Goal: Task Accomplishment & Management: Complete application form

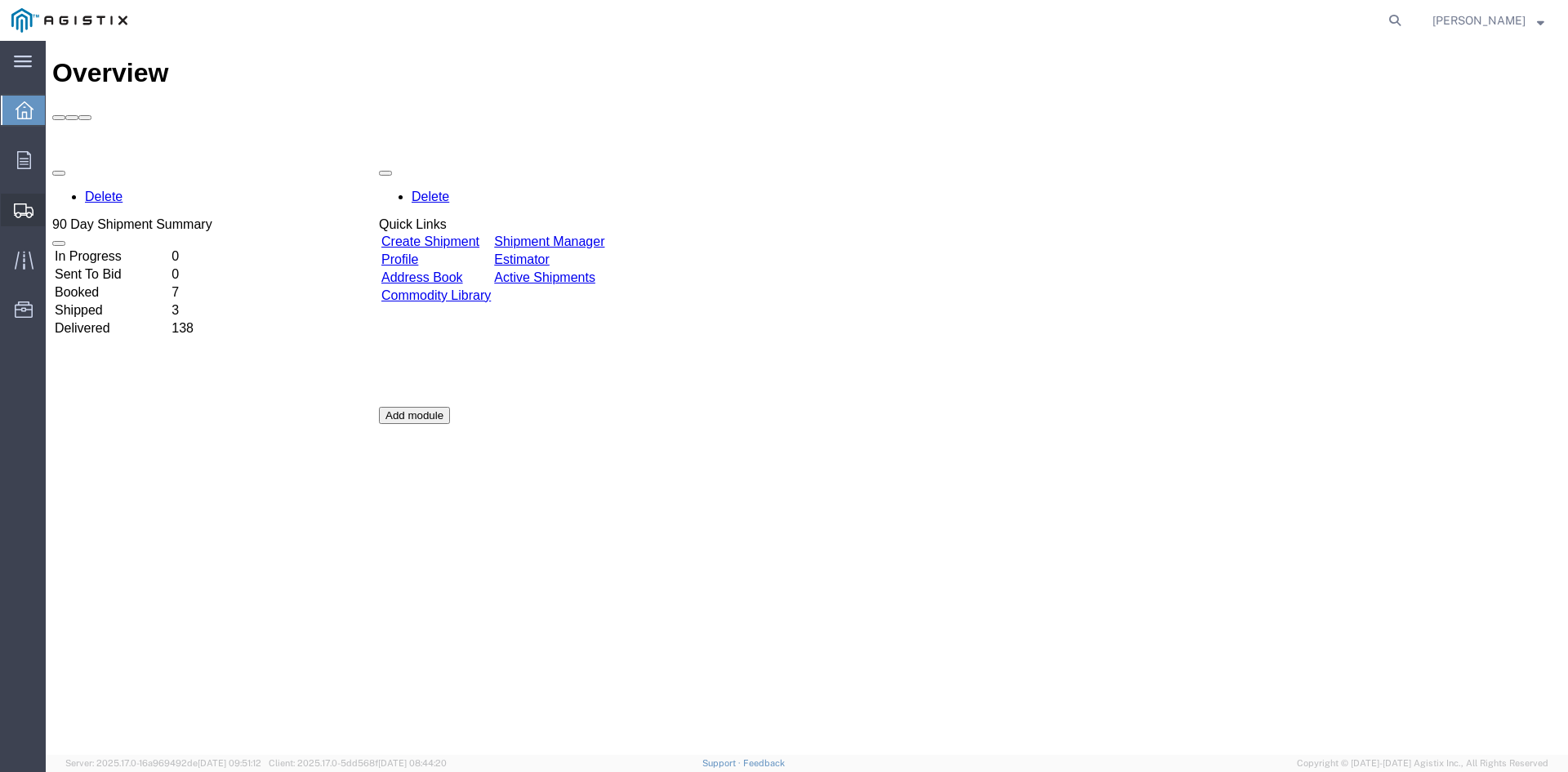
click at [0, 0] on span "Create Shipment" at bounding box center [0, 0] width 0 height 0
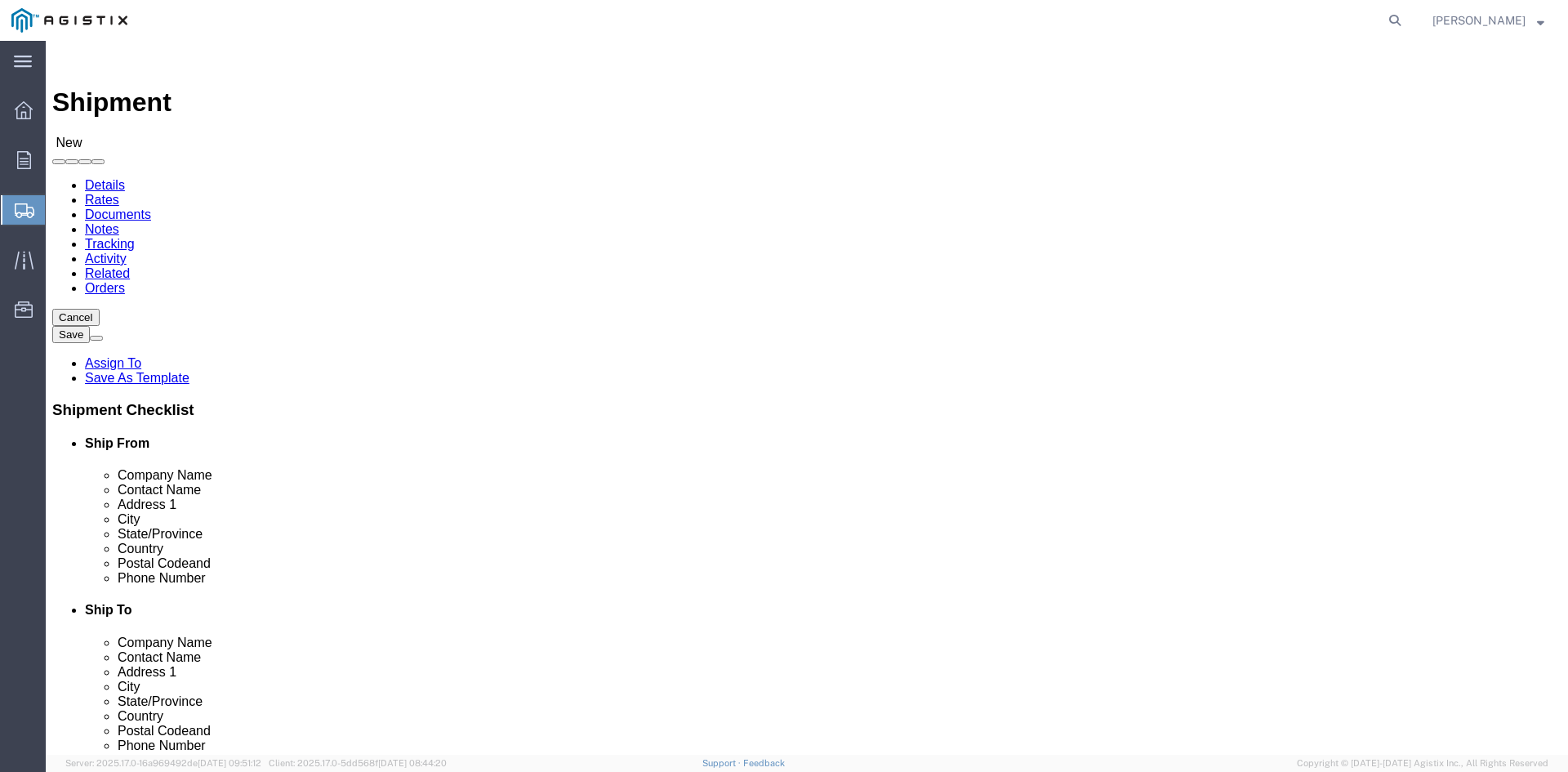
select select
click select "Select PG&E Power Partners"
select select "9596"
click select "Select PG&E Power Partners"
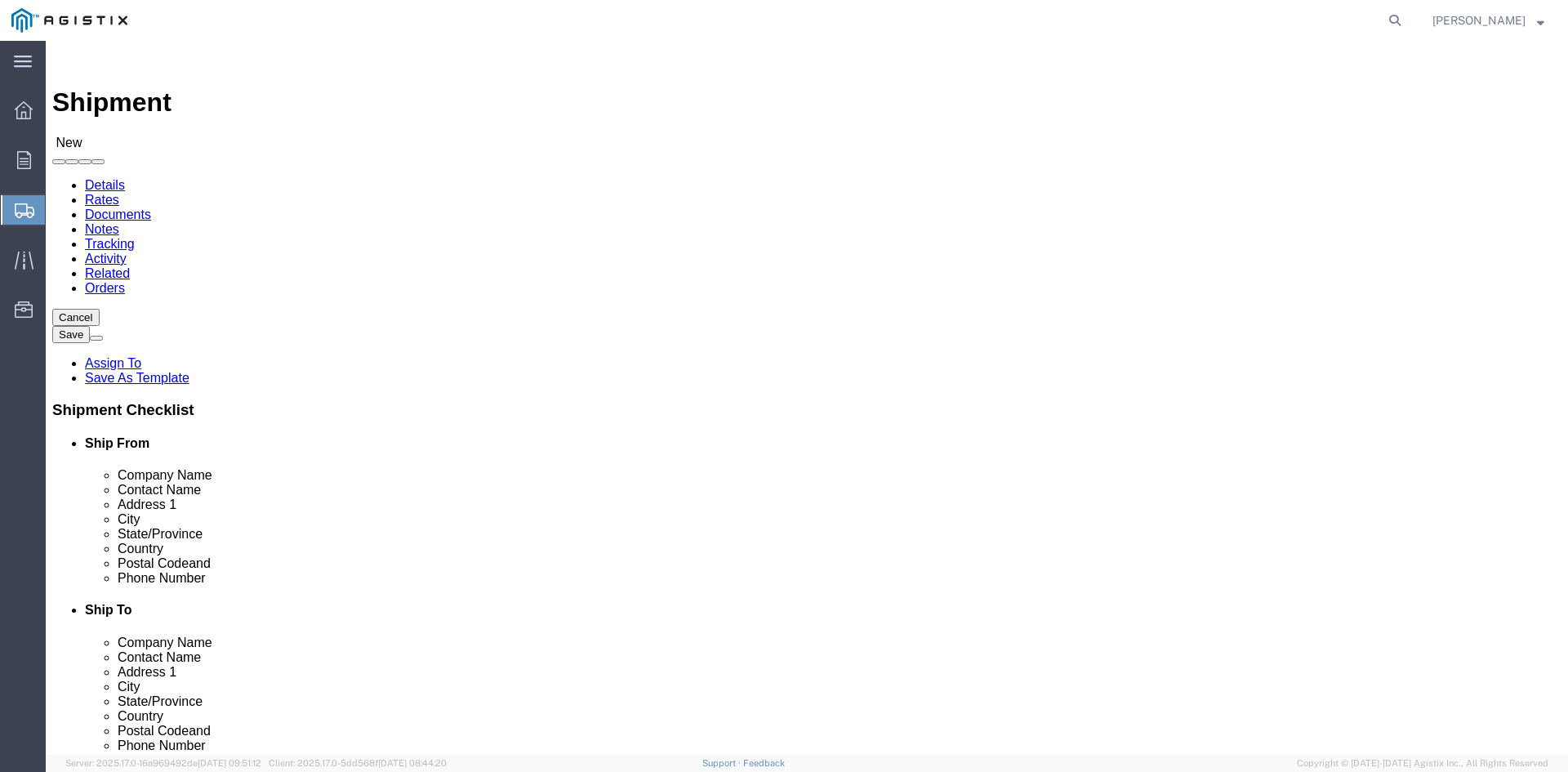
select select
drag, startPoint x: 233, startPoint y: 470, endPoint x: 321, endPoint y: 475, distance: 88.1
click input "text"
type input "[PERSON_NAME]"
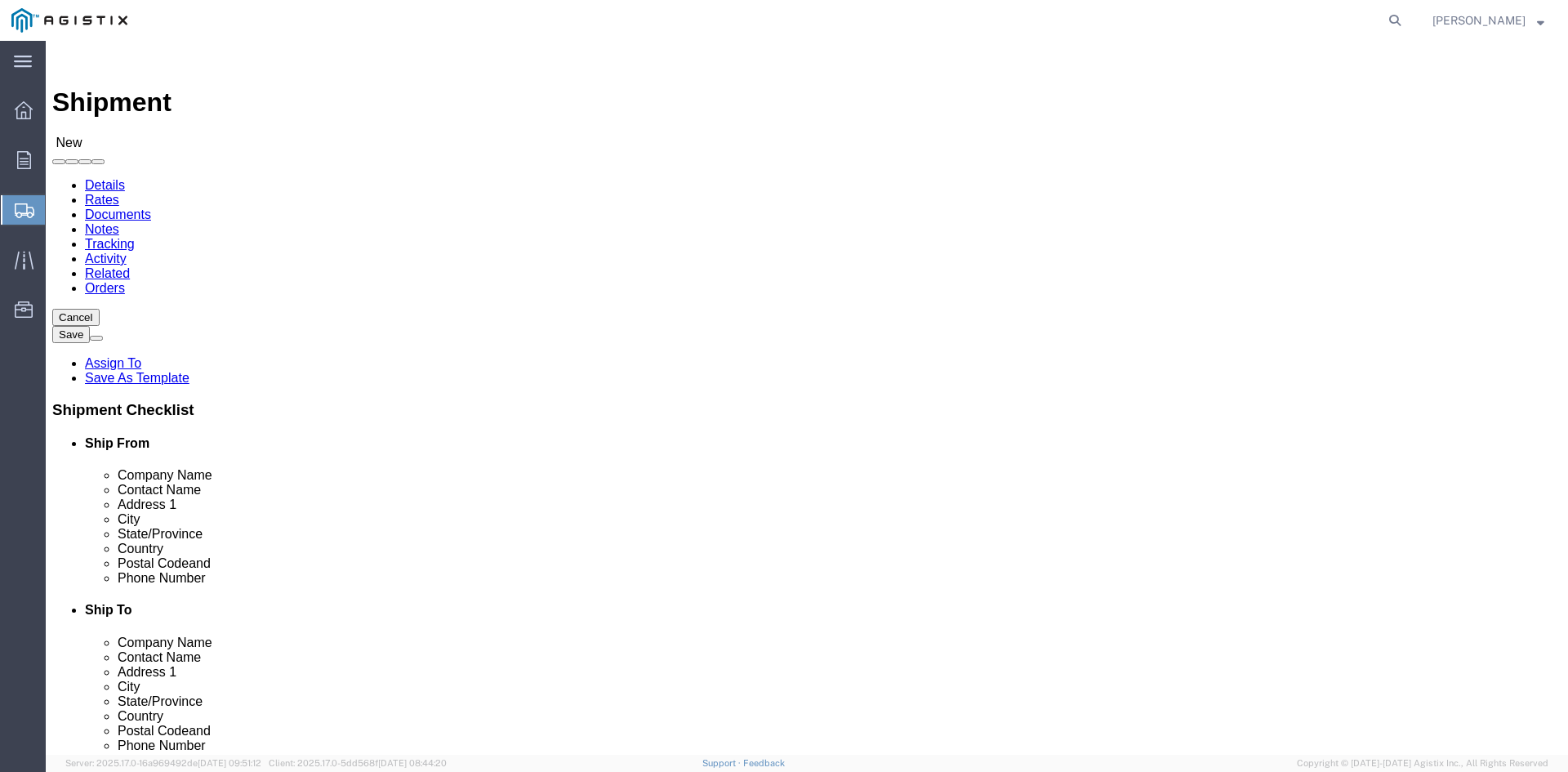
click p "- Power Partners LLC - ([PERSON_NAME]) [STREET_ADDRESS][PERSON_NAME]"
select select "GA"
type input "[PERSON_NAME]"
click select "Select All Others [GEOGRAPHIC_DATA] [GEOGRAPHIC_DATA] [GEOGRAPHIC_DATA] [GEOGRA…"
select select "19740"
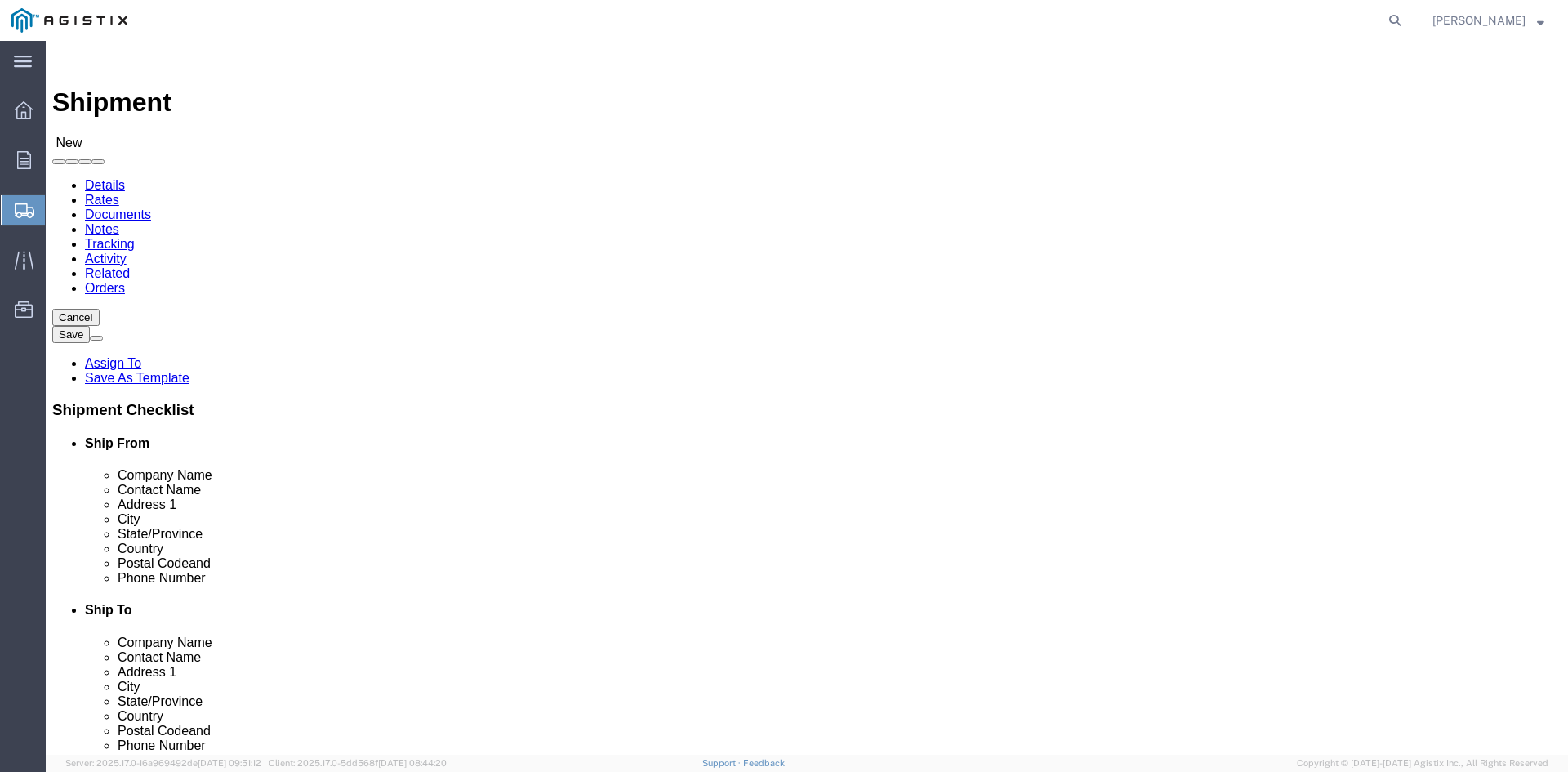
click select "Select All Others [GEOGRAPHIC_DATA] [GEOGRAPHIC_DATA] [GEOGRAPHIC_DATA] [GEOGRA…"
click input "text"
click p "- PG&E - ([PERSON_NAME]) [STREET_ADDRESS][PERSON_NAME]"
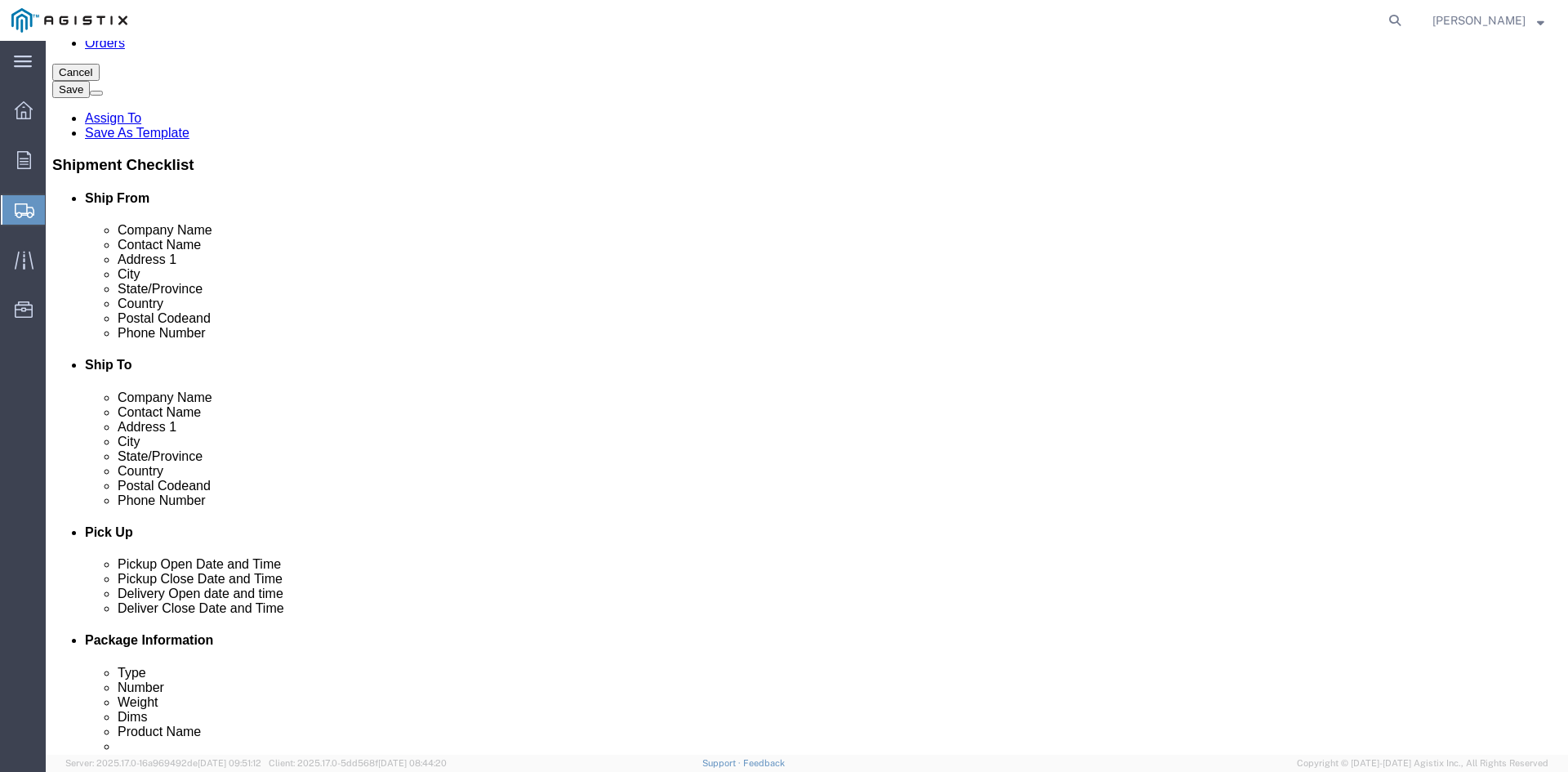
type input "[PERSON_NAME]"
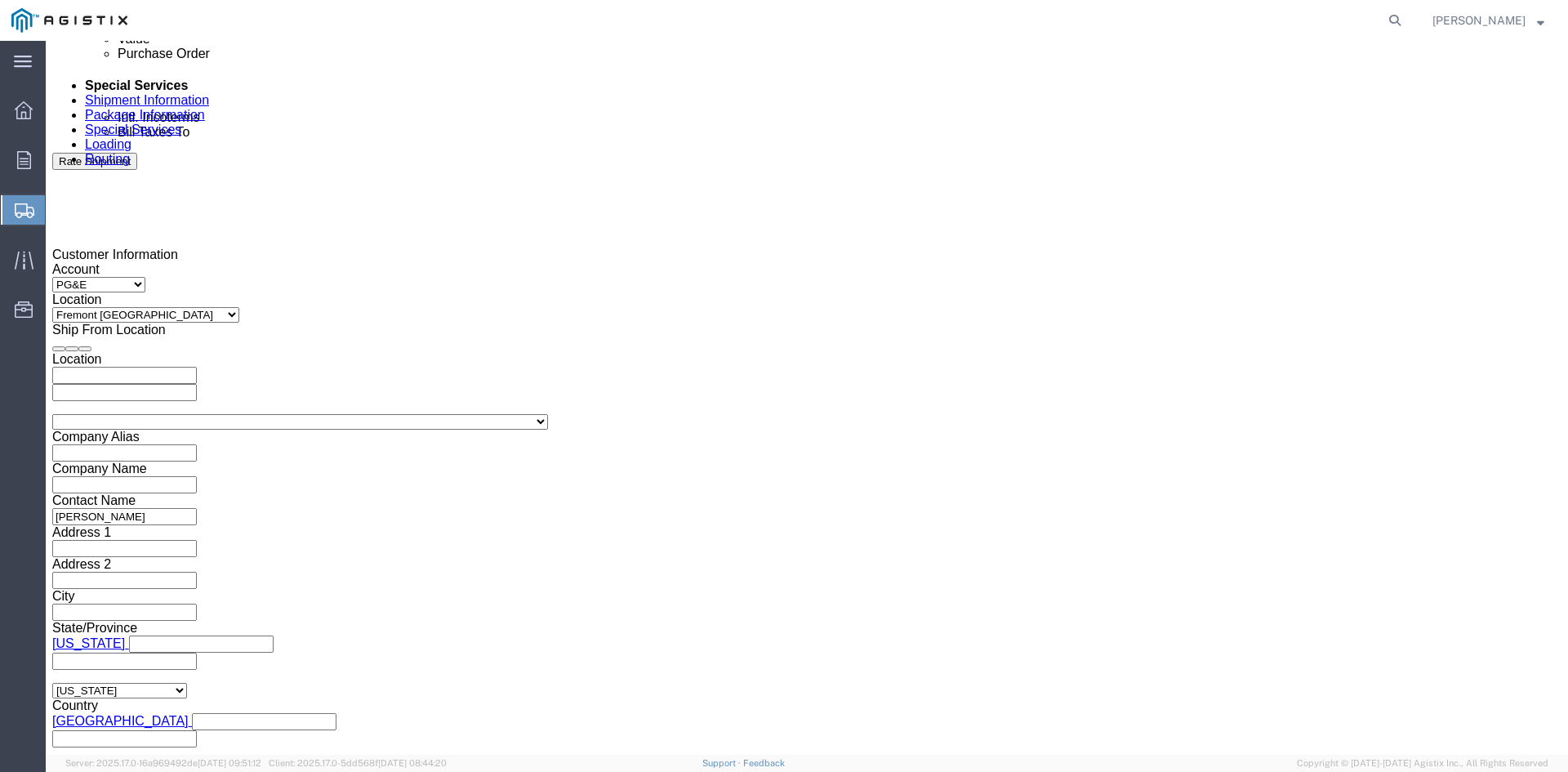
scroll to position [980, 0]
click div "[DATE] 12:00 PM"
click input "11:00 PM"
type input "11:00 AM"
click button "Apply"
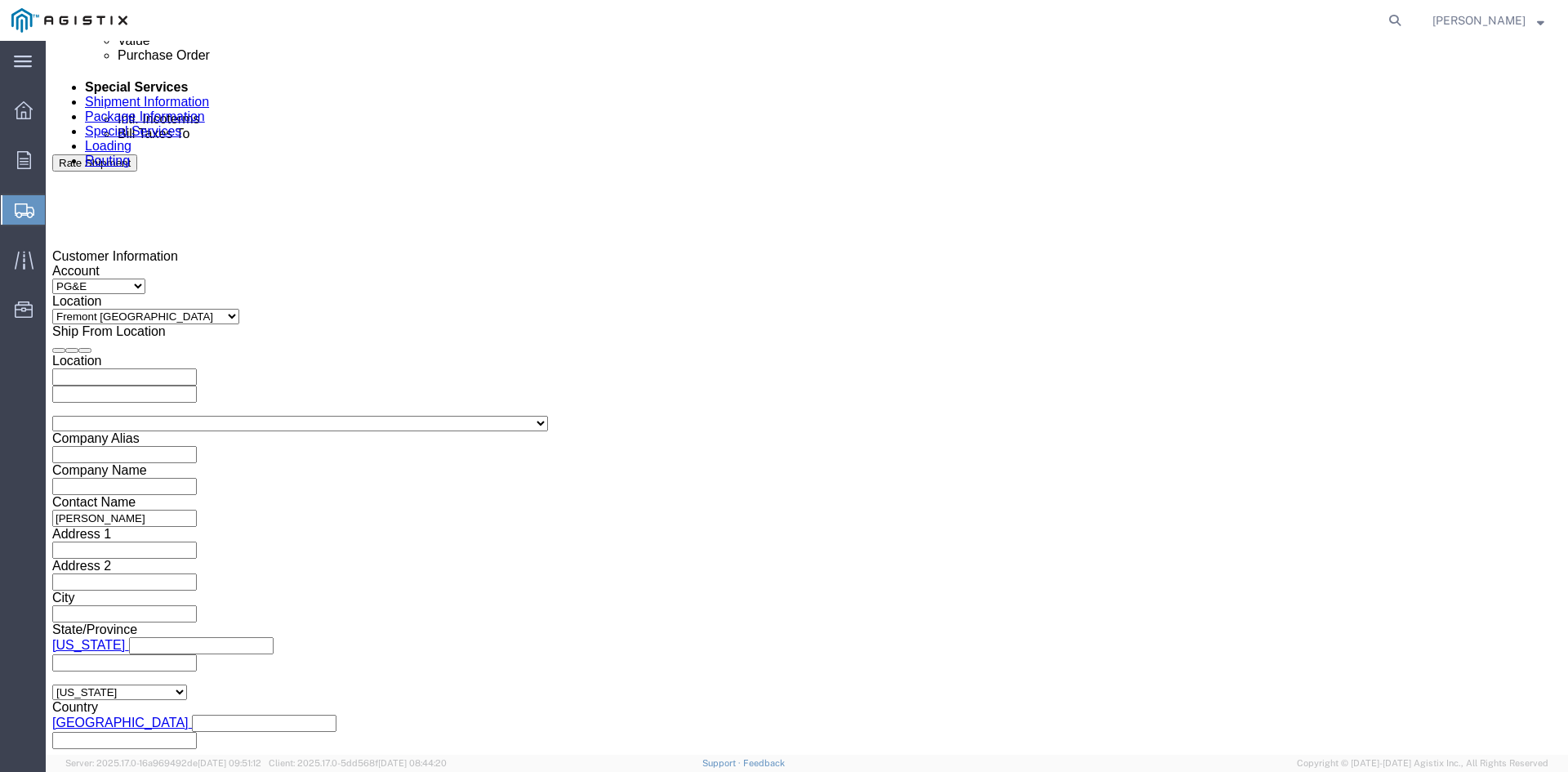
click div "[DATE] 12:00 PM"
type input "5:00 PM"
click button "Apply"
click div
click input "6:00 PM"
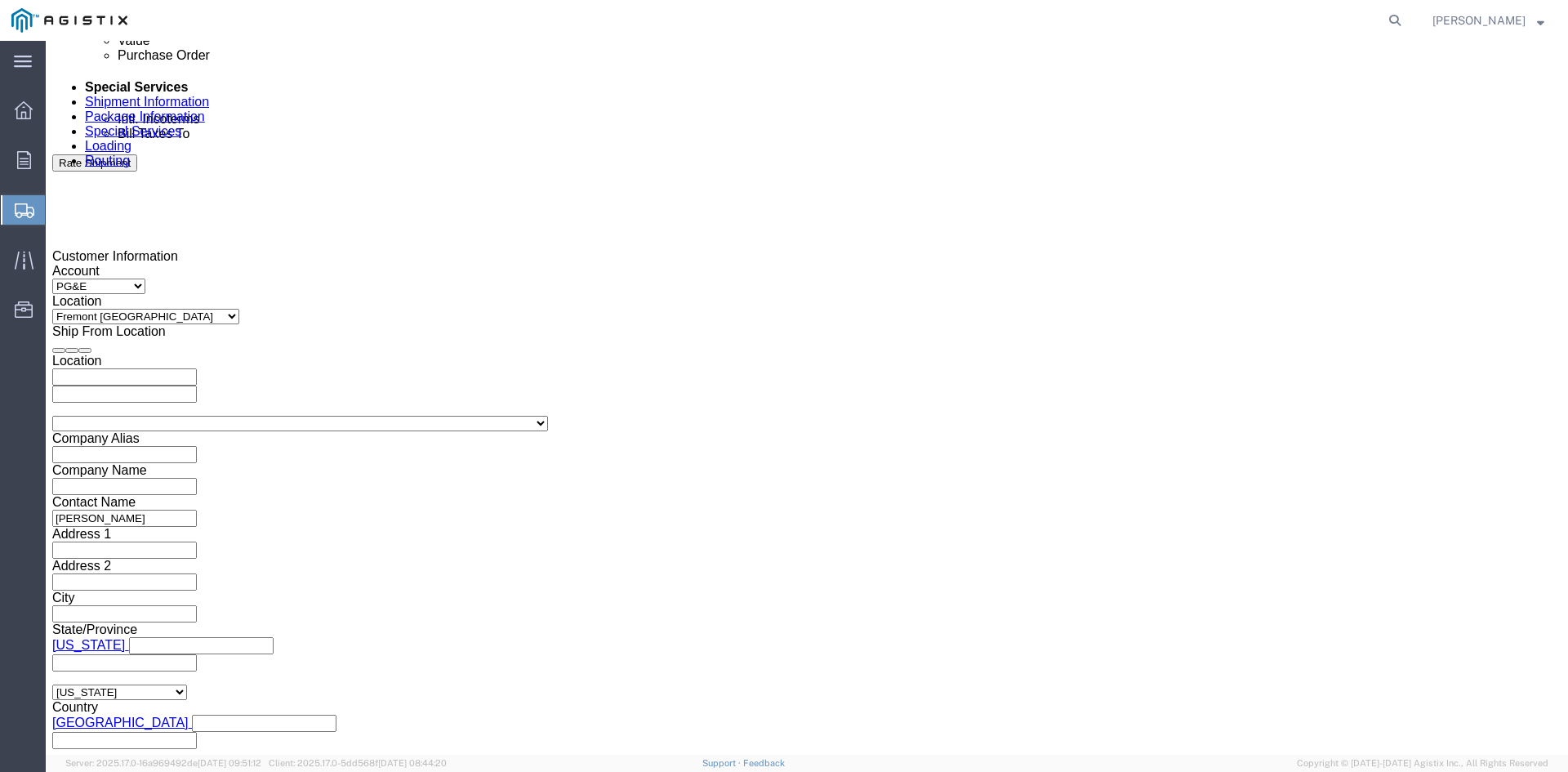
click input "7:00 PM"
click input "7:30 PM"
type input "7:30 AM"
click button "Apply"
click div
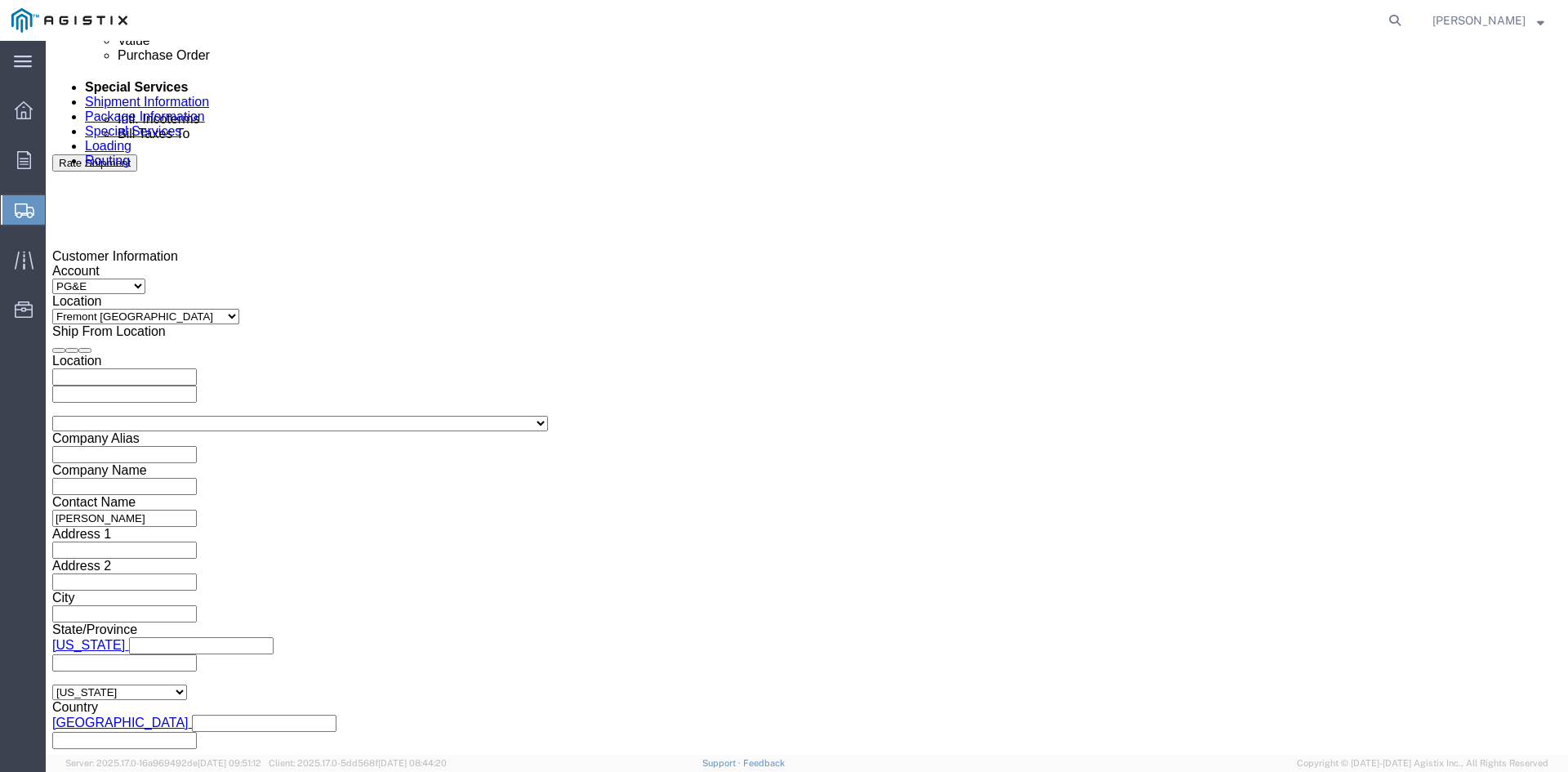
drag, startPoint x: 962, startPoint y: 641, endPoint x: 989, endPoint y: 638, distance: 27.2
click input "2:30 AM"
click input "2:00 AM"
type input "2:00 PM"
click button "Apply"
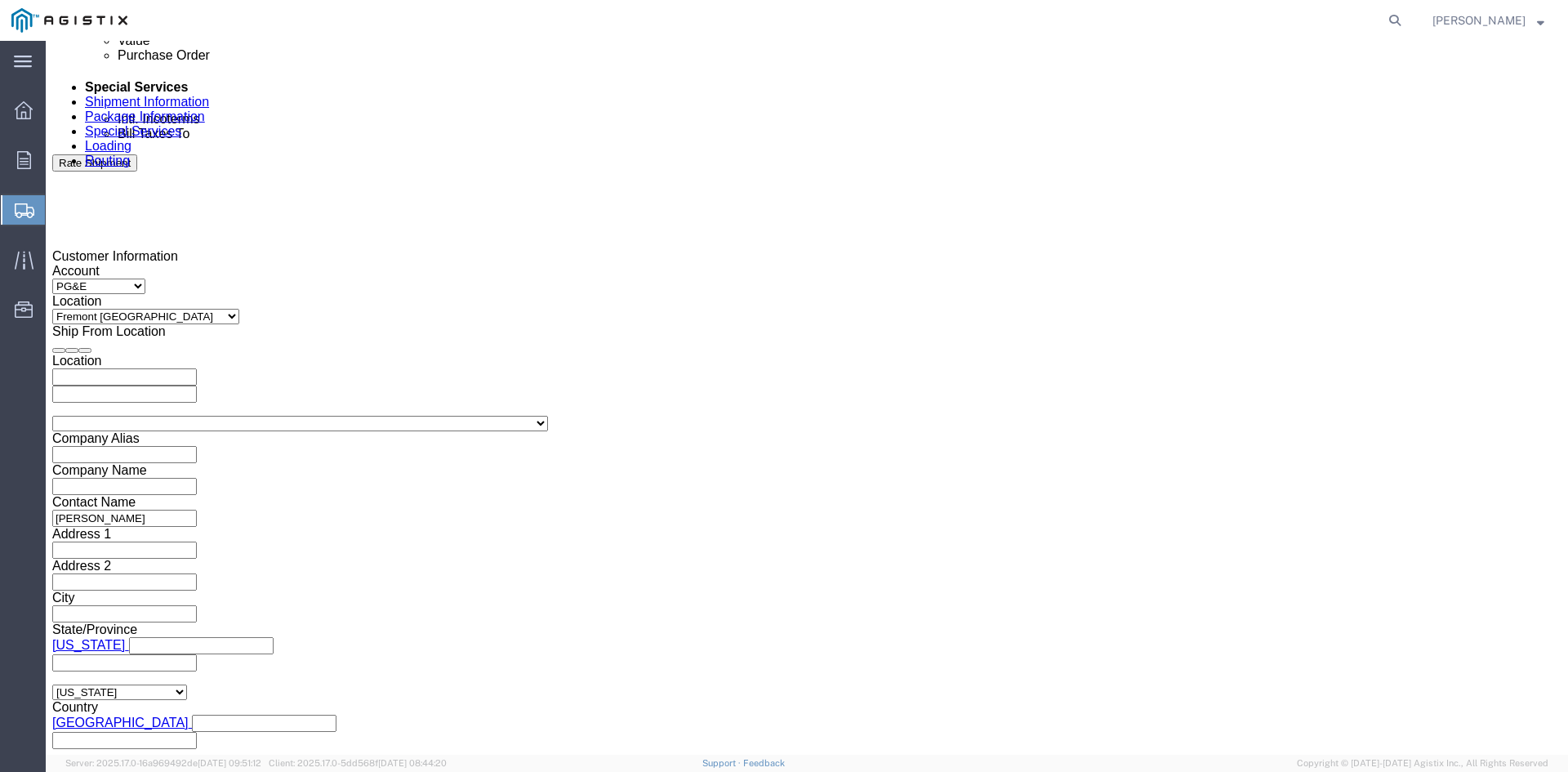
drag, startPoint x: 223, startPoint y: 502, endPoint x: 270, endPoint y: 502, distance: 47.0
click input "text"
type input "3501343892"
click select "Select Account Type Activity ID Airline Appointment Number ASN Batch Request # …"
select select "BOL"
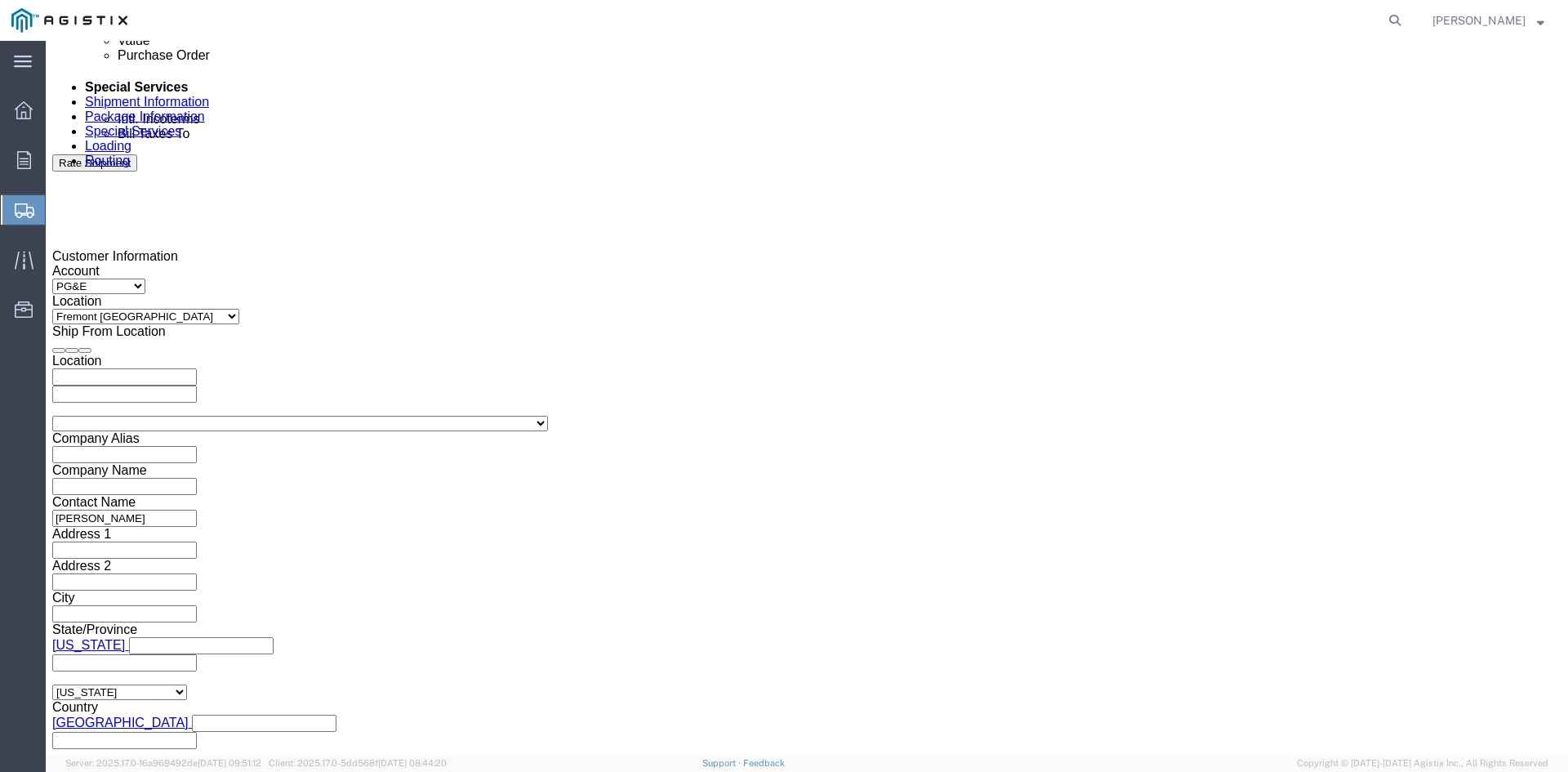
click select "Select Account Type Activity ID Airline Appointment Number ASN Batch Request # …"
click input "text"
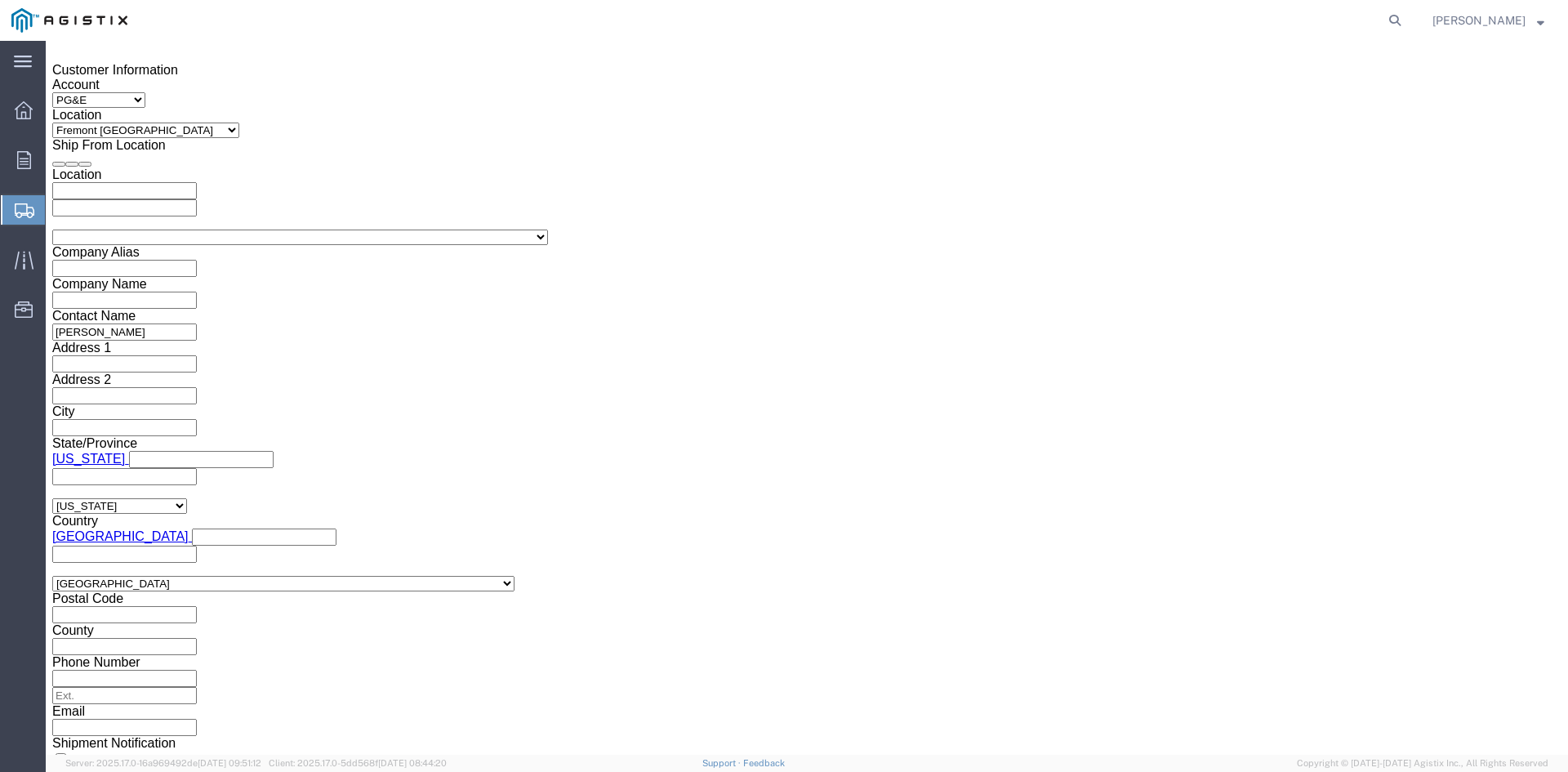
scroll to position [1168, 0]
type input "9829815"
click button "Continue"
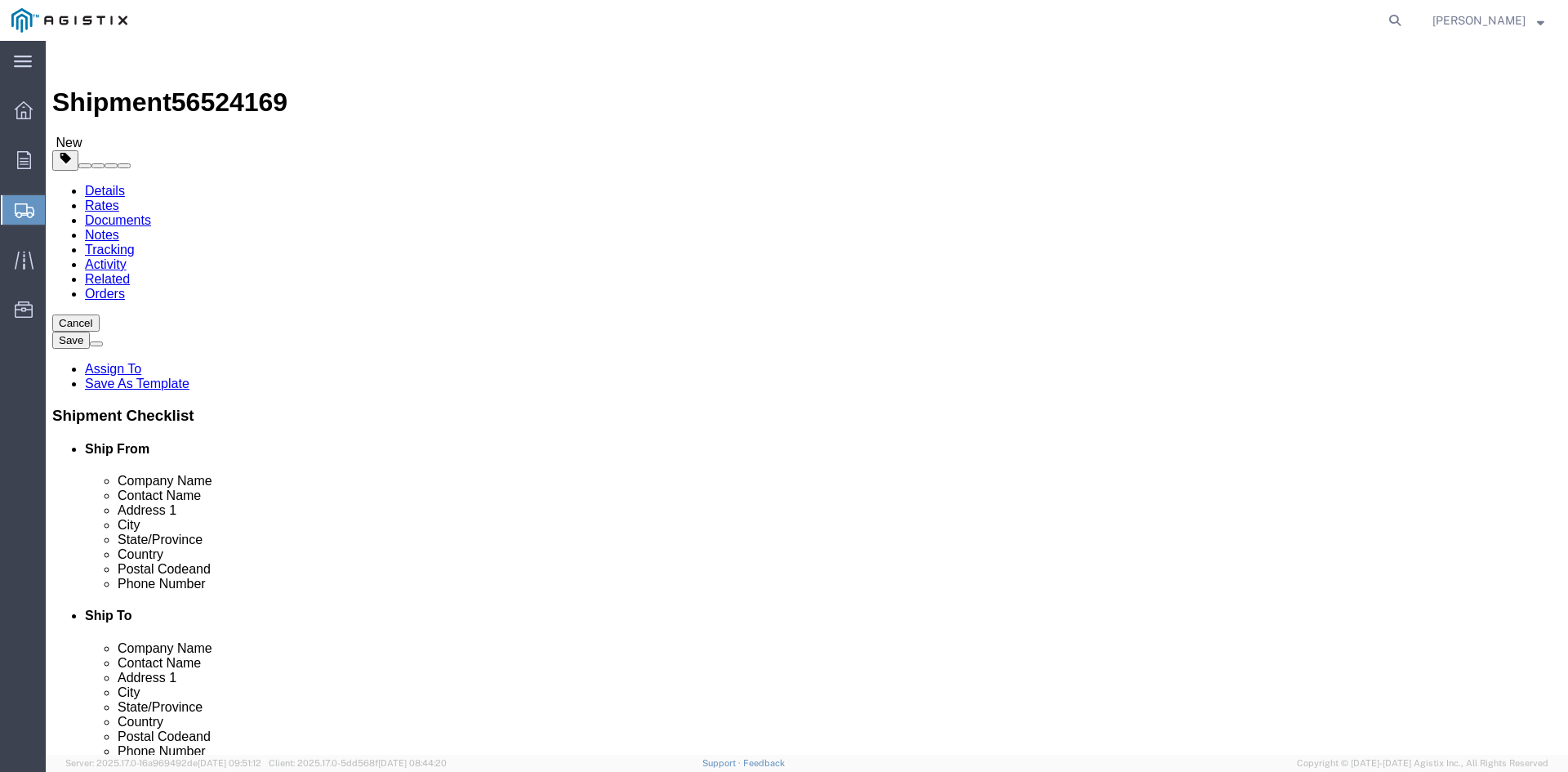
click select "Select Bulk Bundle(s) Cardboard Box(es) Carton(s) Crate(s) Drum(s) (Fiberboard)…"
select select "PSNS"
click select "Select Bulk Bundle(s) Cardboard Box(es) Carton(s) Crate(s) Drum(s) (Fiberboard)…"
click input "text"
type input "1"
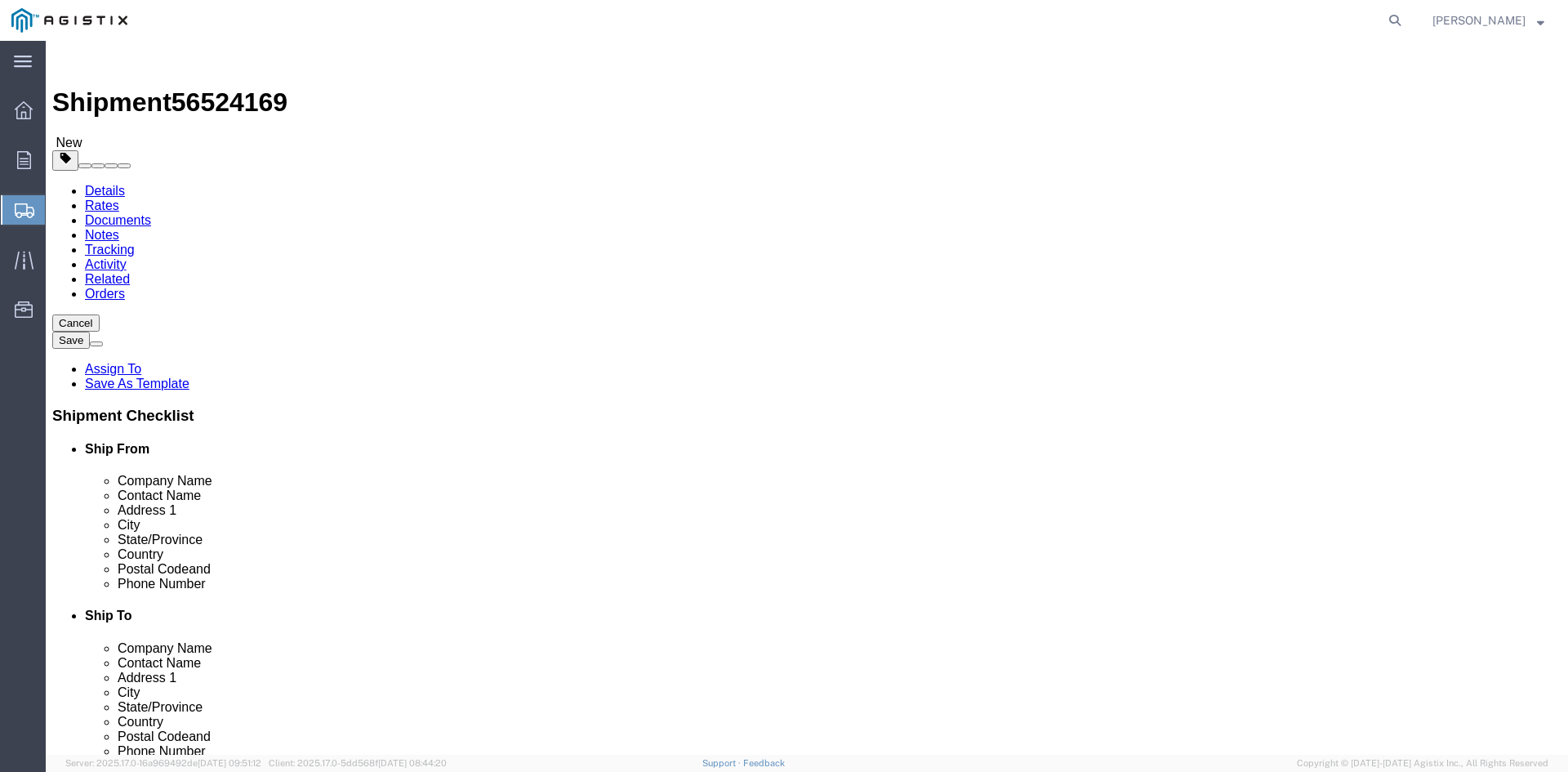
drag, startPoint x: 230, startPoint y: 345, endPoint x: 172, endPoint y: 345, distance: 58.0
click div "Number 1"
type input "35"
click input "text"
type input "40"
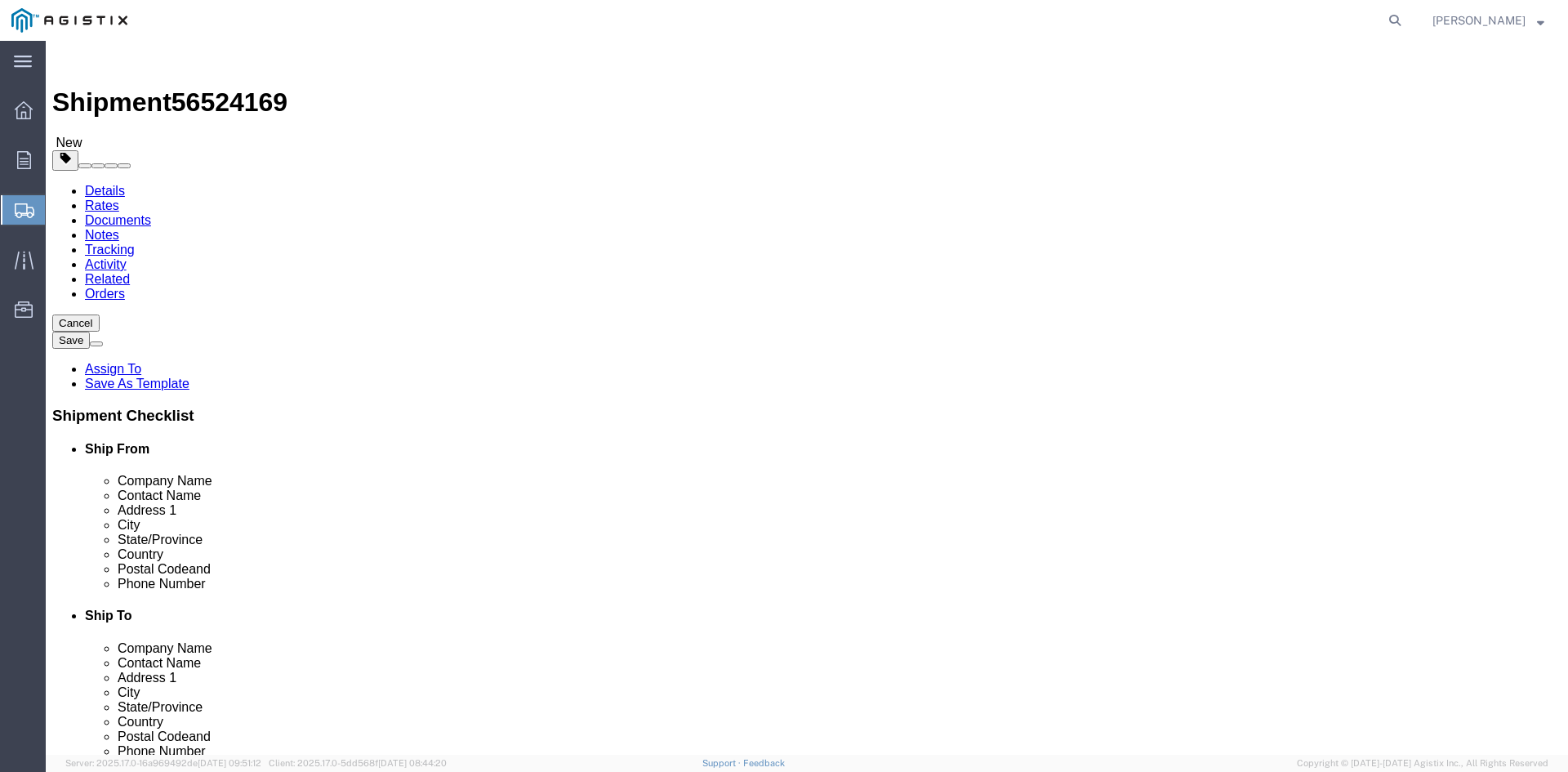
click input "text"
type input "40"
click input "text"
type input "47.00"
drag, startPoint x: 263, startPoint y: 411, endPoint x: 153, endPoint y: 409, distance: 110.0
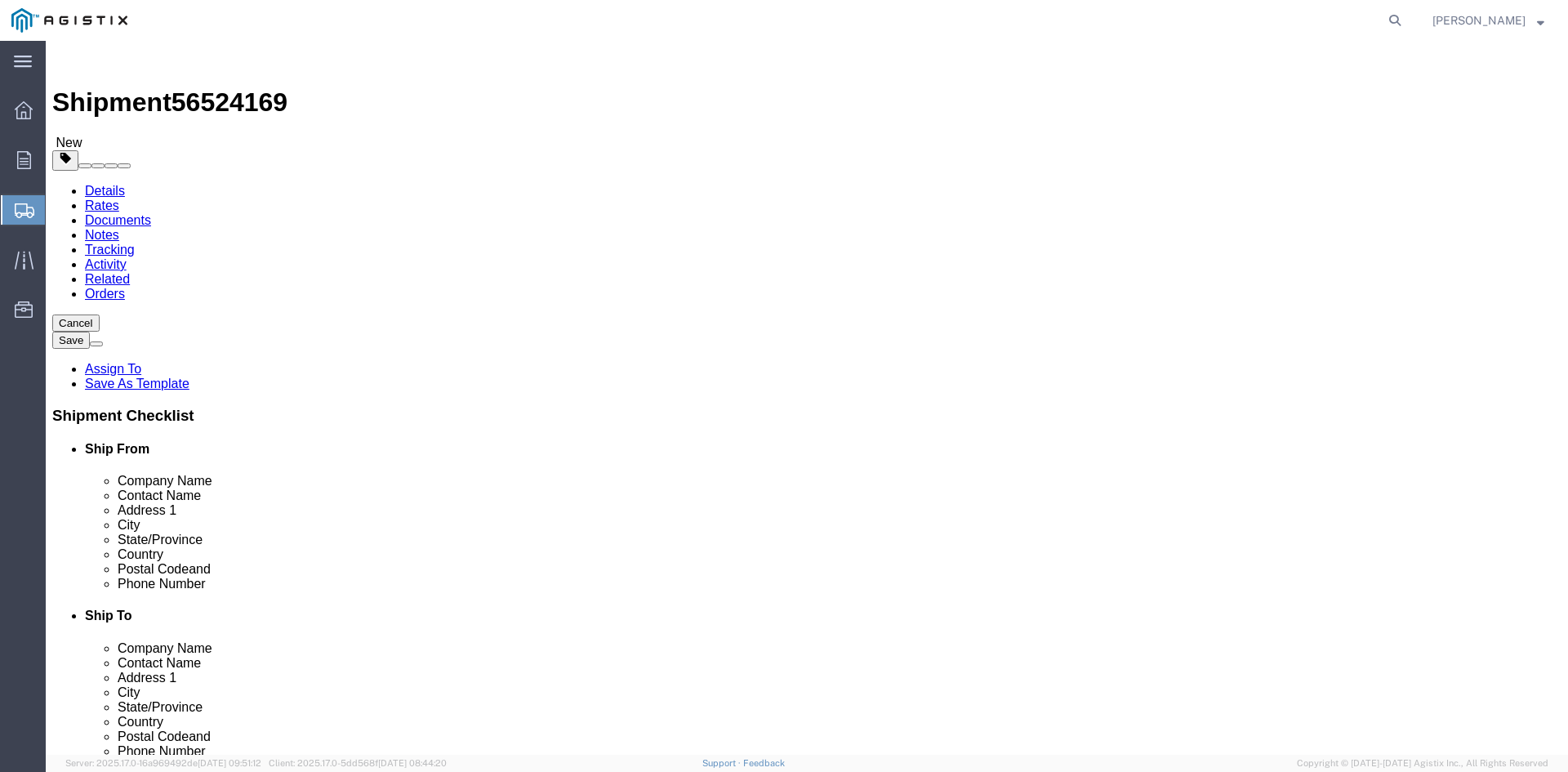
click div "Weight 0.00 Select kgs lbs Ship. t°"
type input "31183.16"
click link "Add Content"
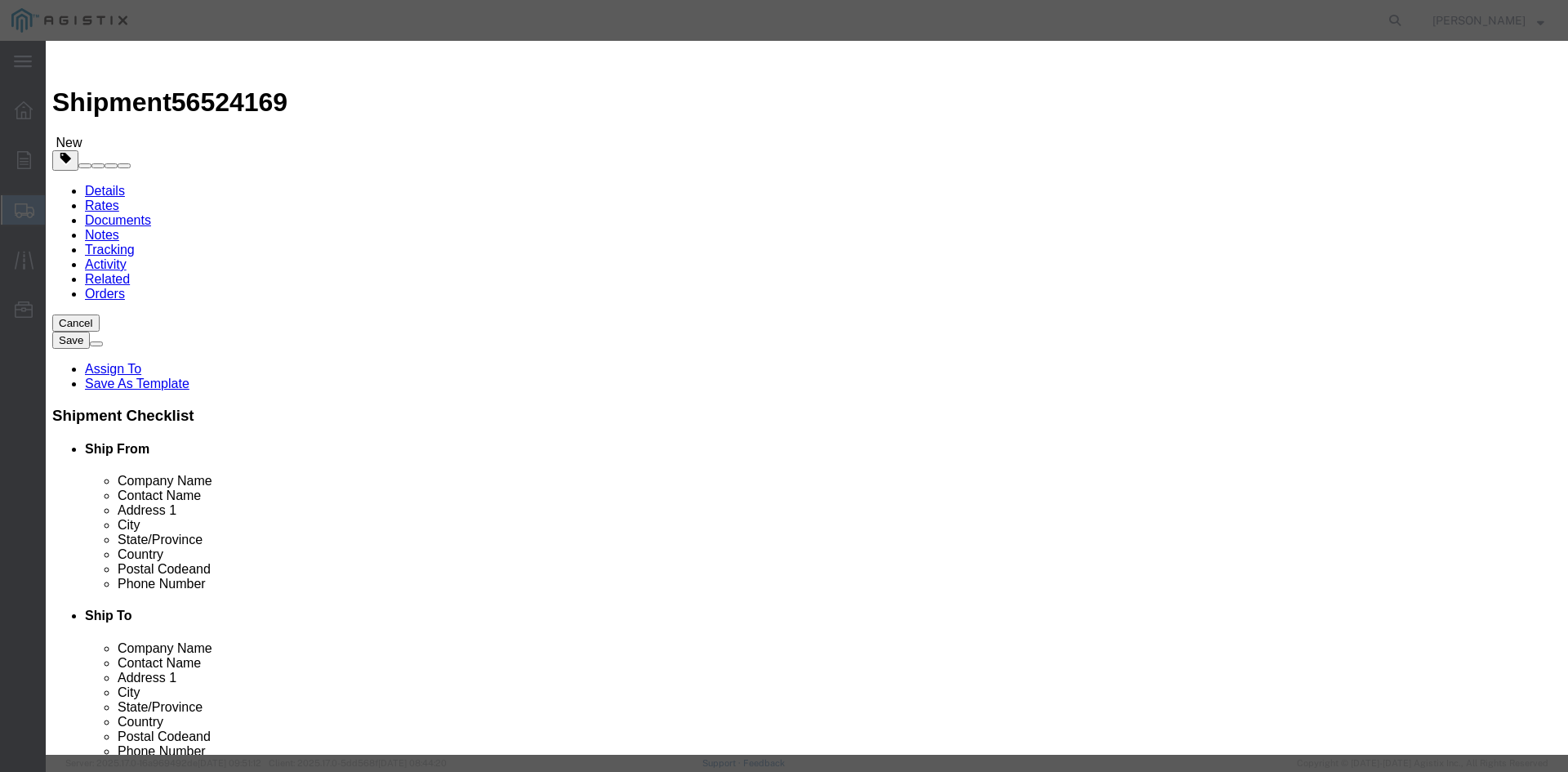
click input "text"
type input "Overhead Transformer"
drag, startPoint x: 494, startPoint y: 153, endPoint x: 446, endPoint y: 153, distance: 48.0
click div "Pieces Number of pieces inside all the packages 0 Select Bag Barrels 100Board F…"
type input "35"
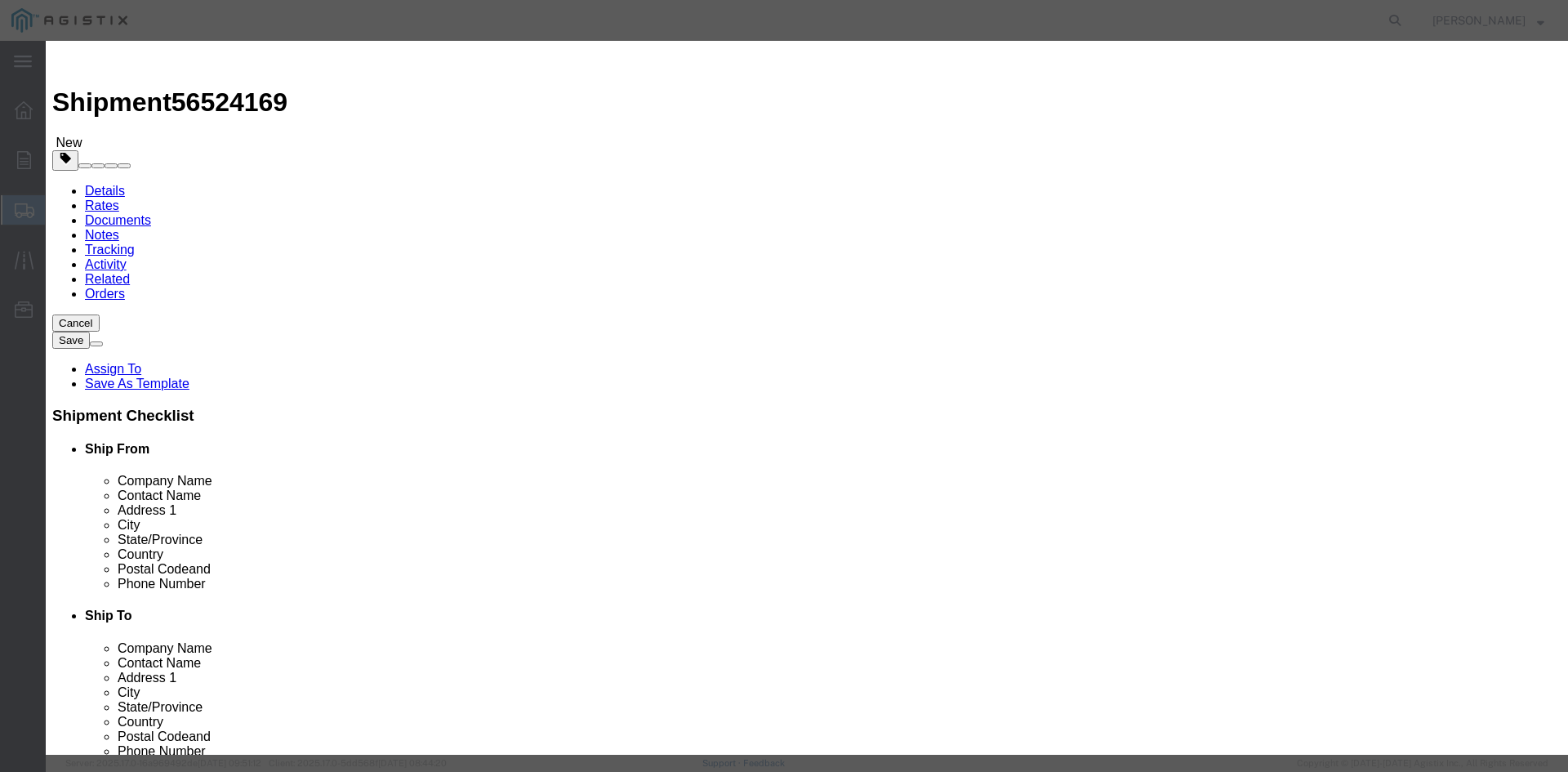
drag, startPoint x: 483, startPoint y: 185, endPoint x: 507, endPoint y: 183, distance: 24.1
click input "text"
type input "1"
click select "Select 50 55 60 65 70 85 92.5 100 125 175 250 300 400"
select select "55"
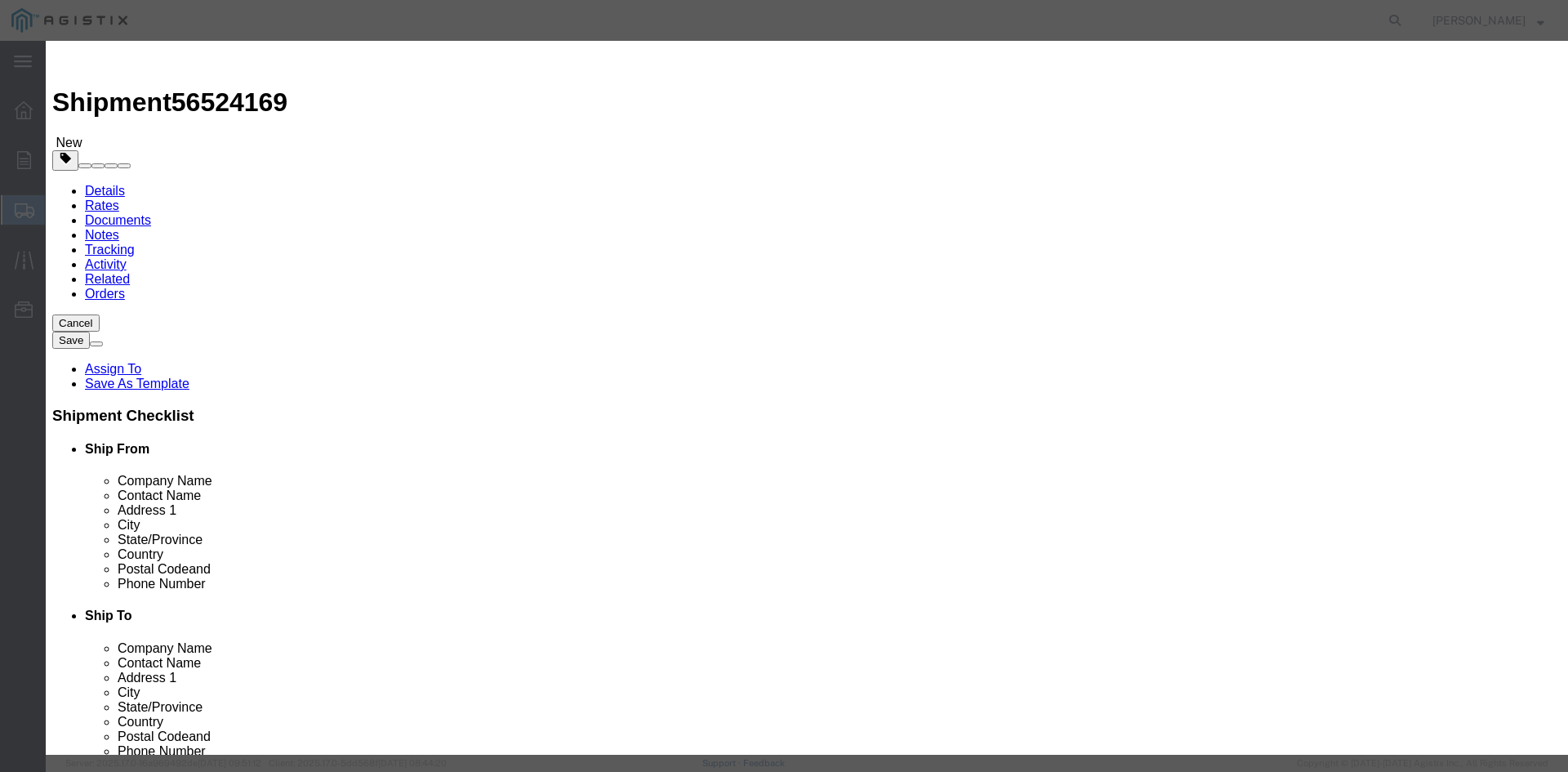
click select "Select 50 55 60 65 70 85 92.5 100 125 175 250 300 400"
click button "Save & Close"
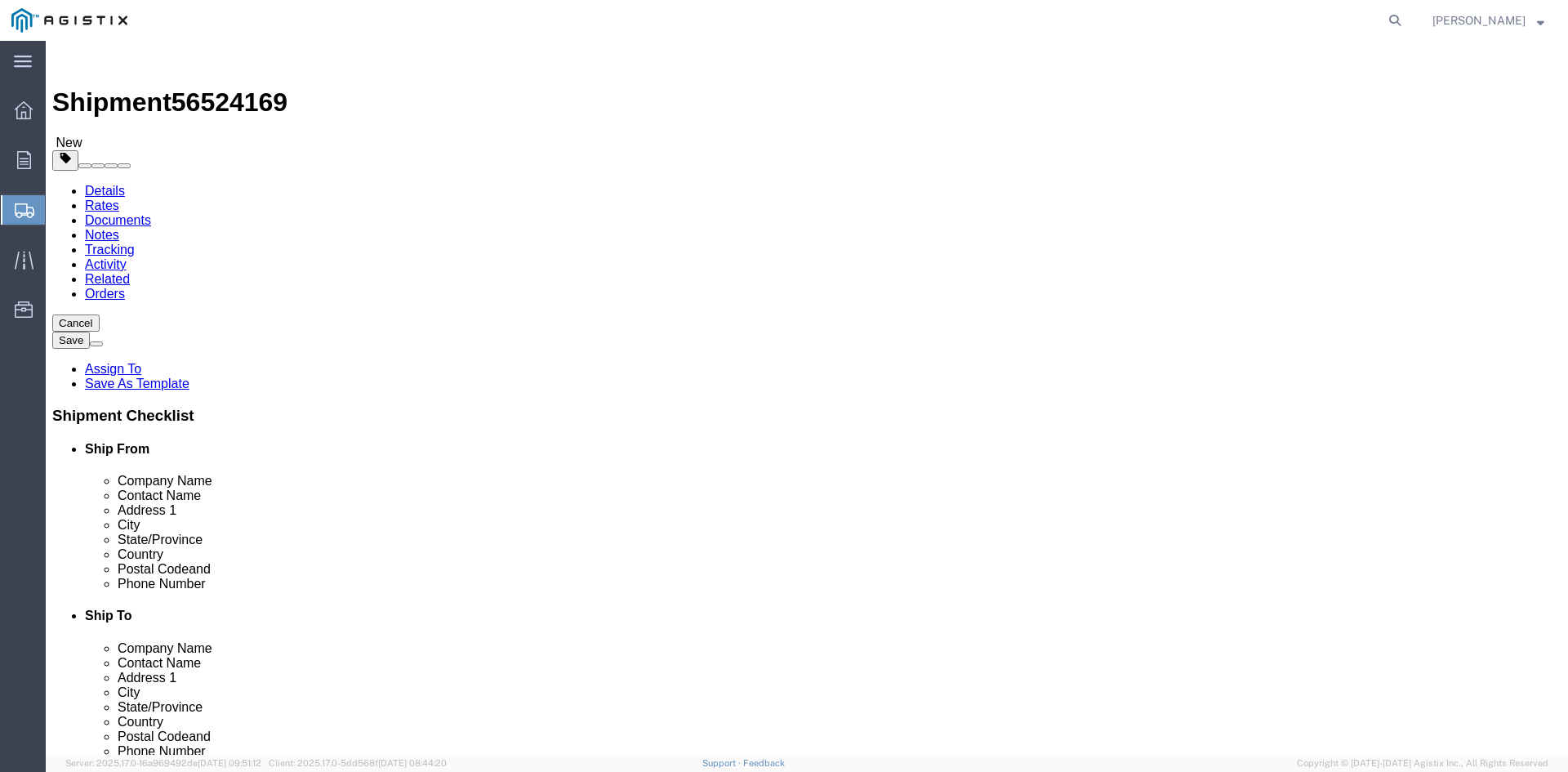
click link "Add Package"
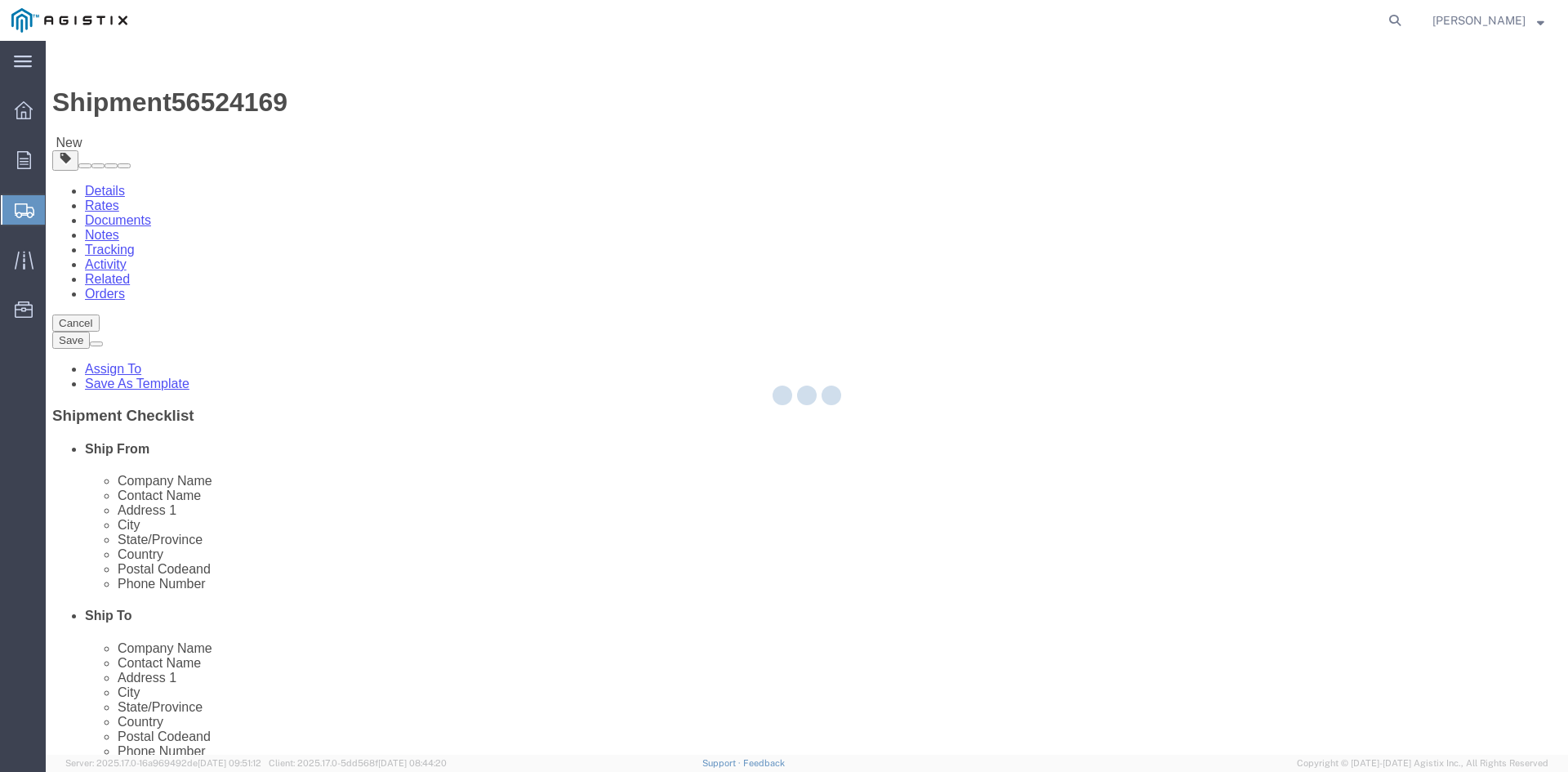
select select "PSNS"
select select "CBOX"
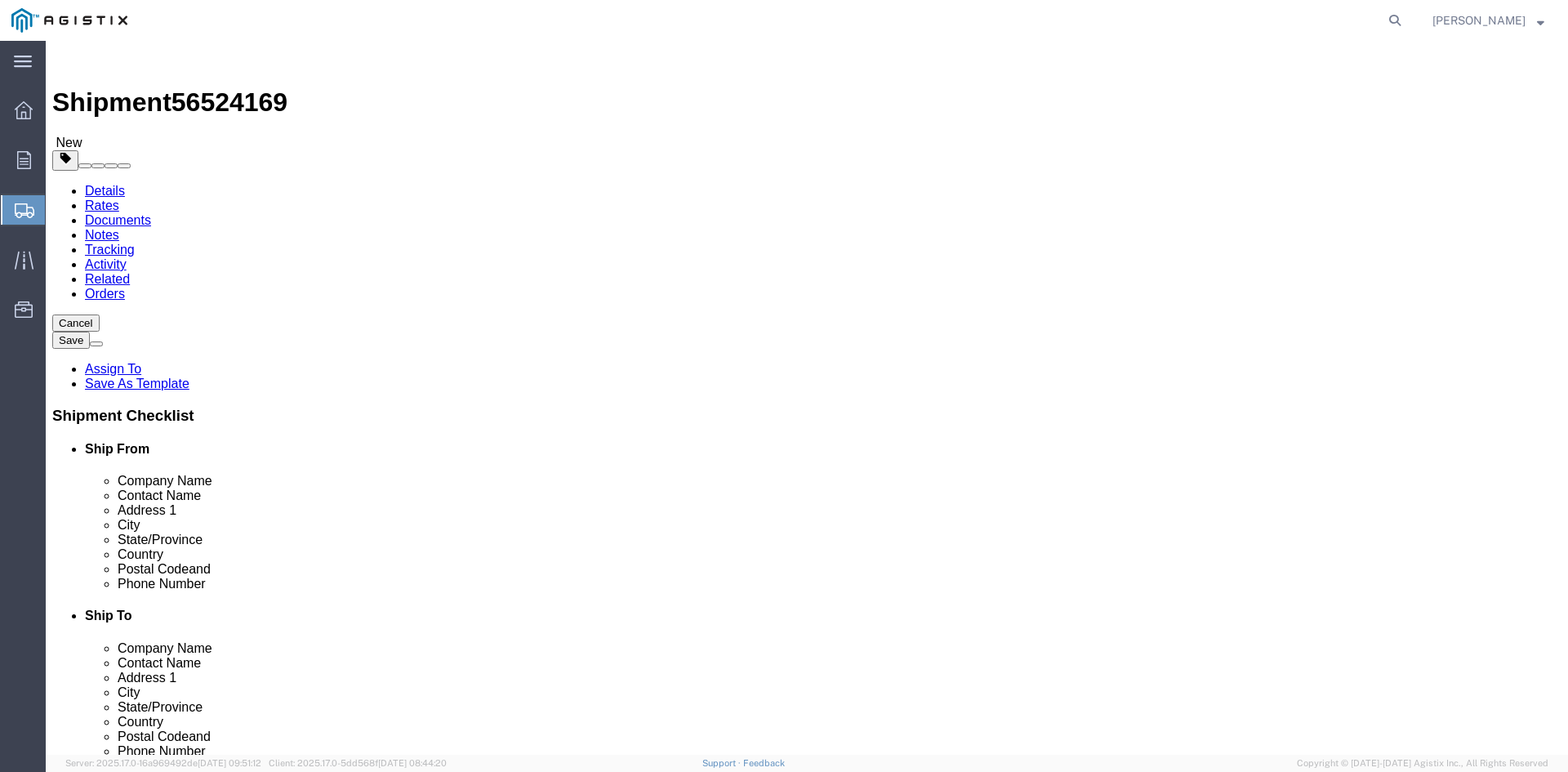
click span "button"
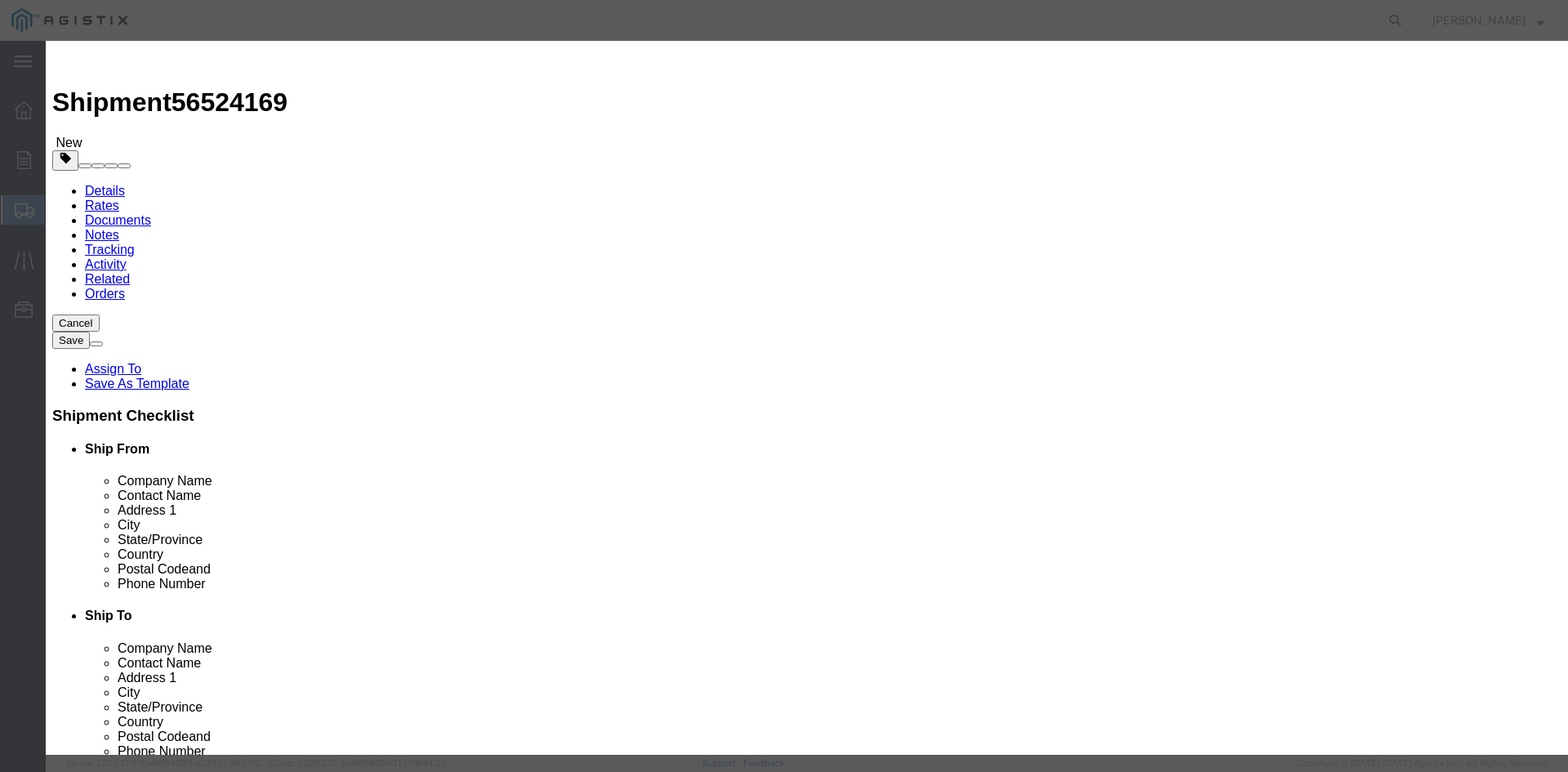
click button "Yes"
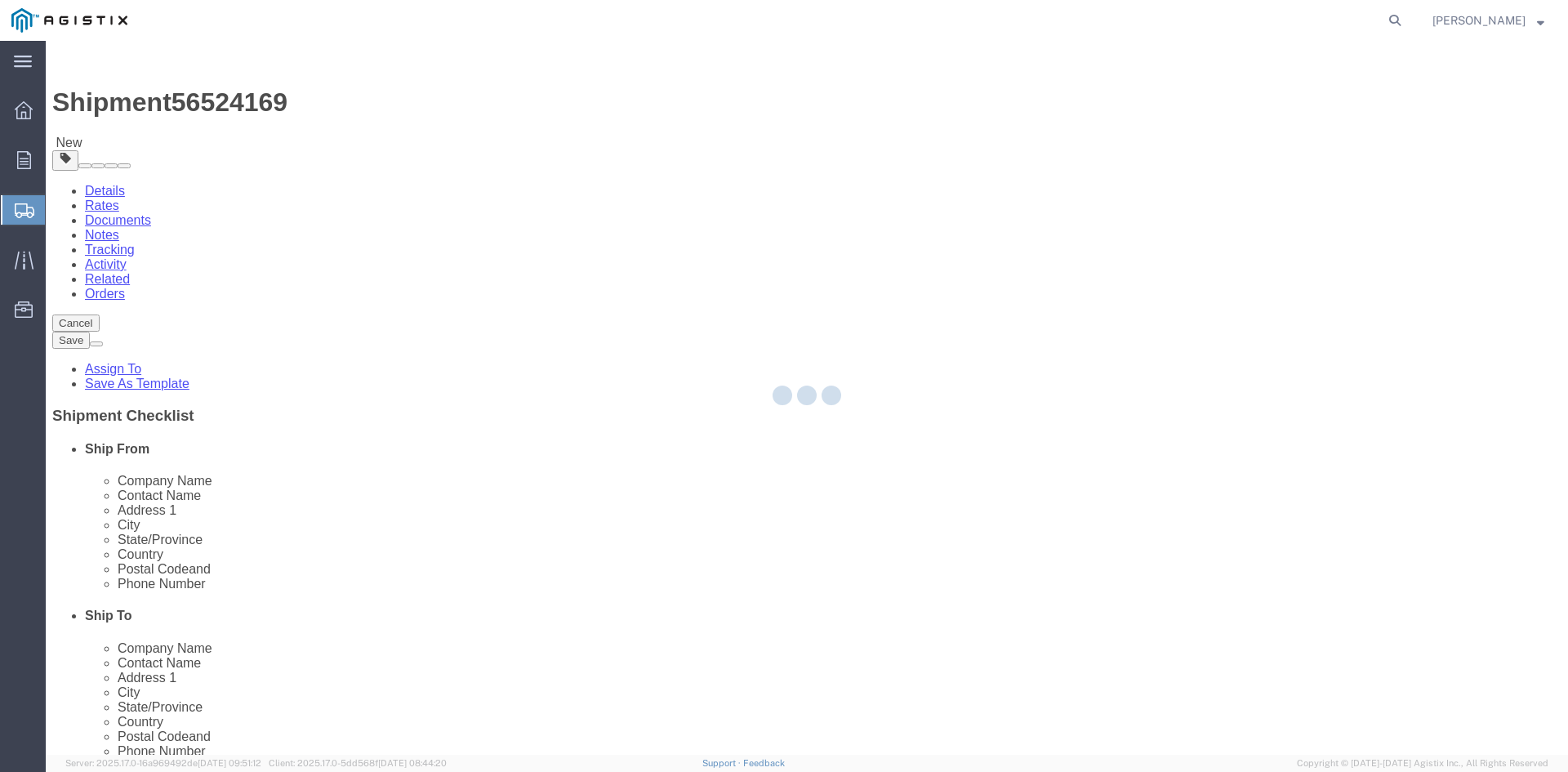
select select "PSNS"
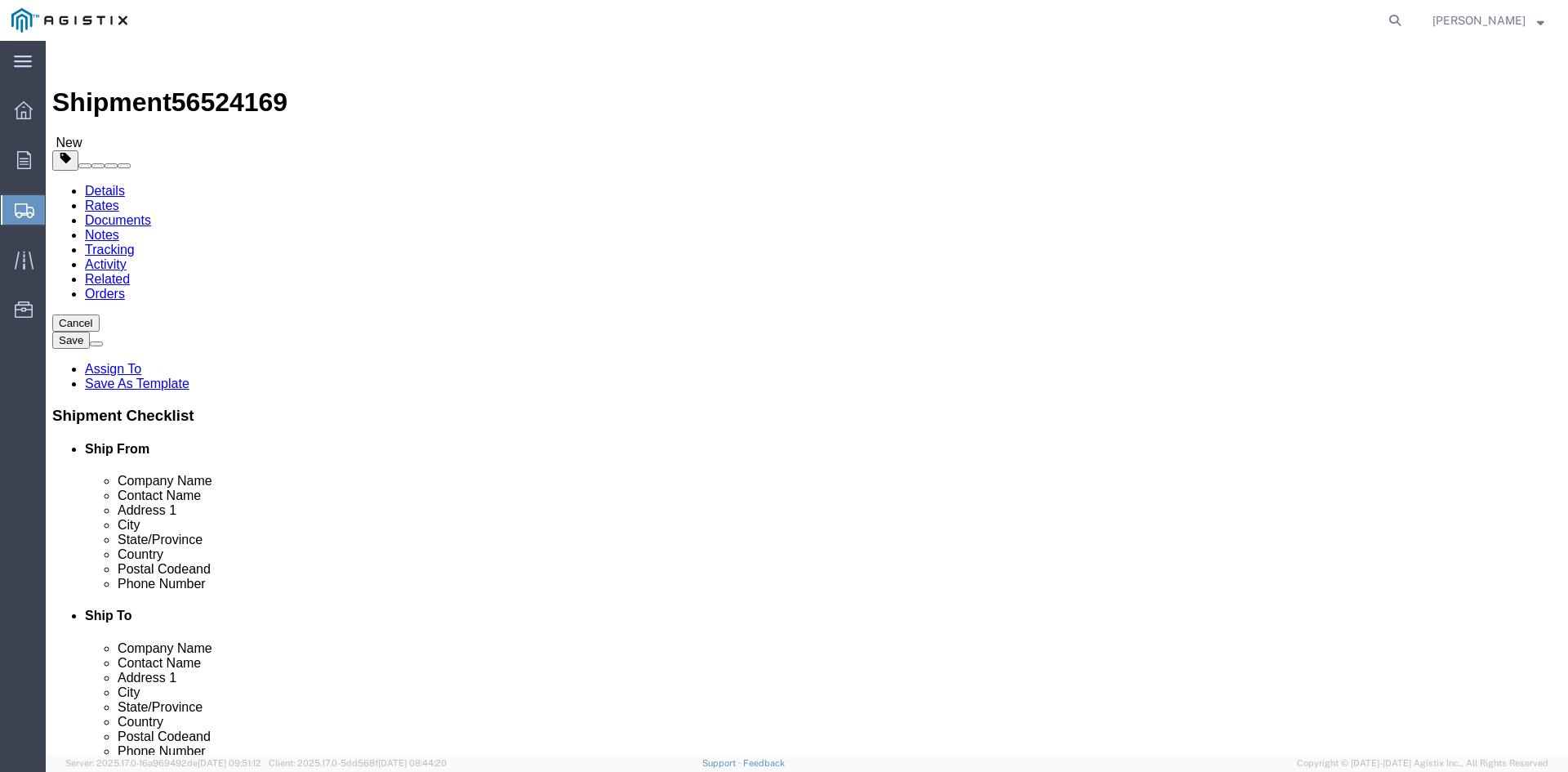
click icon
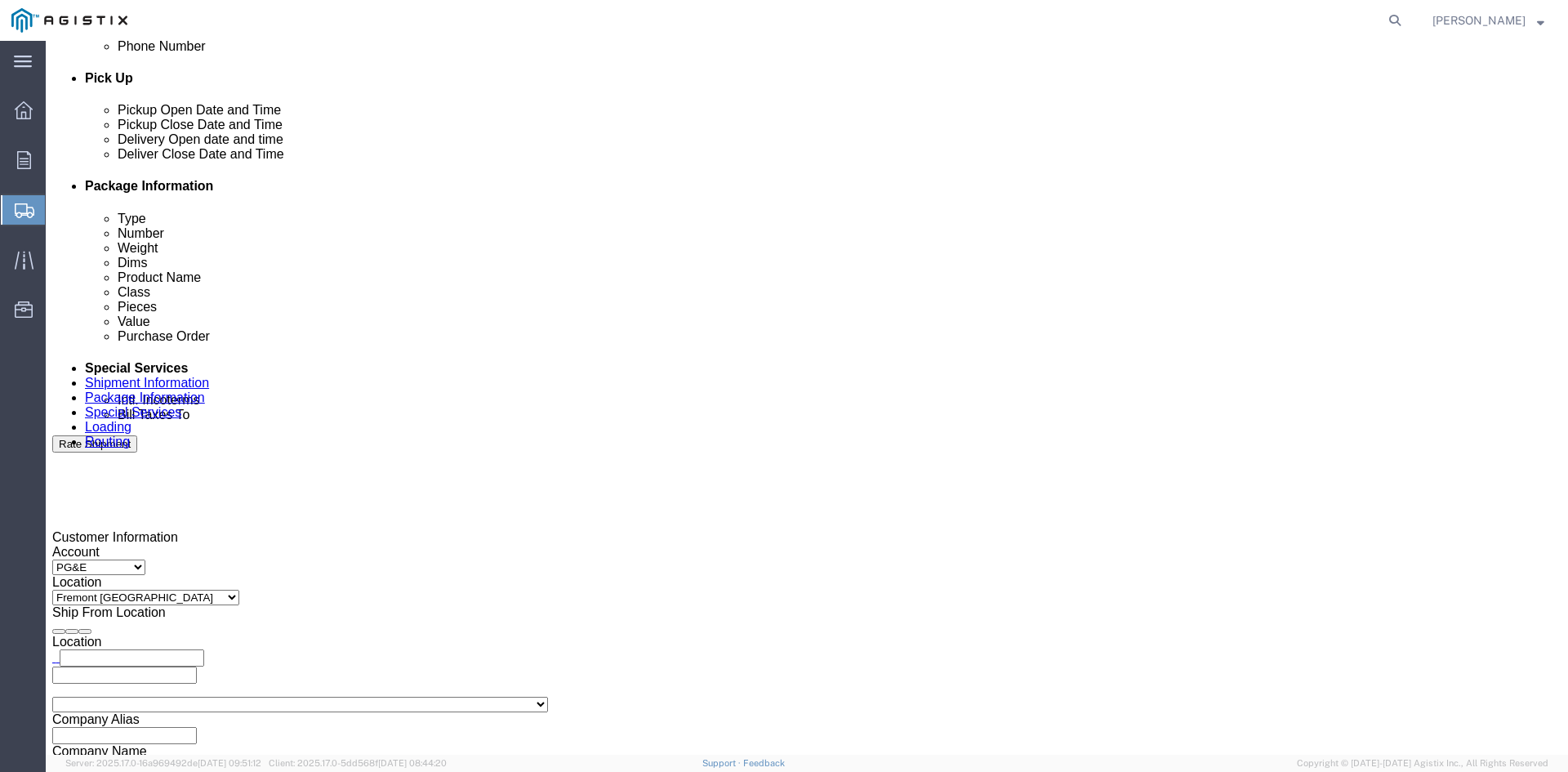
scroll to position [735, 0]
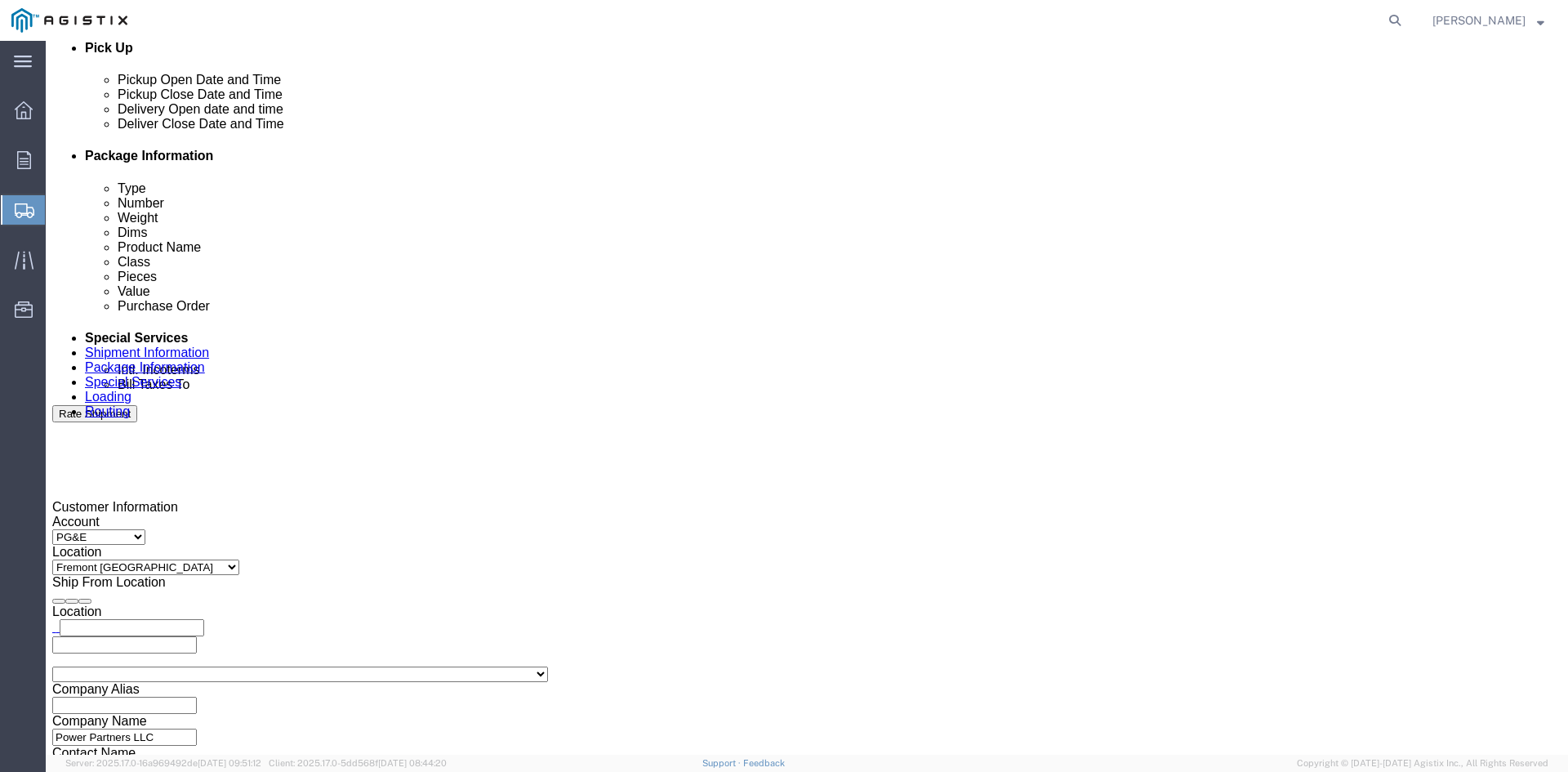
click input "text"
type input "[EMAIL_ADDRESS][DOMAIN_NAME]"
type input "sh"
type input "ke"
type input "pr"
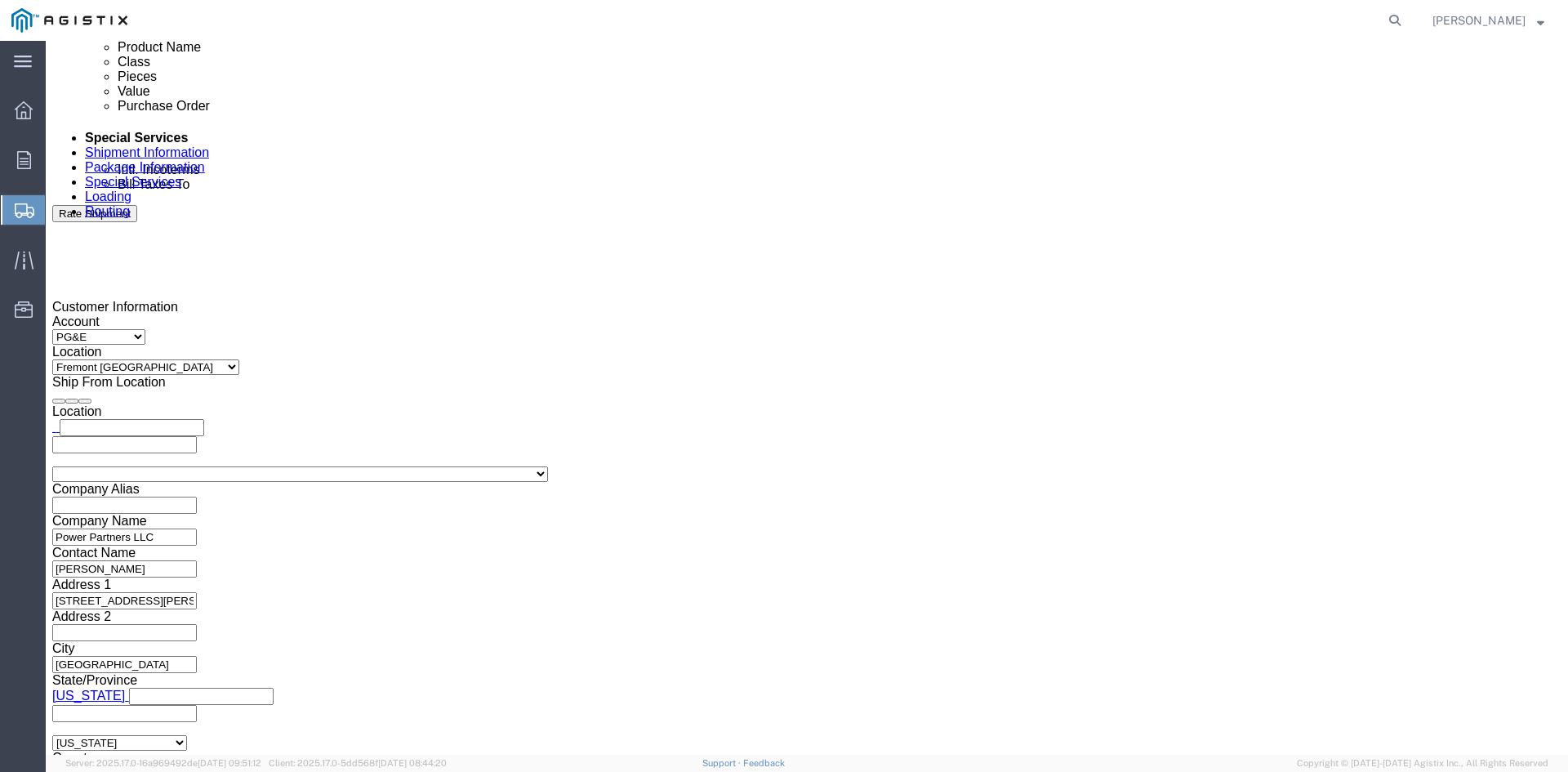
scroll to position [950, 0]
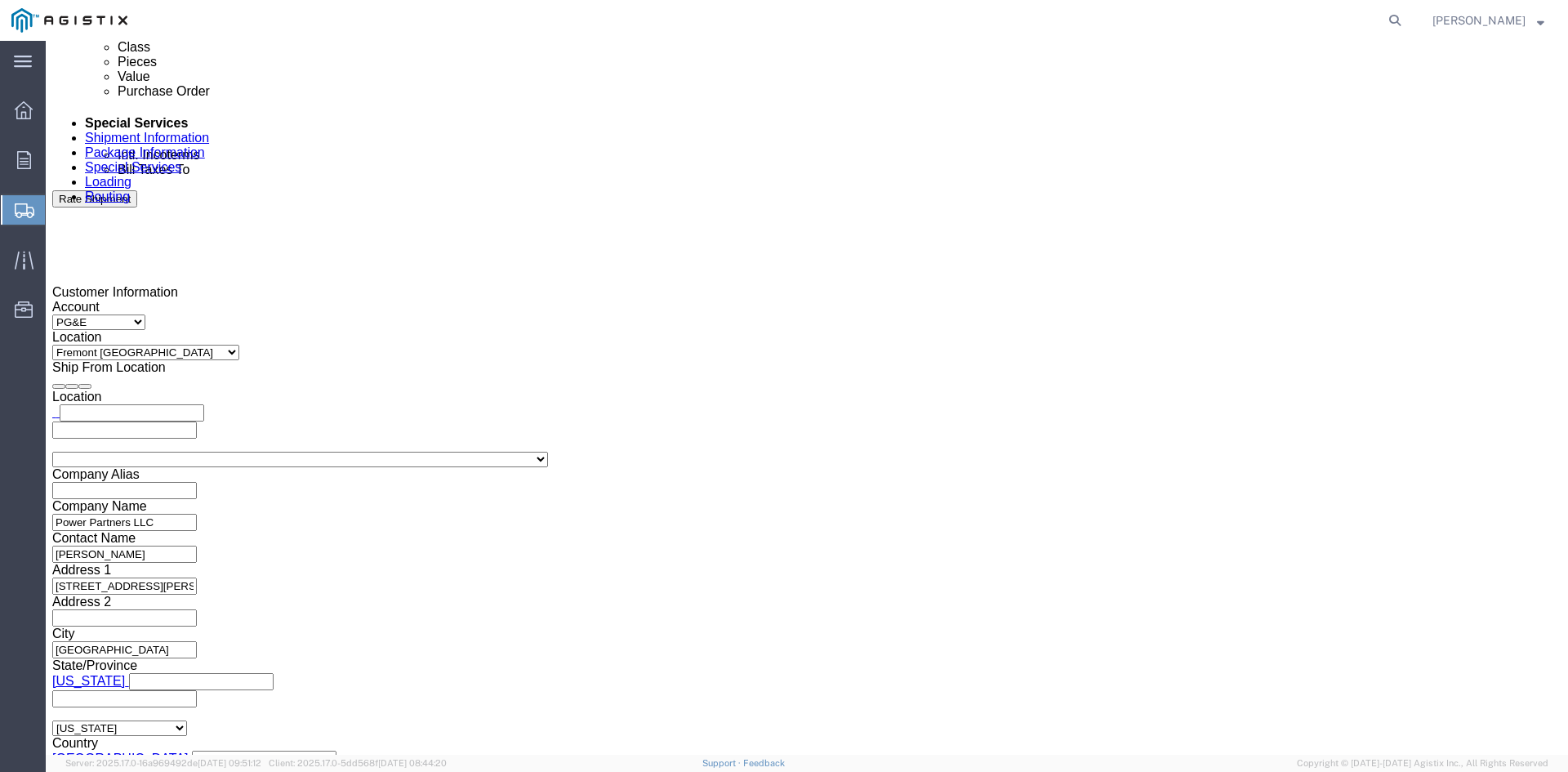
click button "Rate Shipment"
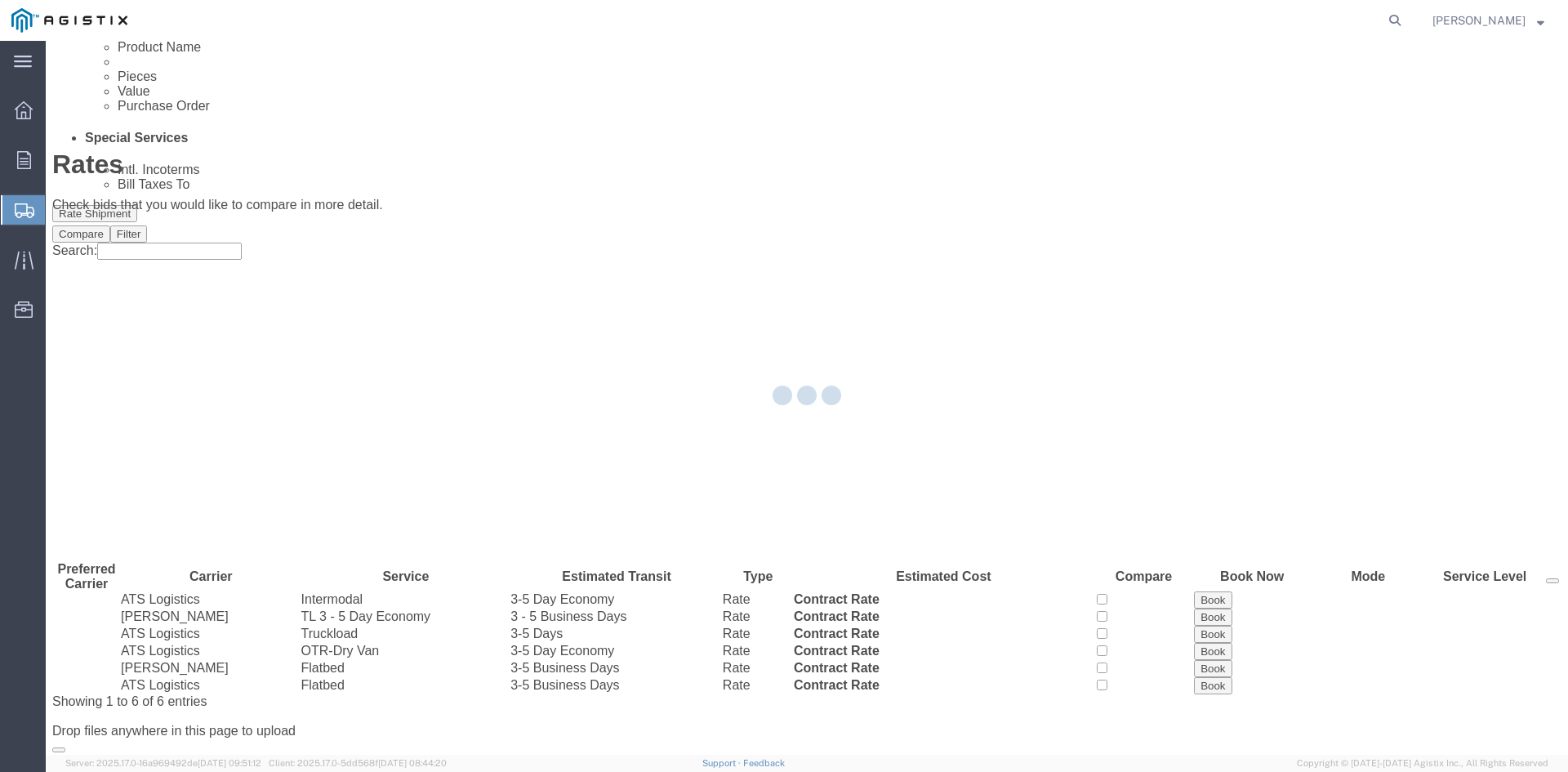
scroll to position [0, 0]
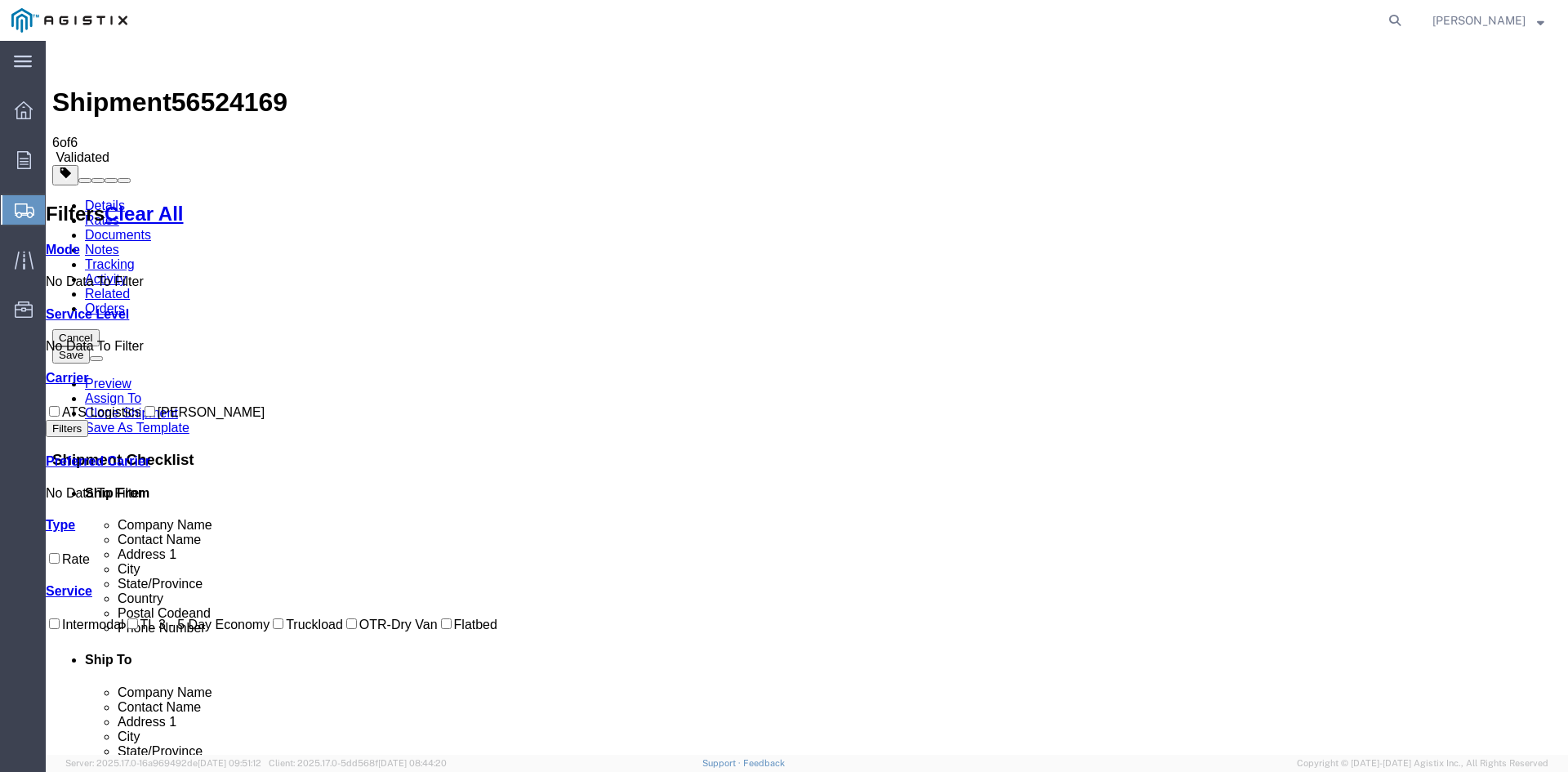
click at [144, 406] on input "[PERSON_NAME]" at bounding box center [150, 411] width 11 height 11
checkbox input "true"
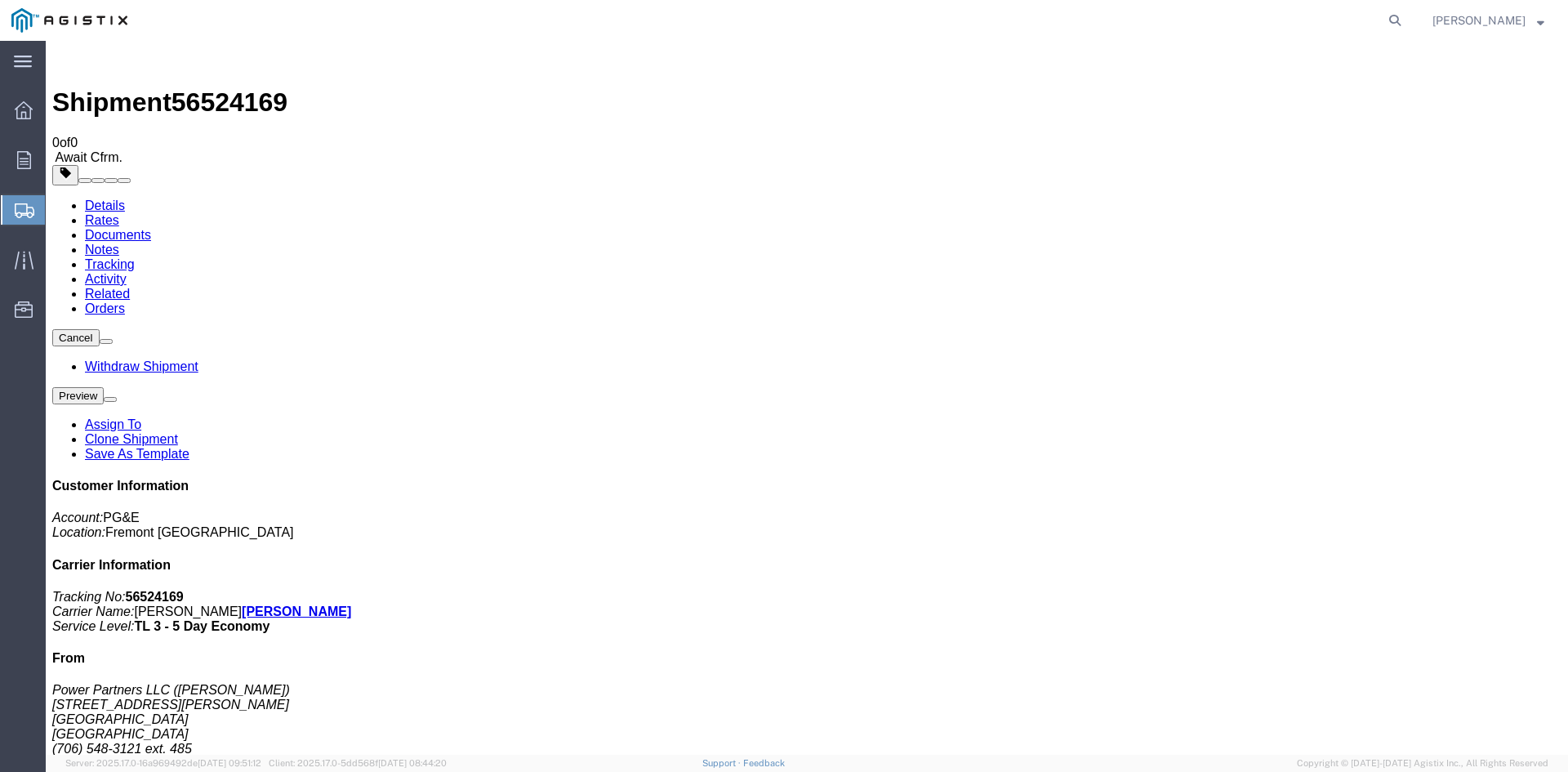
click at [0, 0] on span "Create Shipment" at bounding box center [0, 0] width 0 height 0
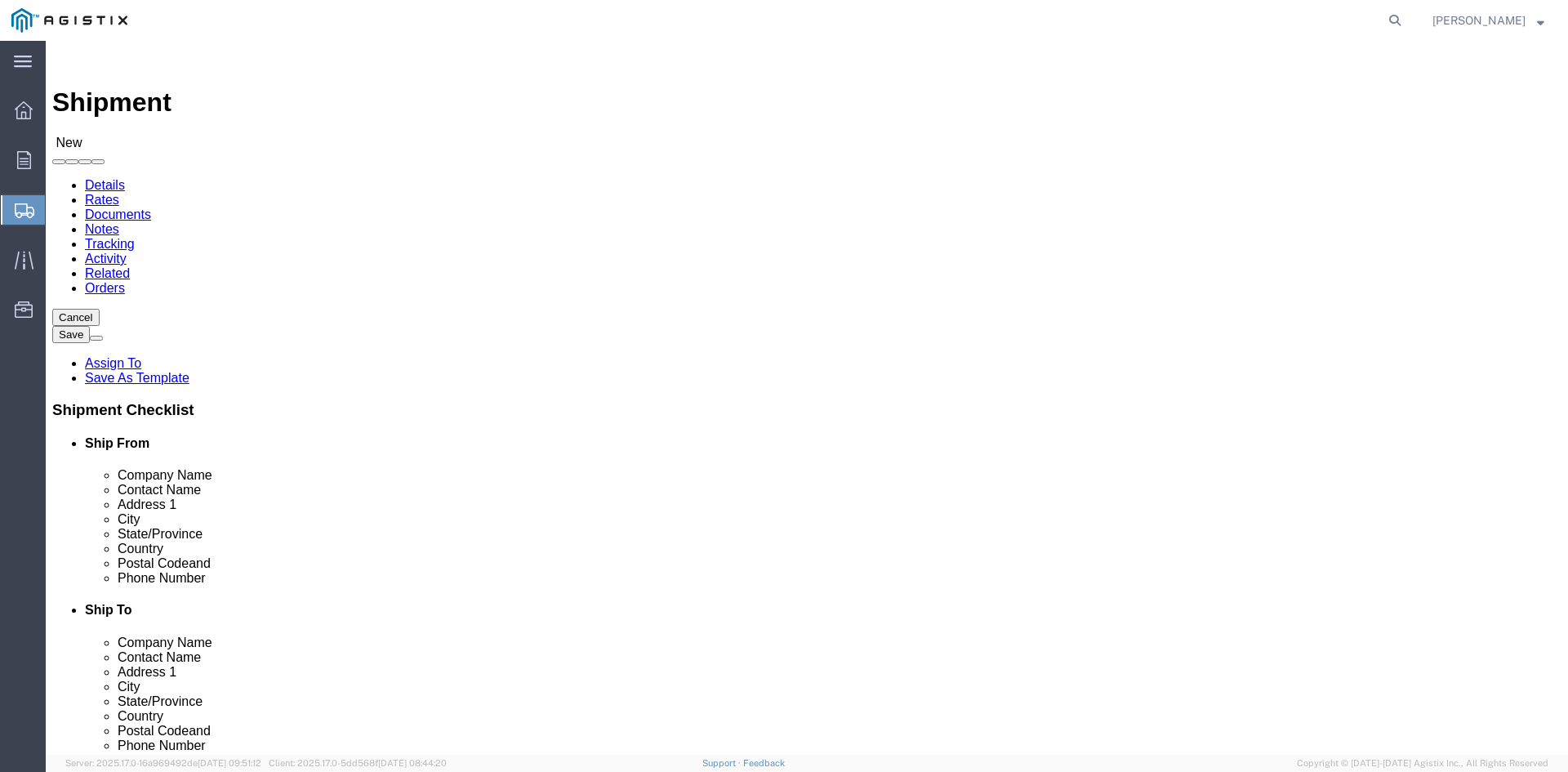
click select "Select PG&E Power Partners"
select select "9596"
click select "Select PG&E Power Partners"
select select
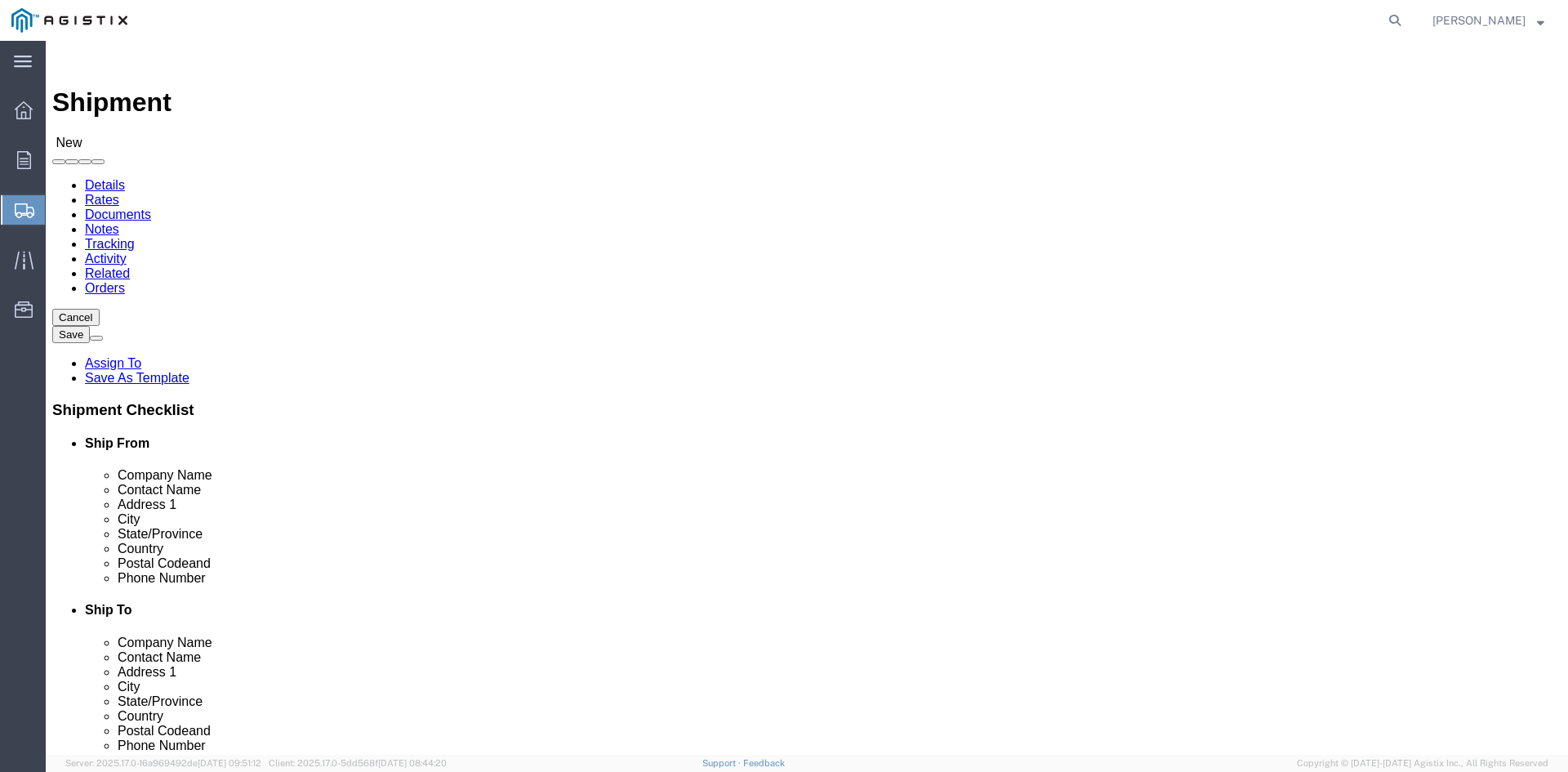
drag, startPoint x: 246, startPoint y: 442, endPoint x: 358, endPoint y: 434, distance: 112.3
click input "text"
type input "[PERSON_NAME]"
drag, startPoint x: 273, startPoint y: 436, endPoint x: 181, endPoint y: 436, distance: 92.0
click div "Company Name [PERSON_NAME]"
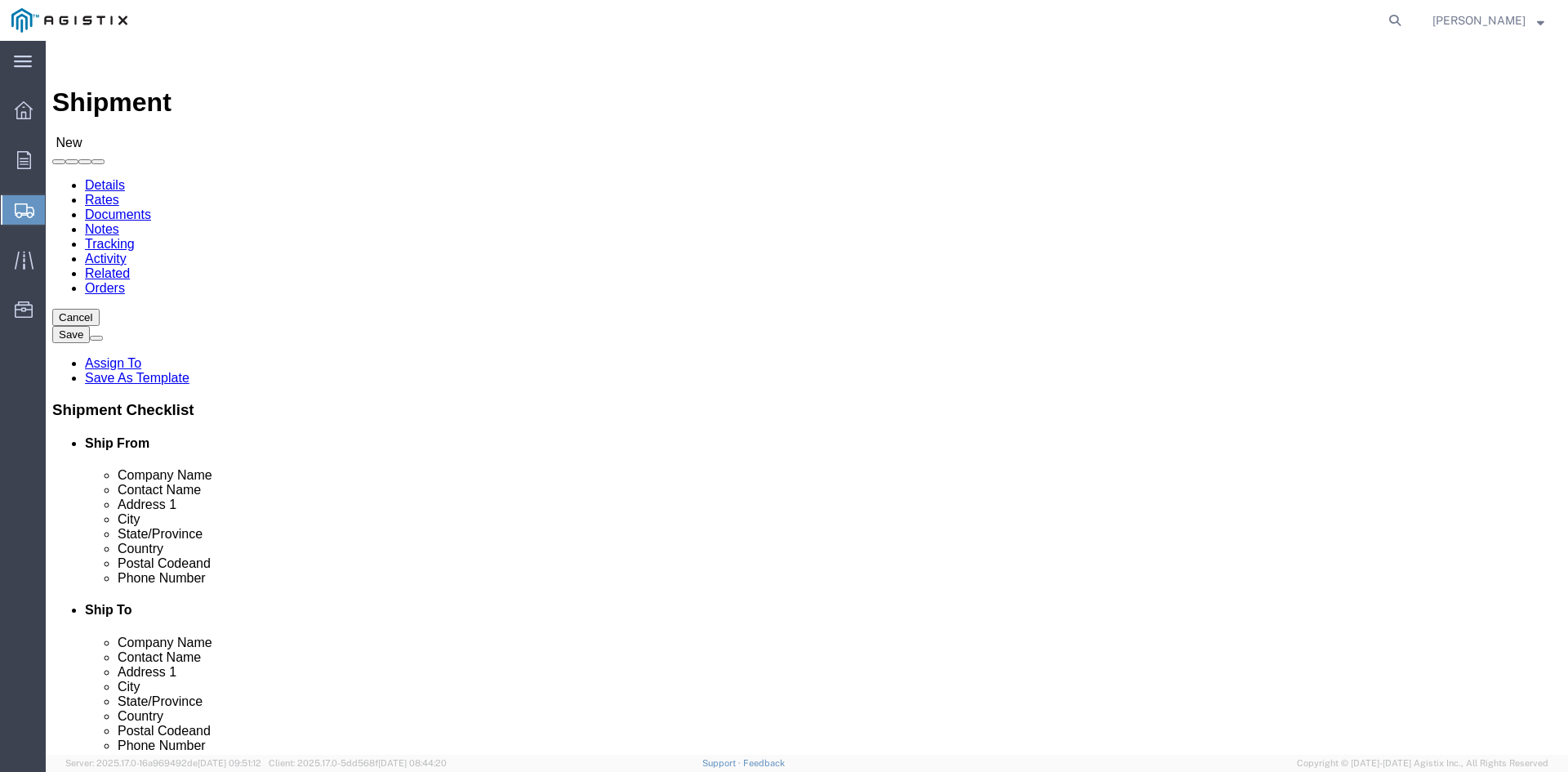
click input "text"
type input "[PERSON_NAME]"
click p "- Power Partners LLC - ([PERSON_NAME]) [STREET_ADDRESS][PERSON_NAME]"
select select "GA"
type input "[PERSON_NAME]"
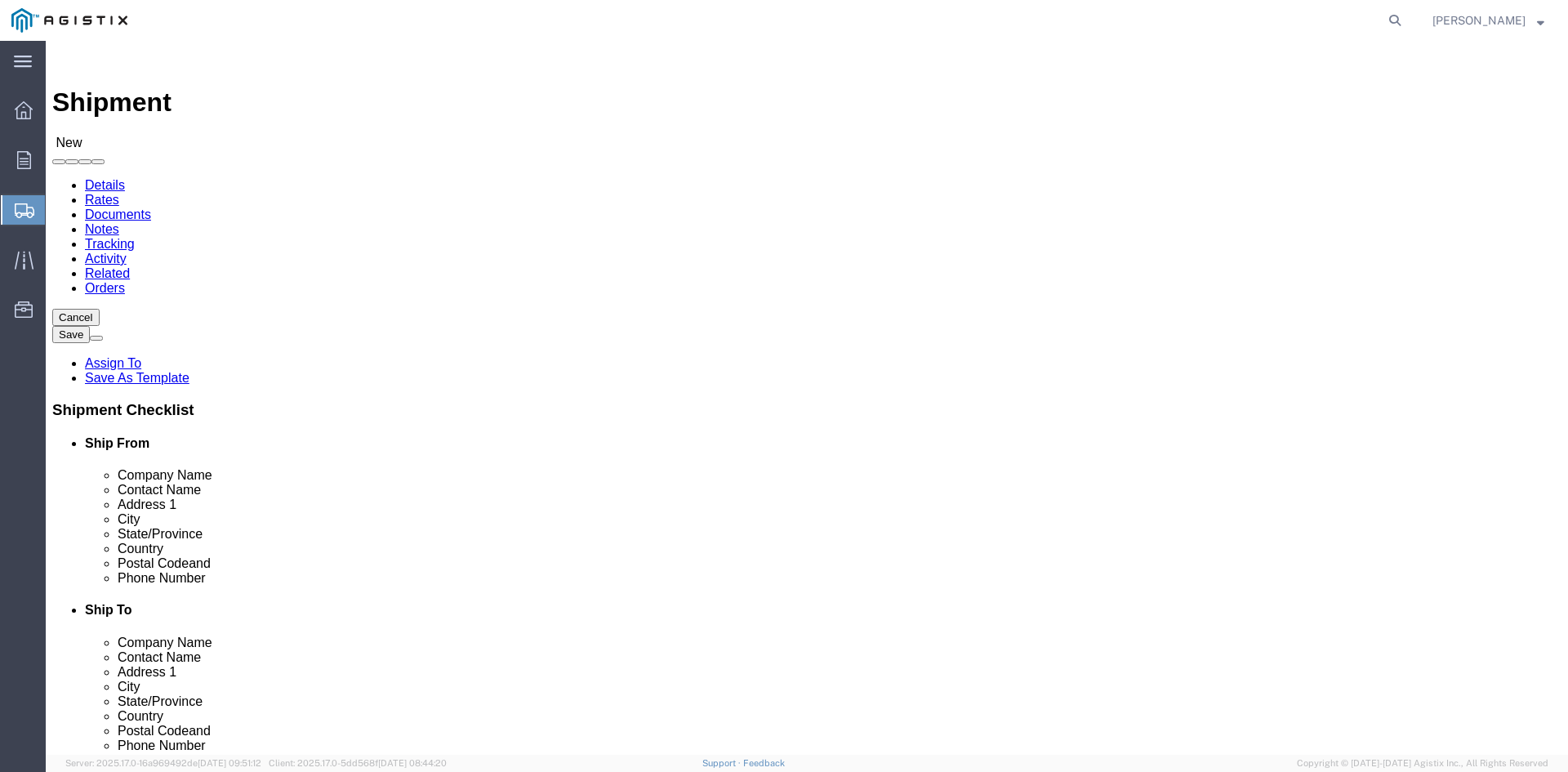
click select "Select All Others [GEOGRAPHIC_DATA] [GEOGRAPHIC_DATA] [GEOGRAPHIC_DATA] [GEOGRA…"
select select "19745"
click select "Select All Others [GEOGRAPHIC_DATA] [GEOGRAPHIC_DATA] [GEOGRAPHIC_DATA] [GEOGRA…"
click input "text"
type input "Anto"
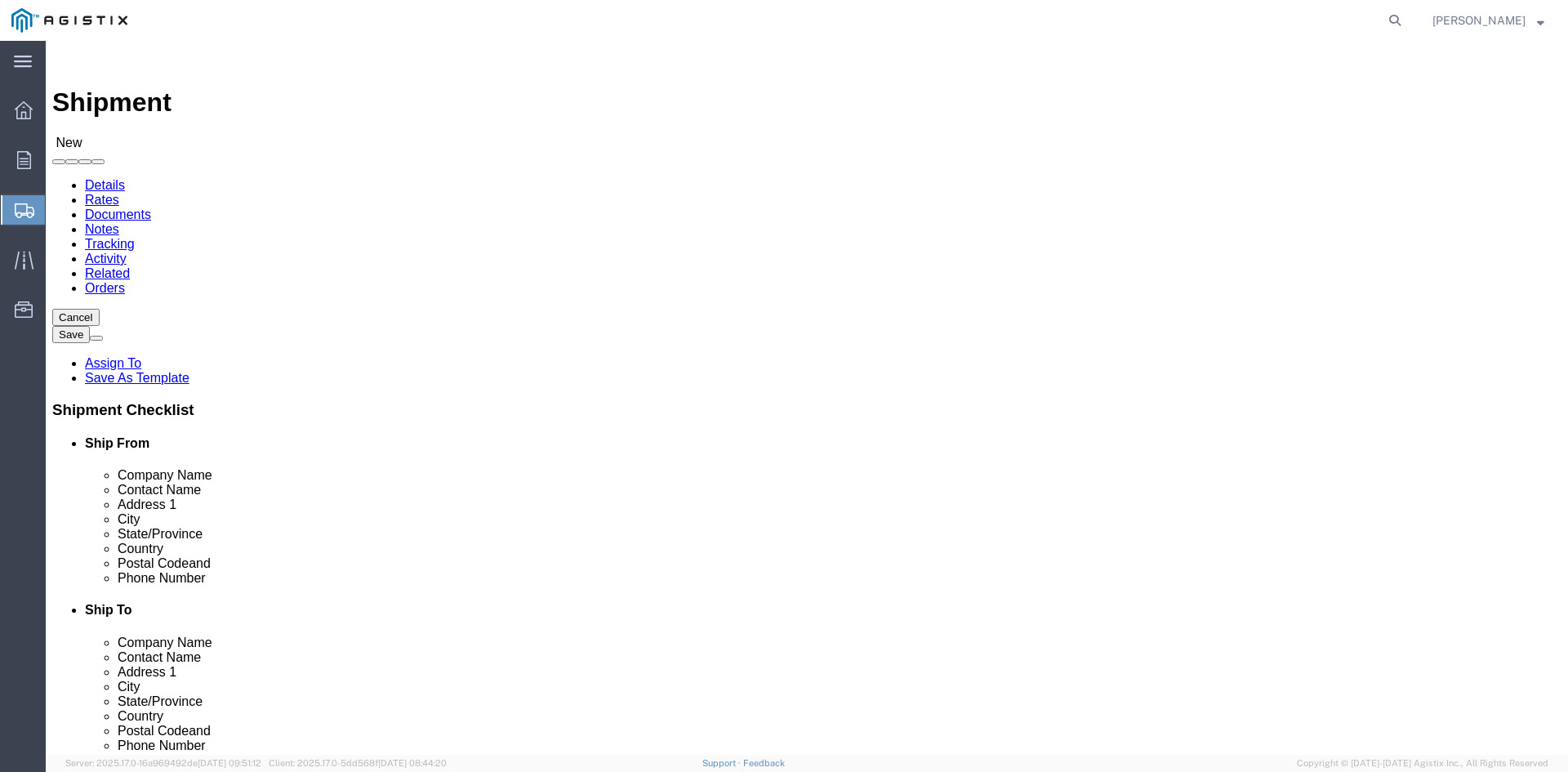
click p "- PG&E - ([PERSON_NAME]) [STREET_ADDRESS]"
select select "CA"
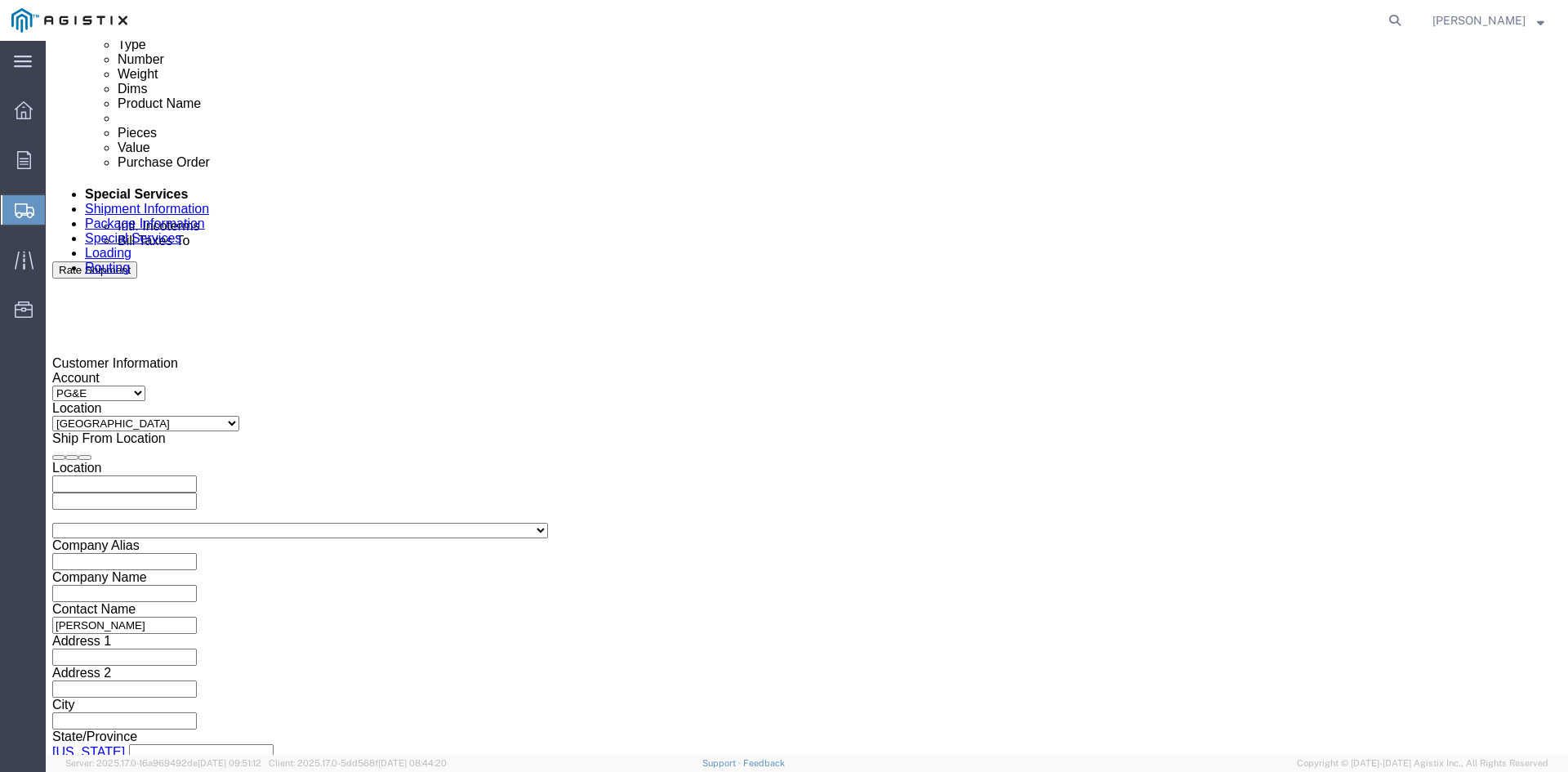
scroll to position [980, 0]
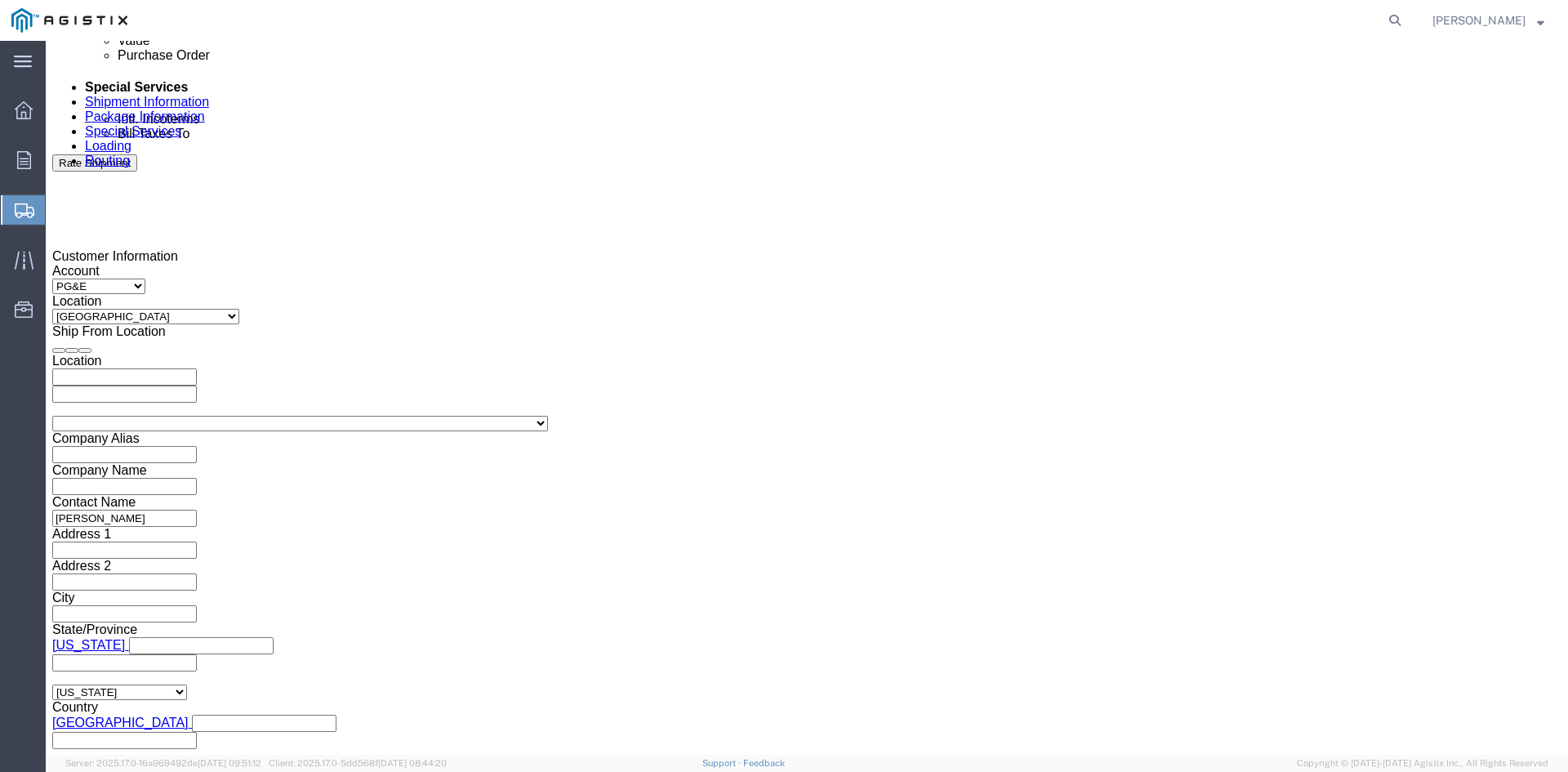
type input "[PERSON_NAME]"
click div "Pickup Start Date Pickup Start Time Pickup Open Date and Time [DATE] 12:00 PM"
click div "[DATE] 12:00 PM"
click input "12:00 PM"
drag, startPoint x: 144, startPoint y: 638, endPoint x: 191, endPoint y: 638, distance: 47.0
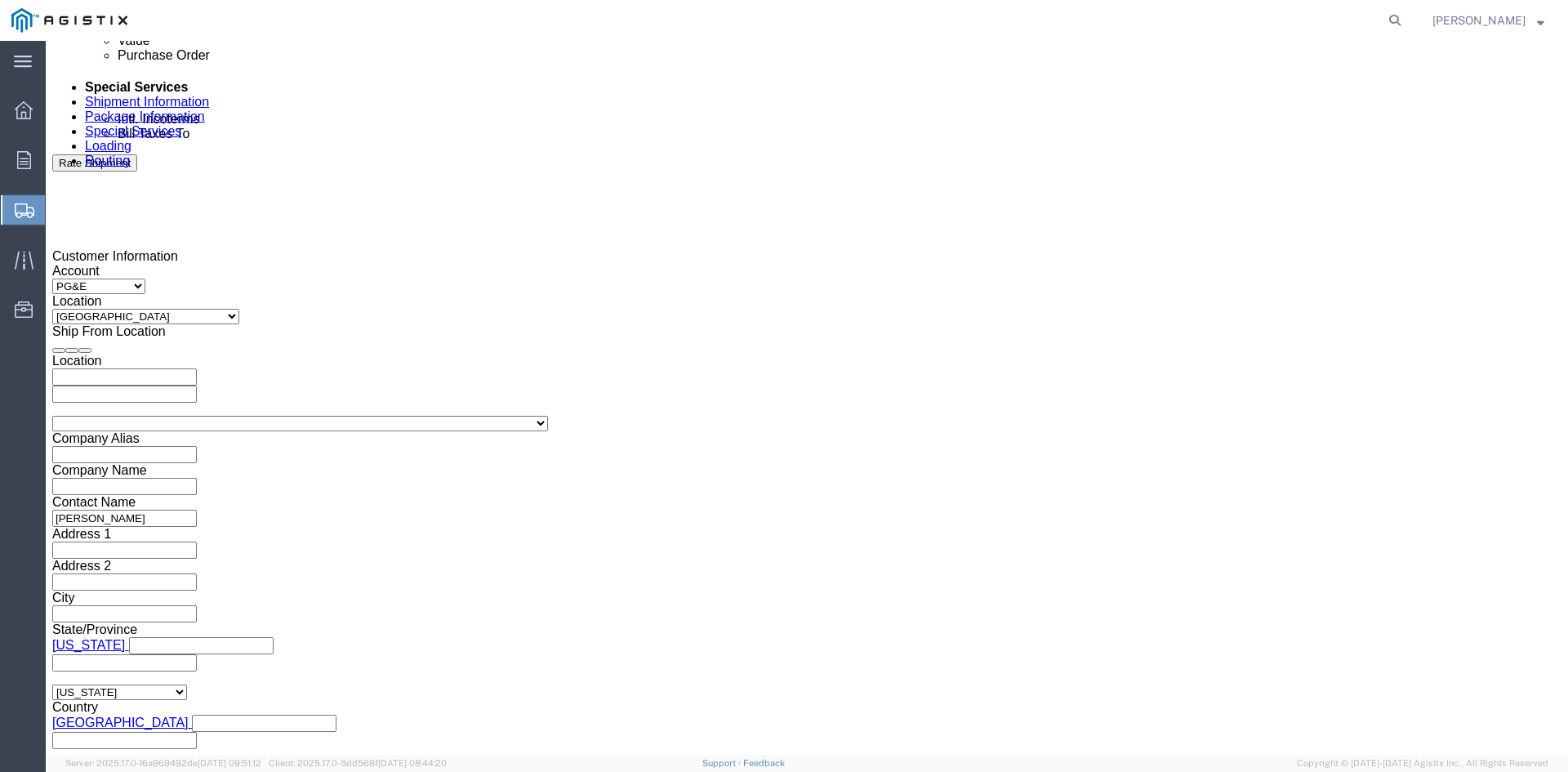
click input "11:00 PM"
type input "11:00 AM"
click button "Apply"
click div "[DATE] 12:00 PM"
type input "5:00 PM"
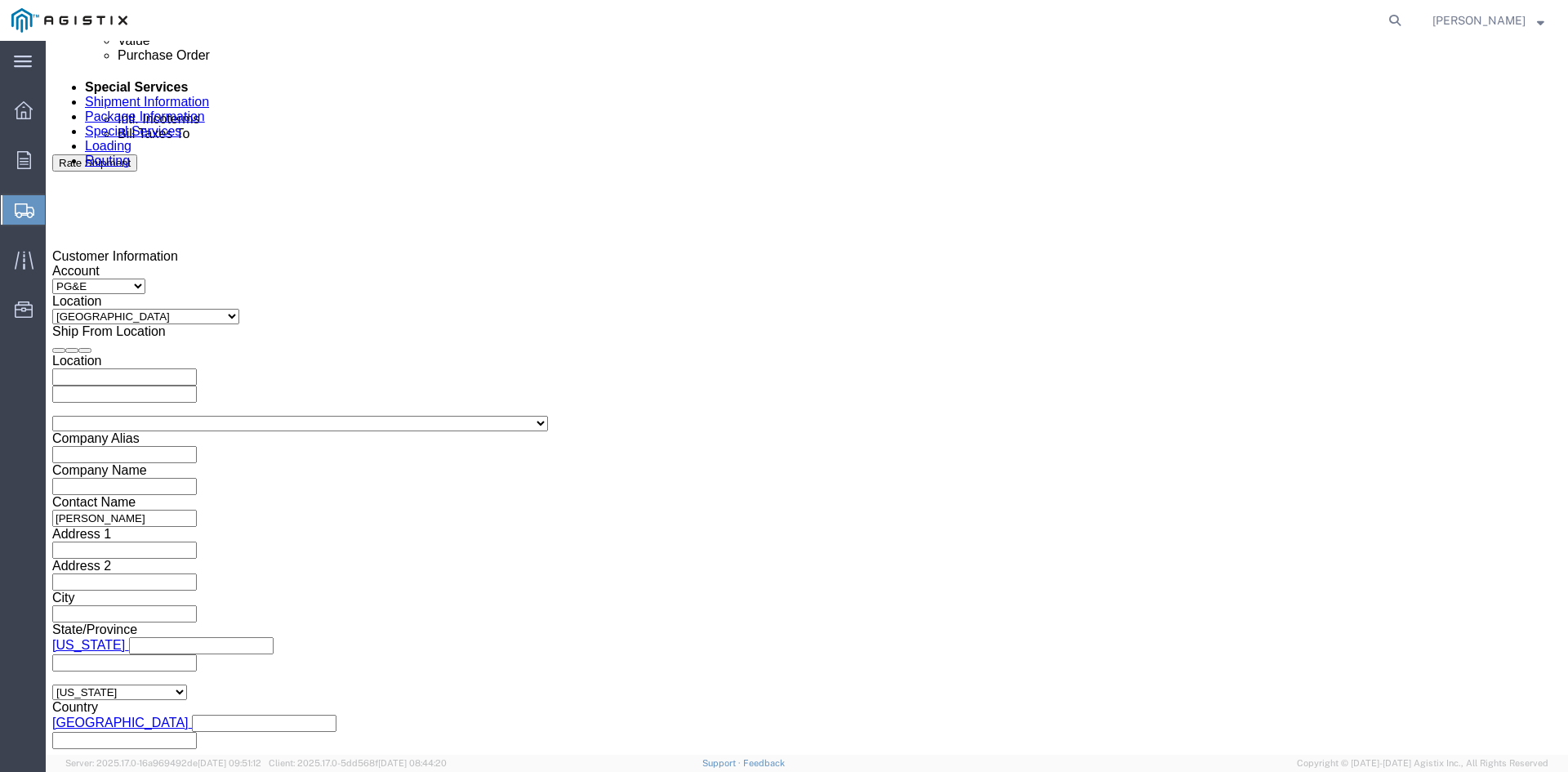
click div
click input "1:00 PM"
click input "7:00 PM"
click input "7:30 PM"
type input "7:30 AM"
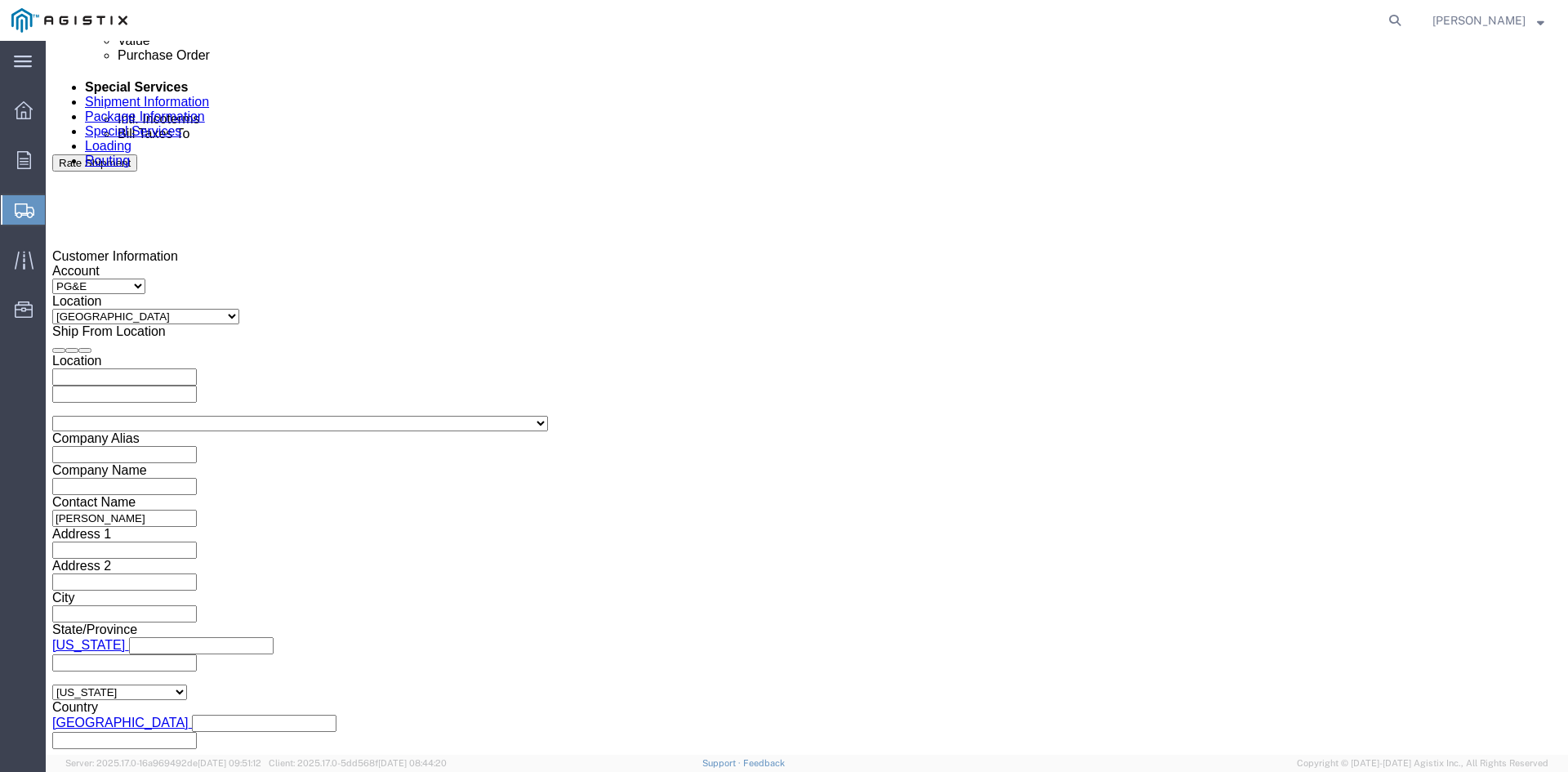
click button "Apply"
click div
click input "2:30 AM"
click input "2:00 AM"
type input "2:00 PM"
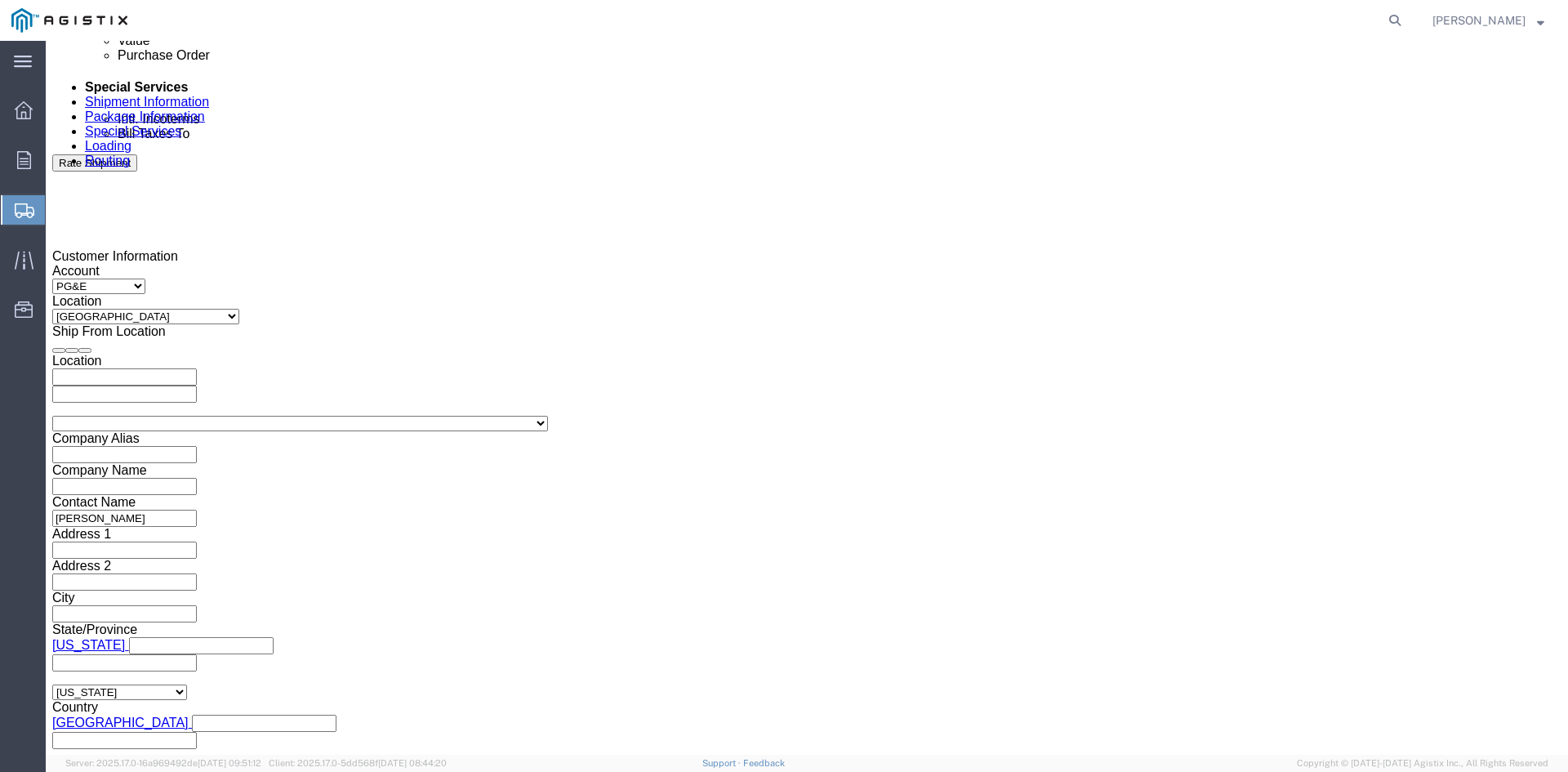
click button "Apply"
click input "text"
type input "3501397717"
click select "Select Account Type Activity ID Airline Appointment Number ASN Batch Request # …"
select select "BOL"
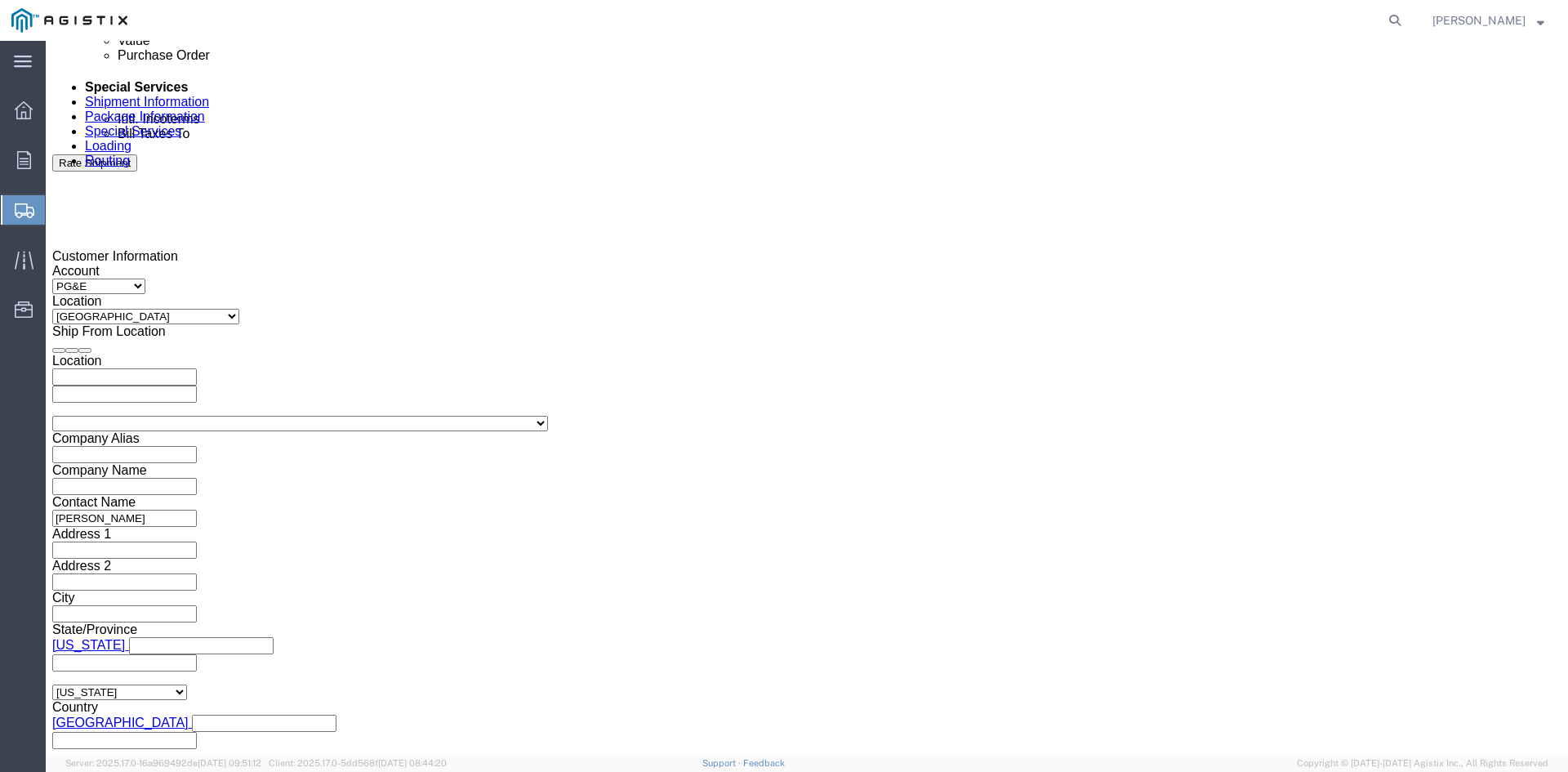
click select "Select Account Type Activity ID Airline Appointment Number ASN Batch Request # …"
click input "text"
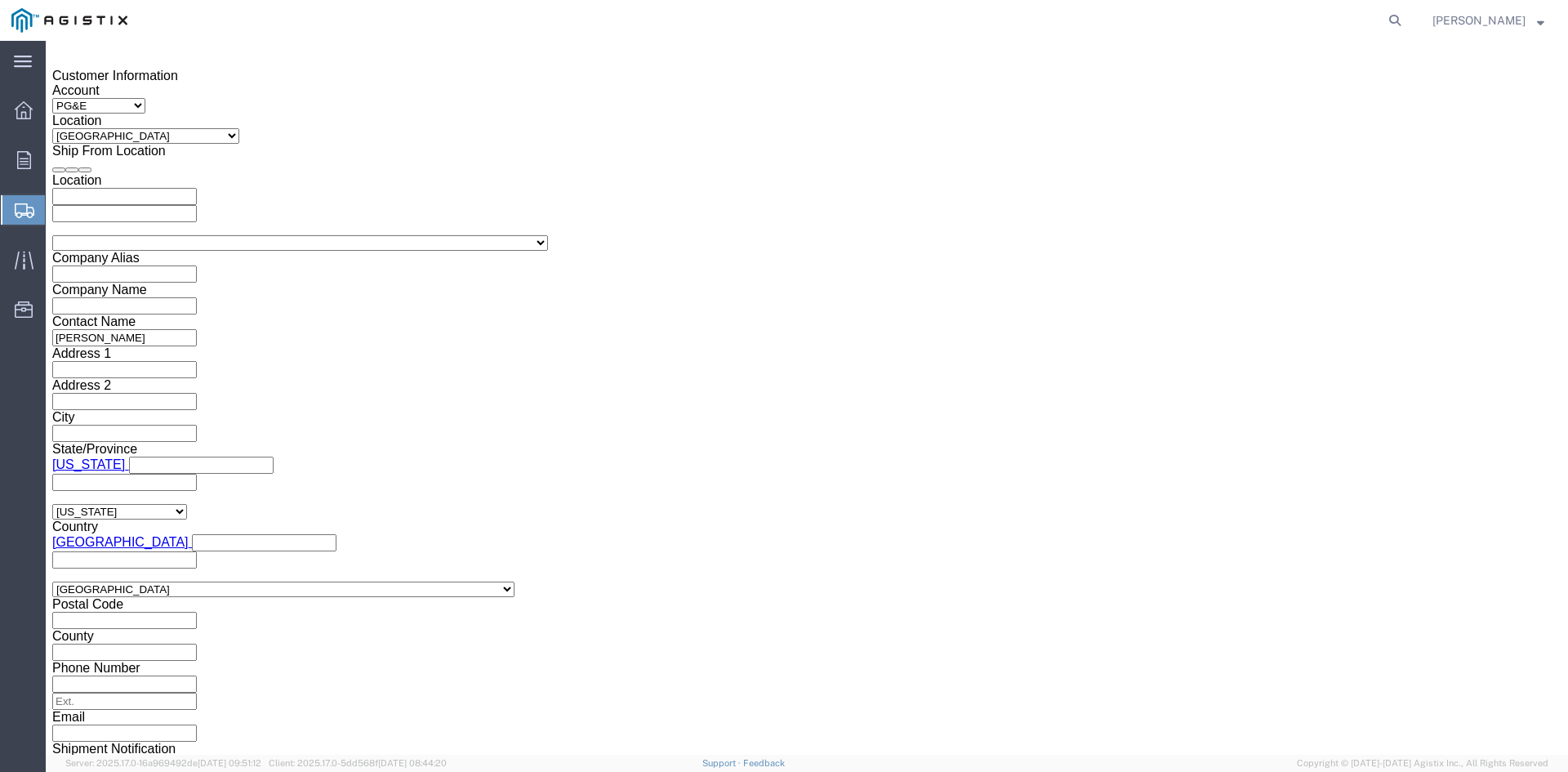
scroll to position [1168, 0]
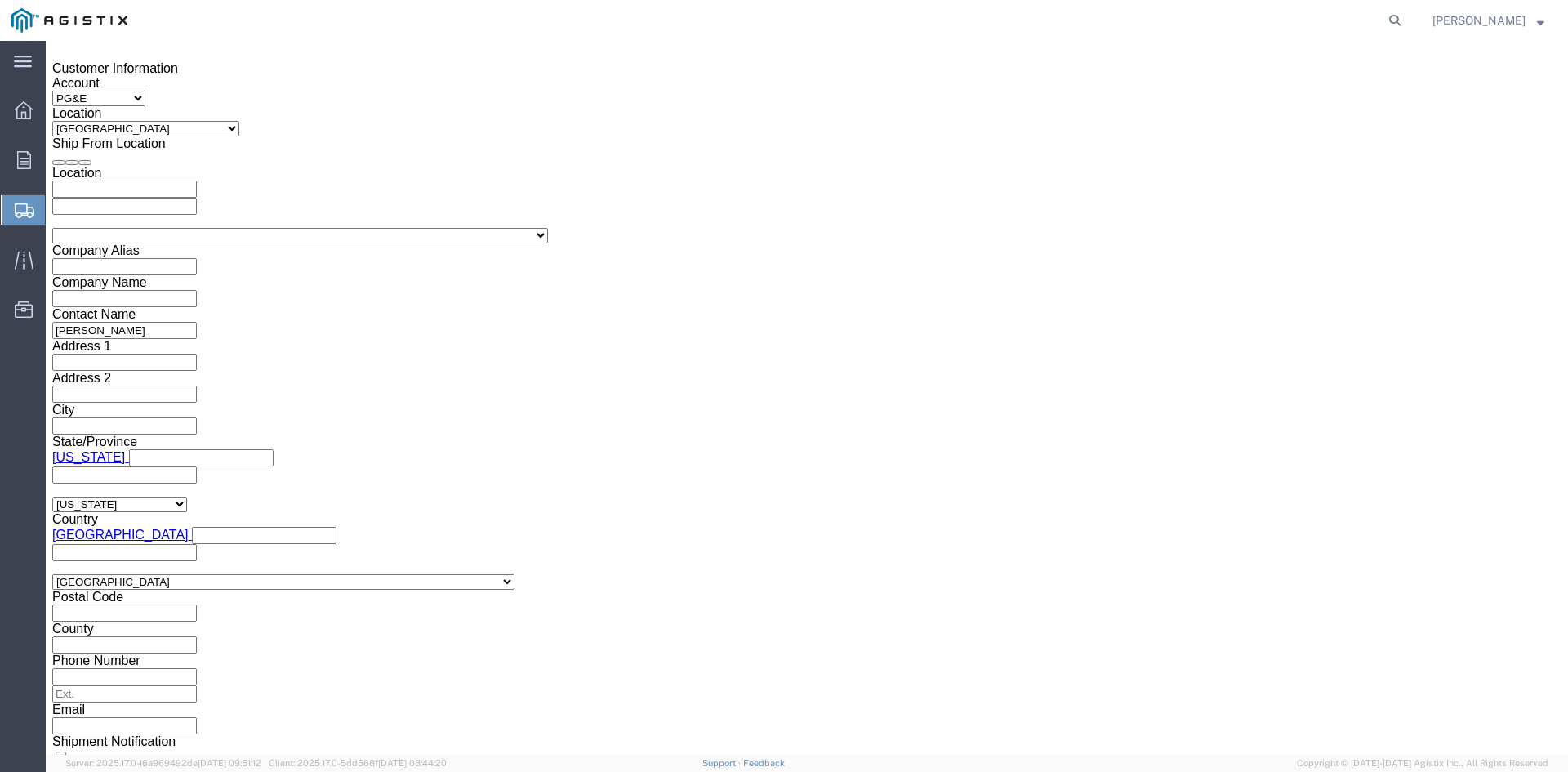
type input "9829816"
click button "Continue"
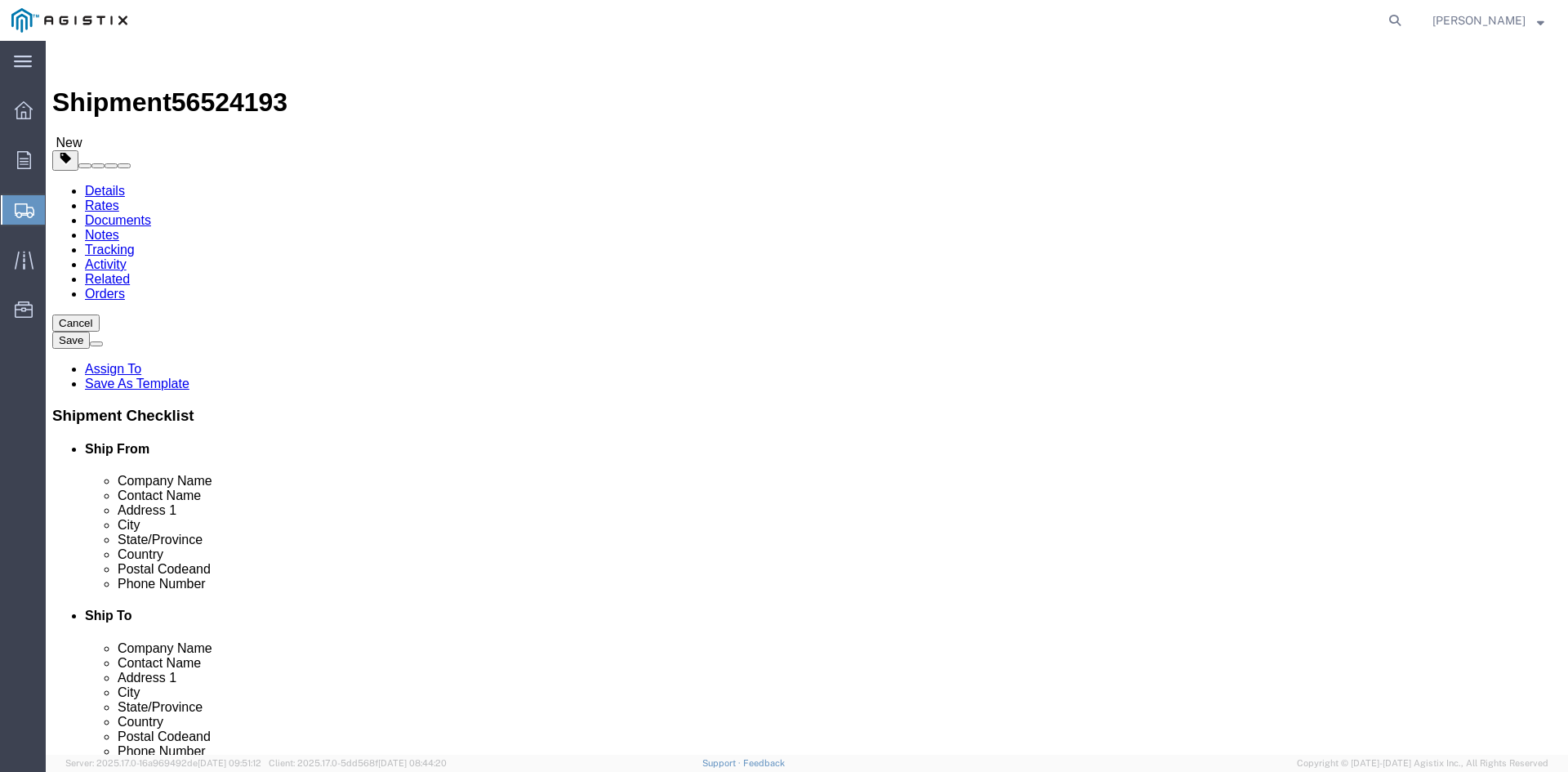
click select "Select Bulk Bundle(s) Cardboard Box(es) Carton(s) Crate(s) Drum(s) (Fiberboard)…"
select select "PSNS"
click select "Select Bulk Bundle(s) Cardboard Box(es) Carton(s) Crate(s) Drum(s) (Fiberboard)…"
drag, startPoint x: 236, startPoint y: 315, endPoint x: 256, endPoint y: 315, distance: 20.0
click input "text"
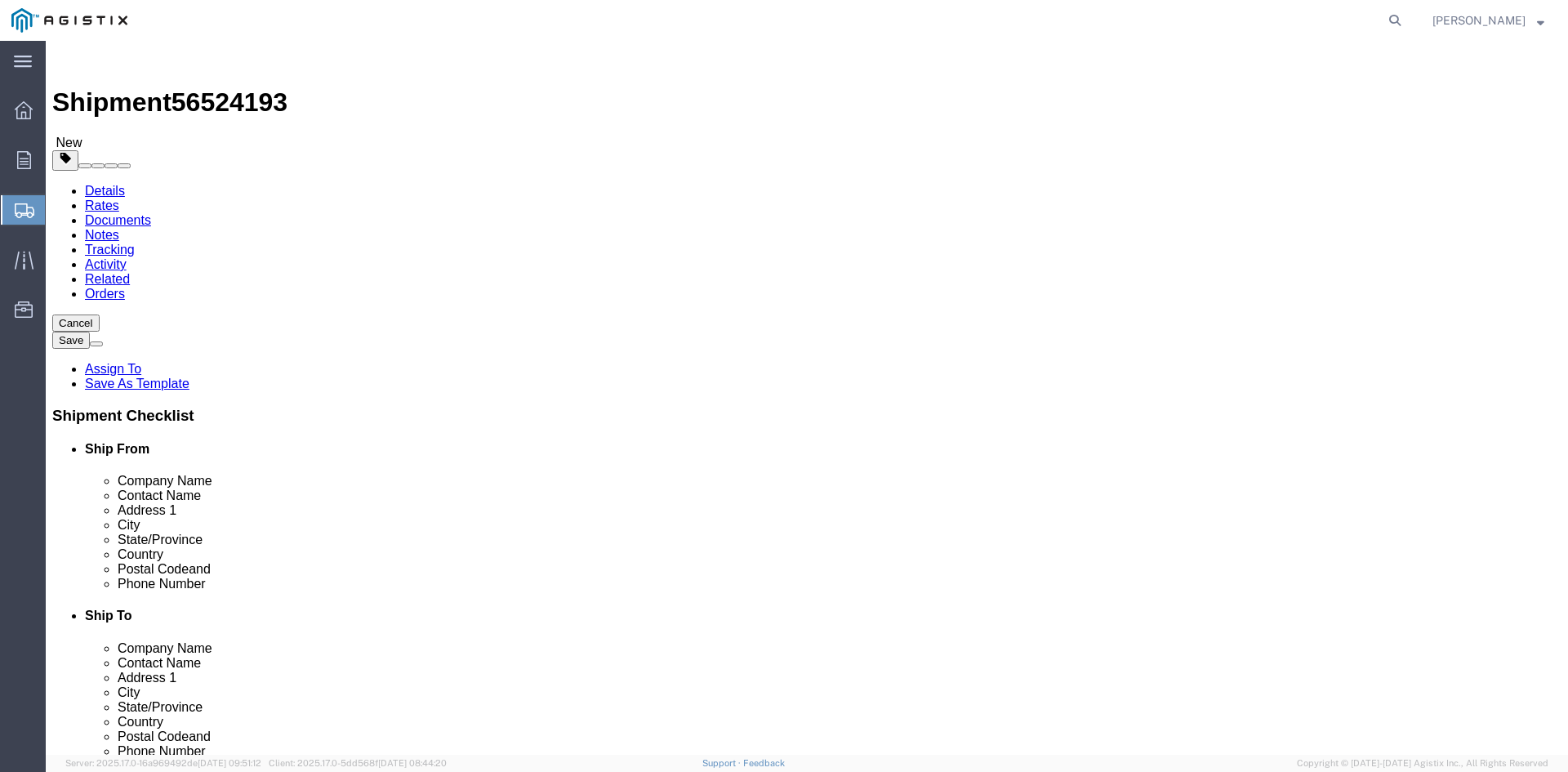
type input "1"
drag, startPoint x: 240, startPoint y: 345, endPoint x: 222, endPoint y: 332, distance: 22.2
click div "Number 1"
type input "39"
click input "text"
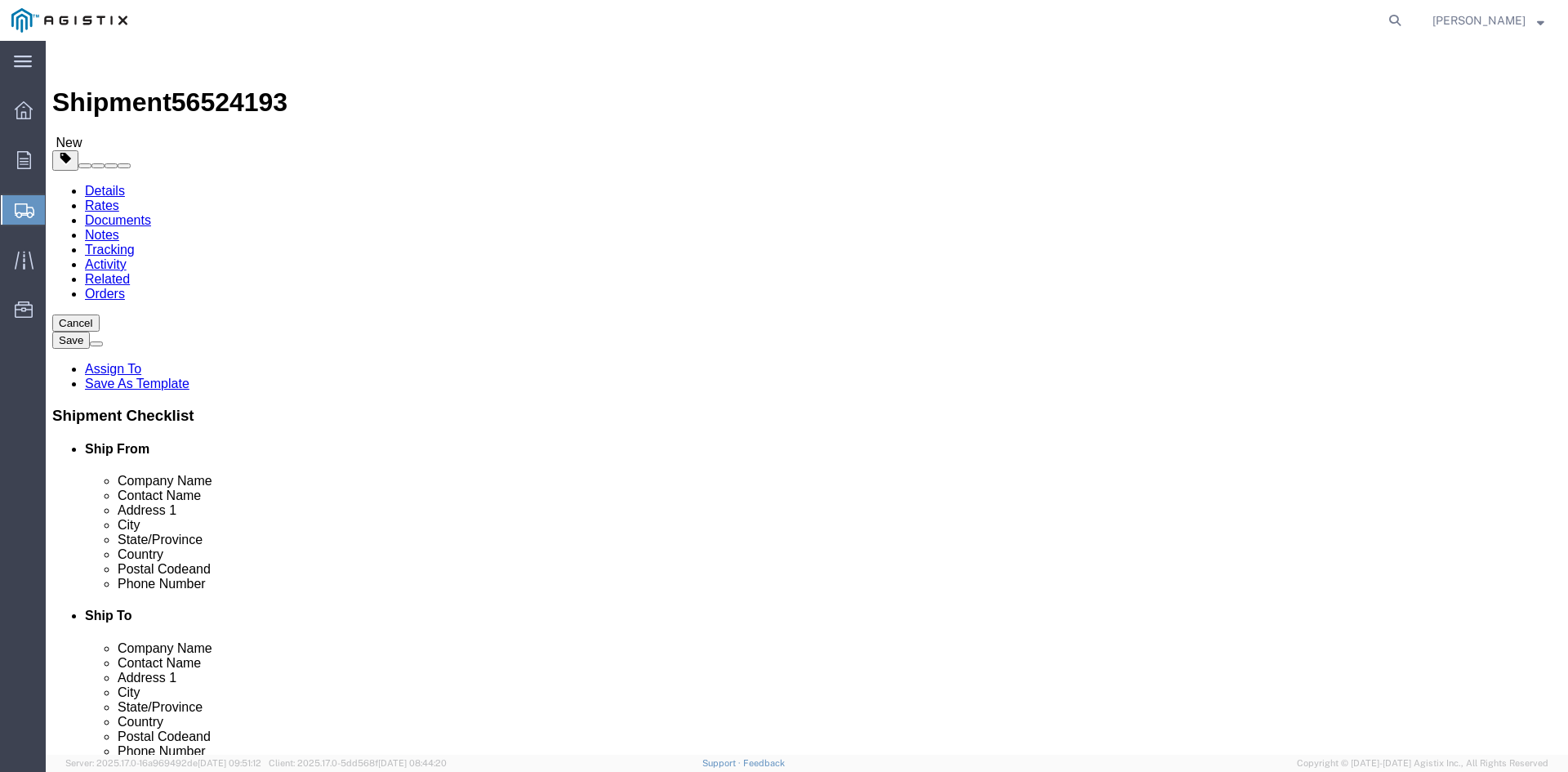
type input "33"
click input "text"
type input "33"
click input "text"
type input "54.50"
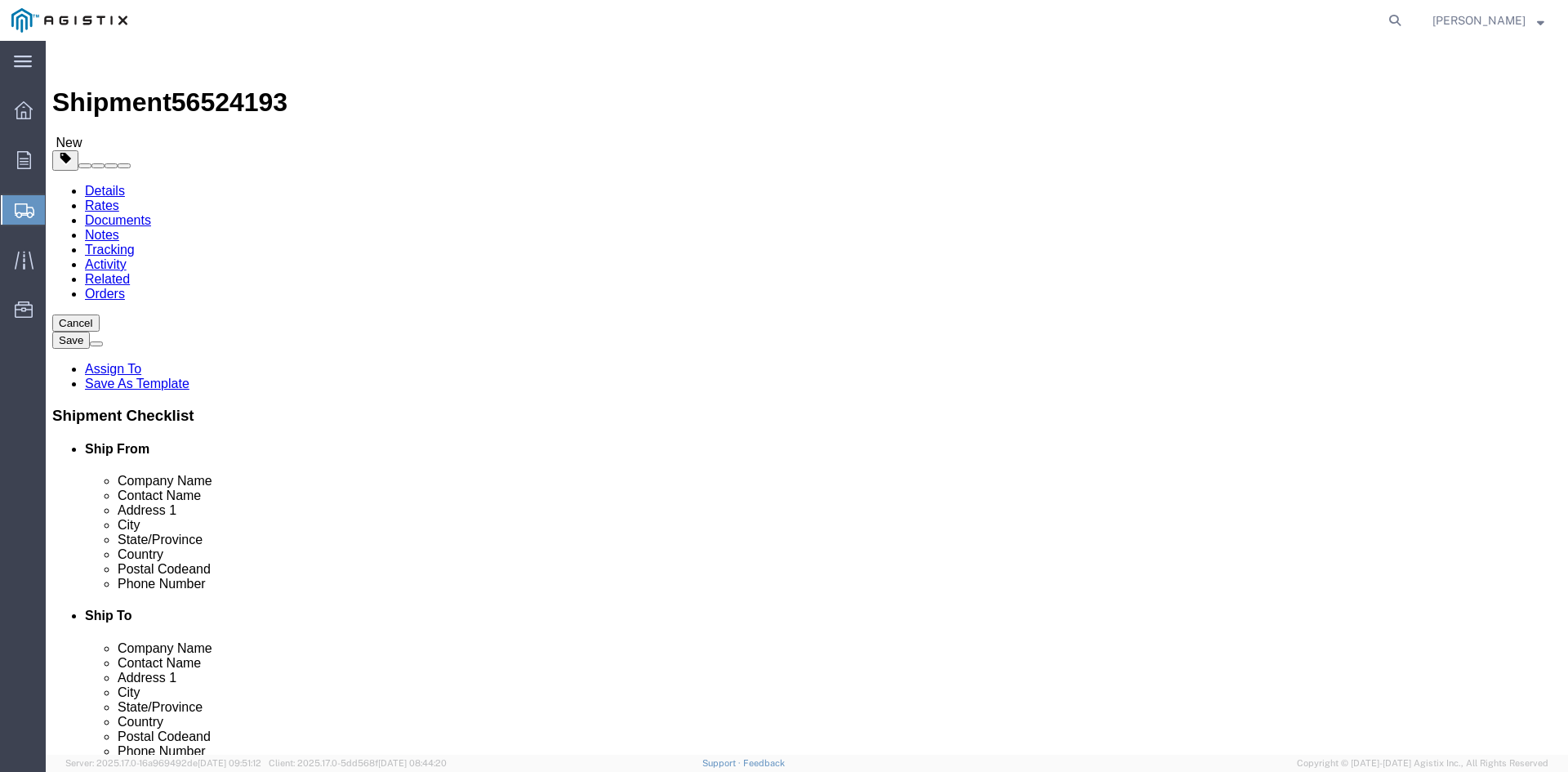
drag, startPoint x: 263, startPoint y: 408, endPoint x: 156, endPoint y: 401, distance: 107.2
click div "Weight Total weight of packages in pounds or kilograms 0.00 Select kgs lbs Ship…"
type input "37148.94"
click link "Add Content"
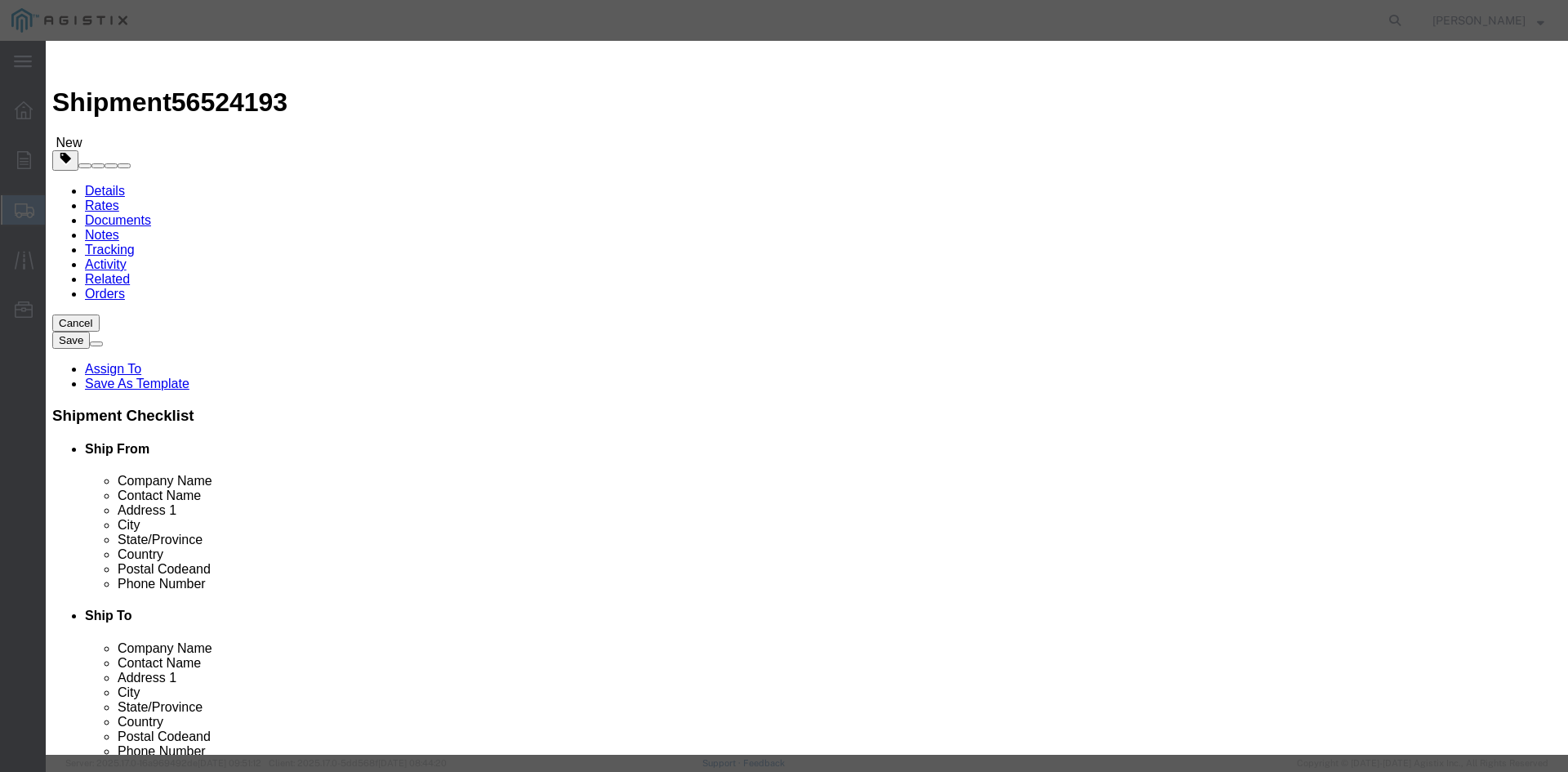
click input "text"
drag, startPoint x: 488, startPoint y: 118, endPoint x: 684, endPoint y: 84, distance: 198.9
click div "Commodity library"
click input "text"
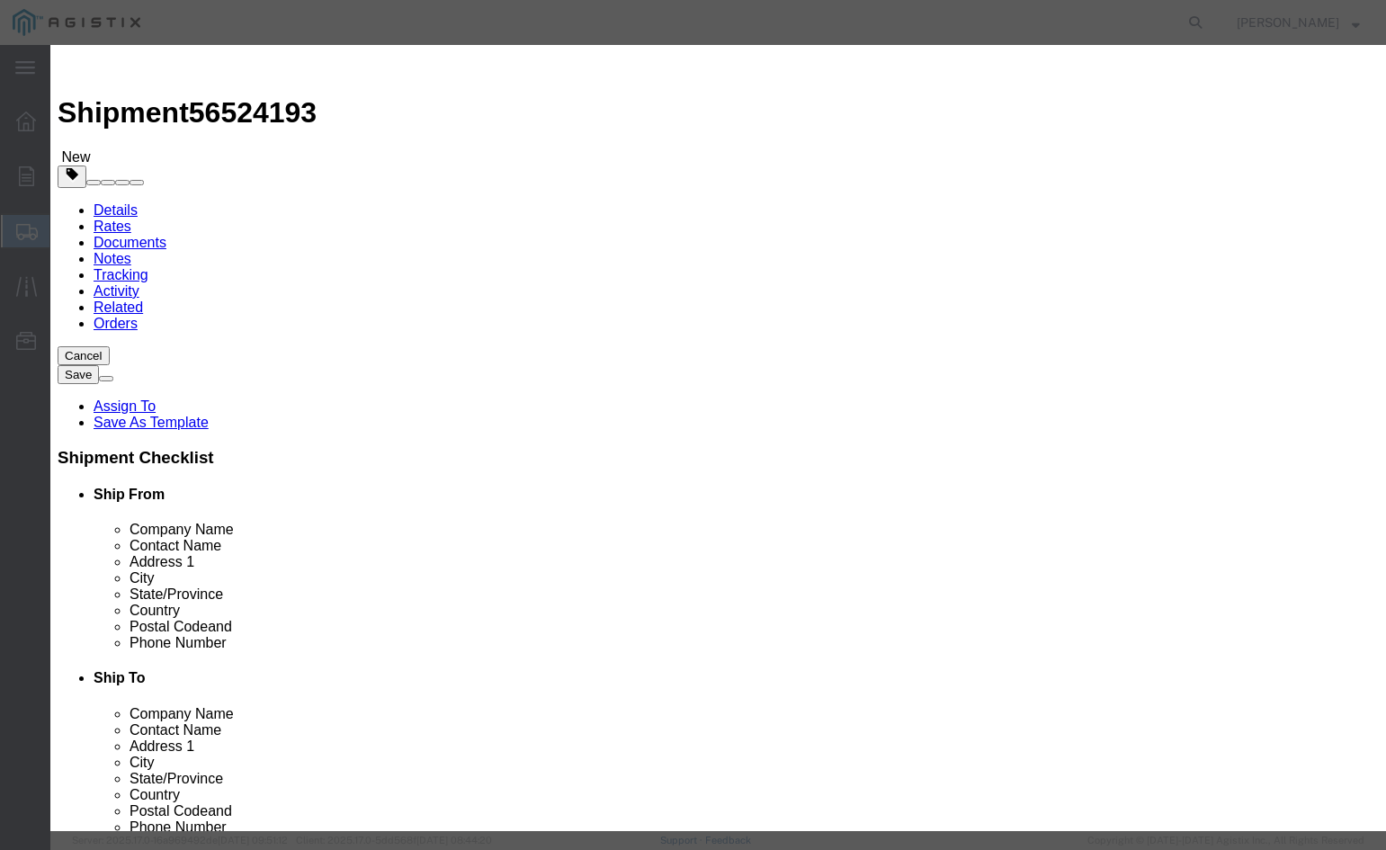
click input "text"
type input "Overhead Transformer"
drag, startPoint x: 378, startPoint y: 168, endPoint x: 261, endPoint y: 167, distance: 116.9
click div "Pieces Number of pieces inside all the packages 0 Select Bag Barrels 100Board F…"
type input "39"
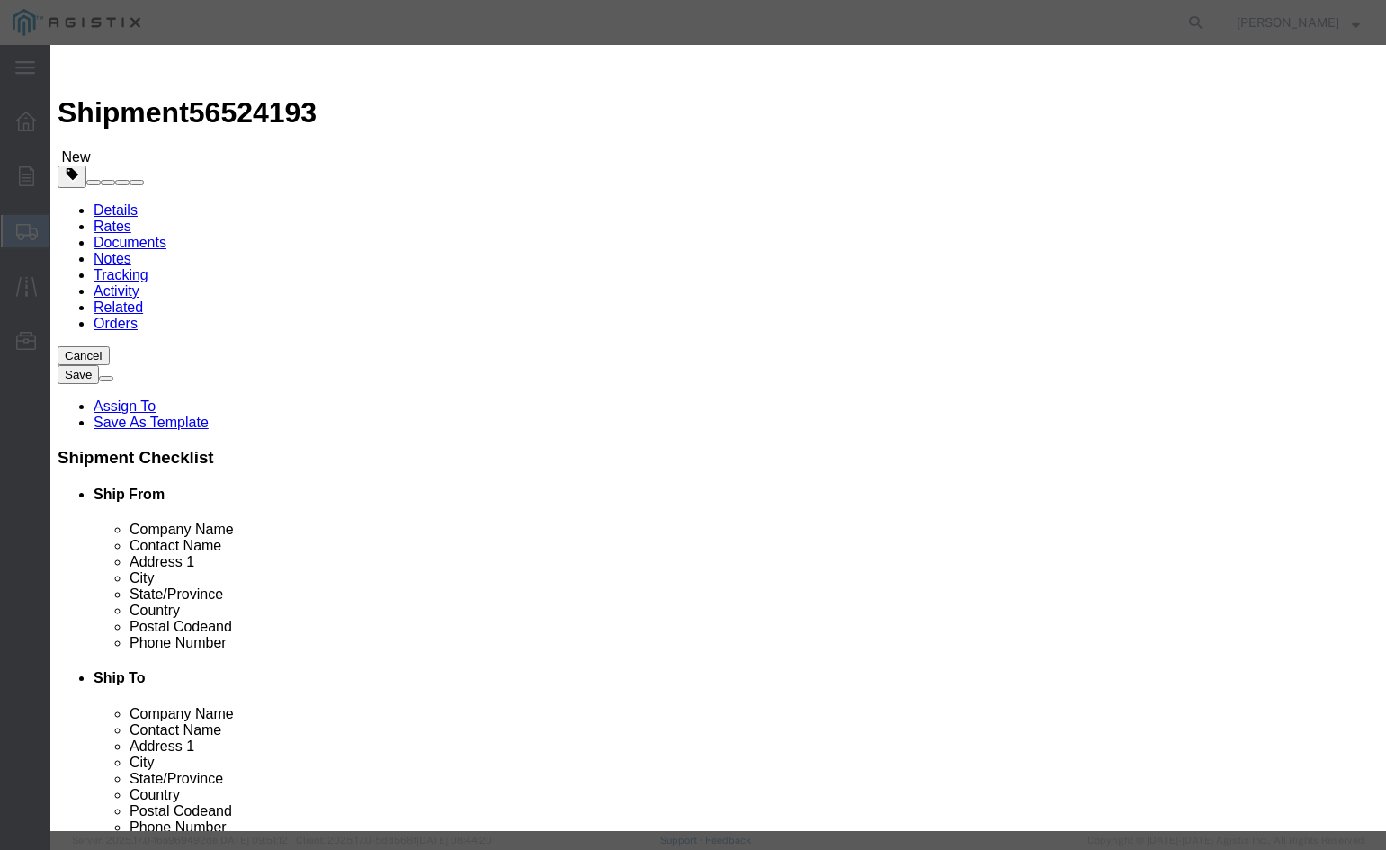
click input "text"
type input "1"
click select "Select 50 55 60 65 70 85 92.5 100 125 175 250 300 400"
select select "55"
click select "Select 50 55 60 65 70 85 92.5 100 125 175 250 300 400"
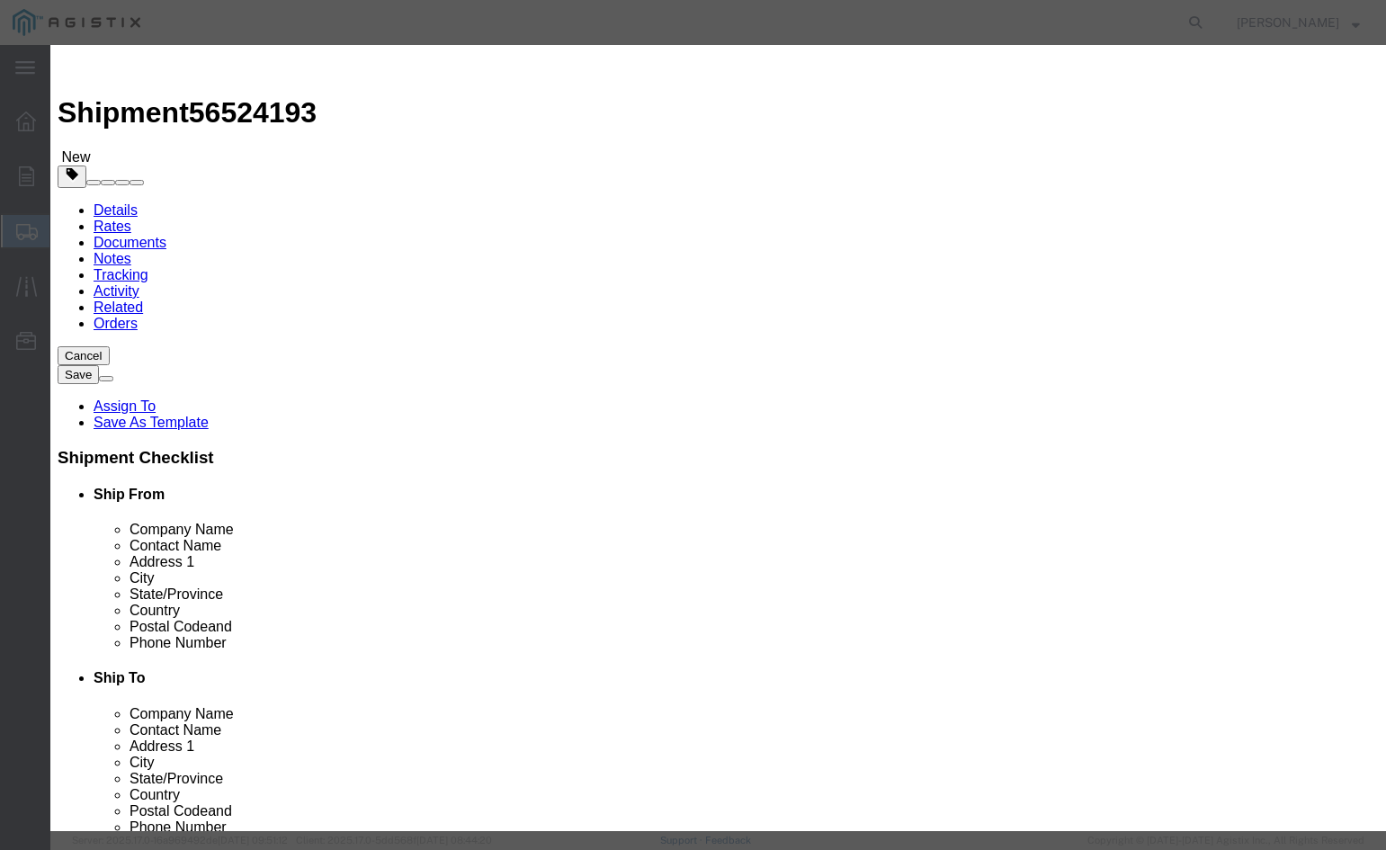
click button "Save & Close"
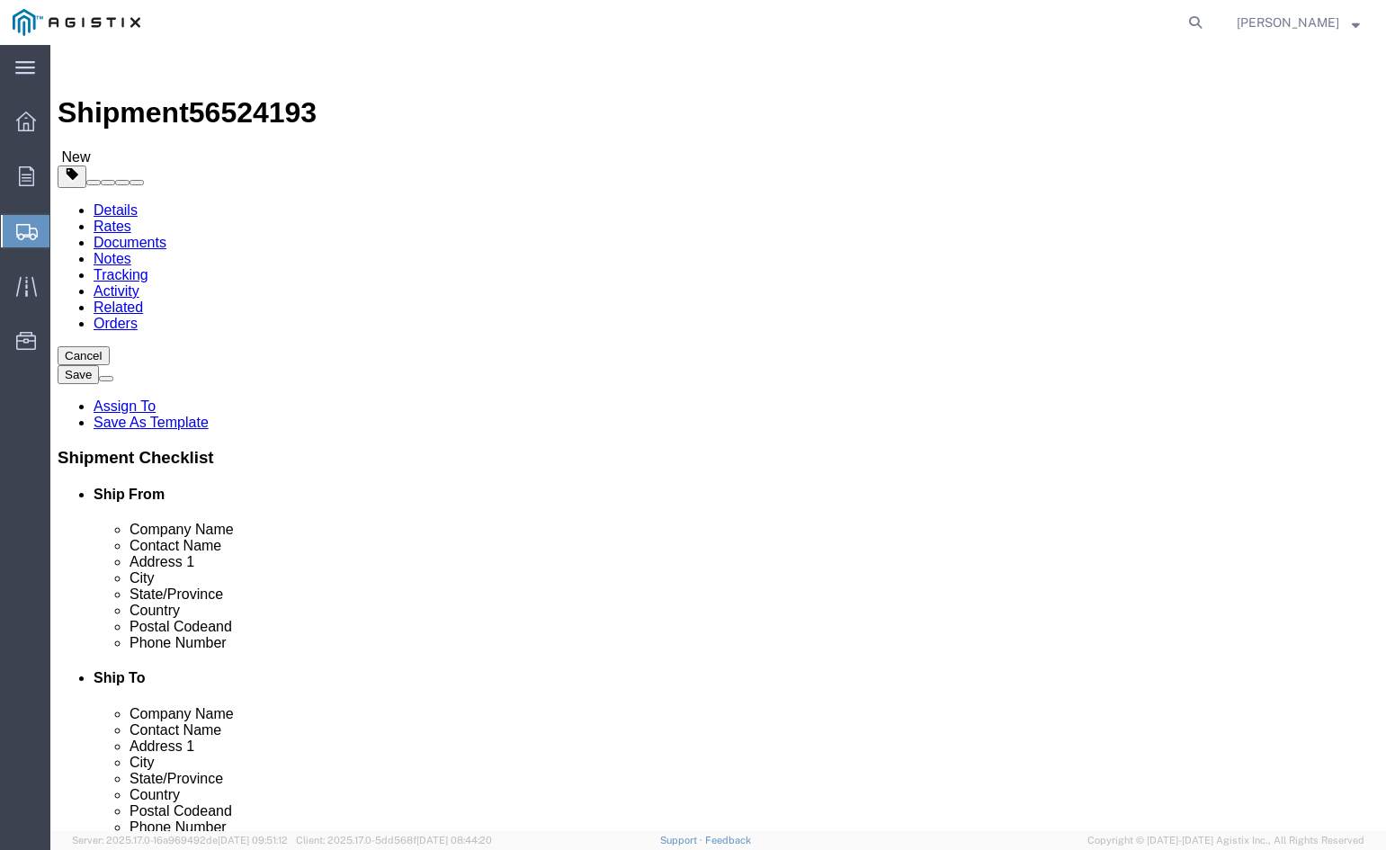
click link "Add Package"
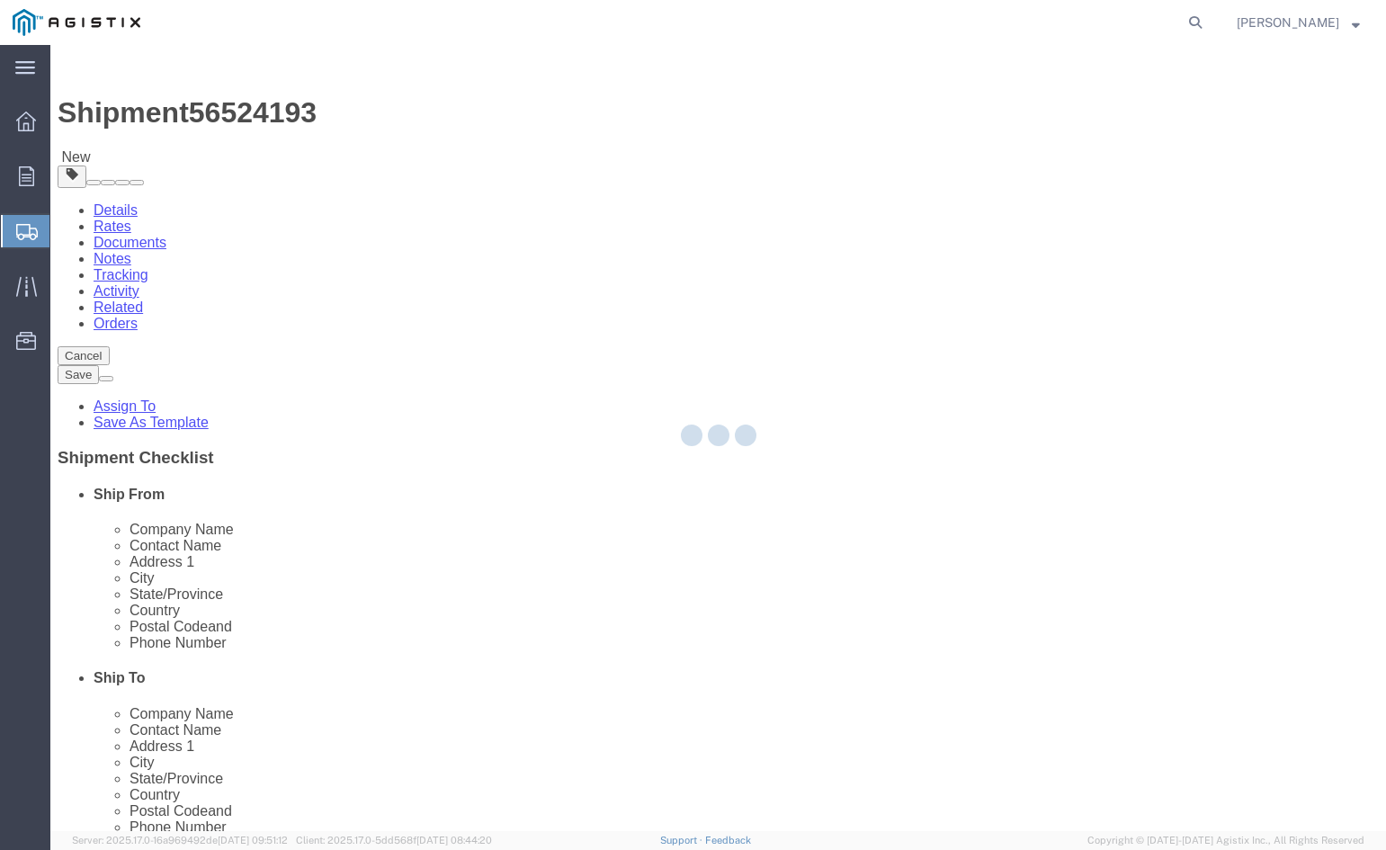
select select "PSNS"
select select "CBOX"
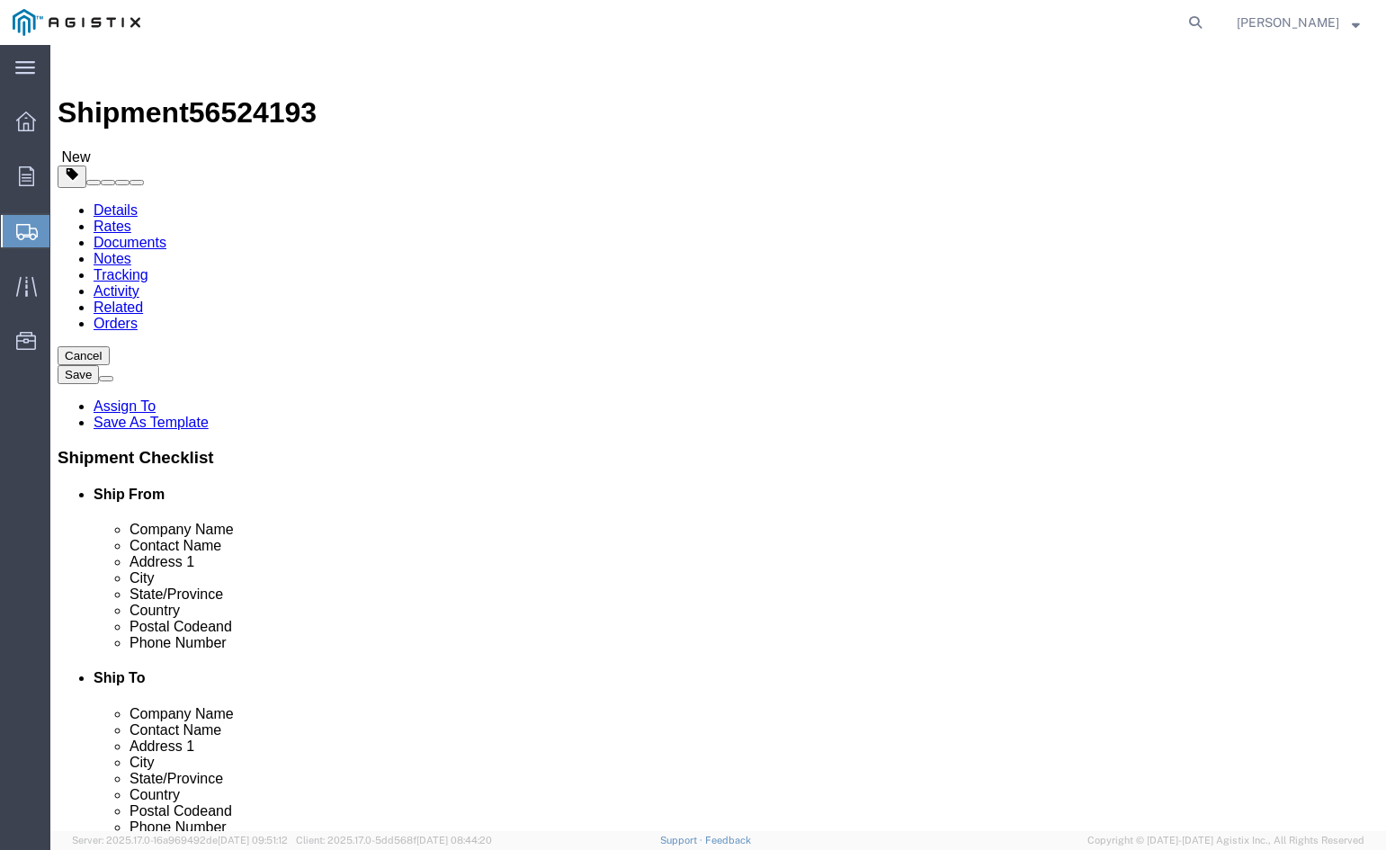
click span "button"
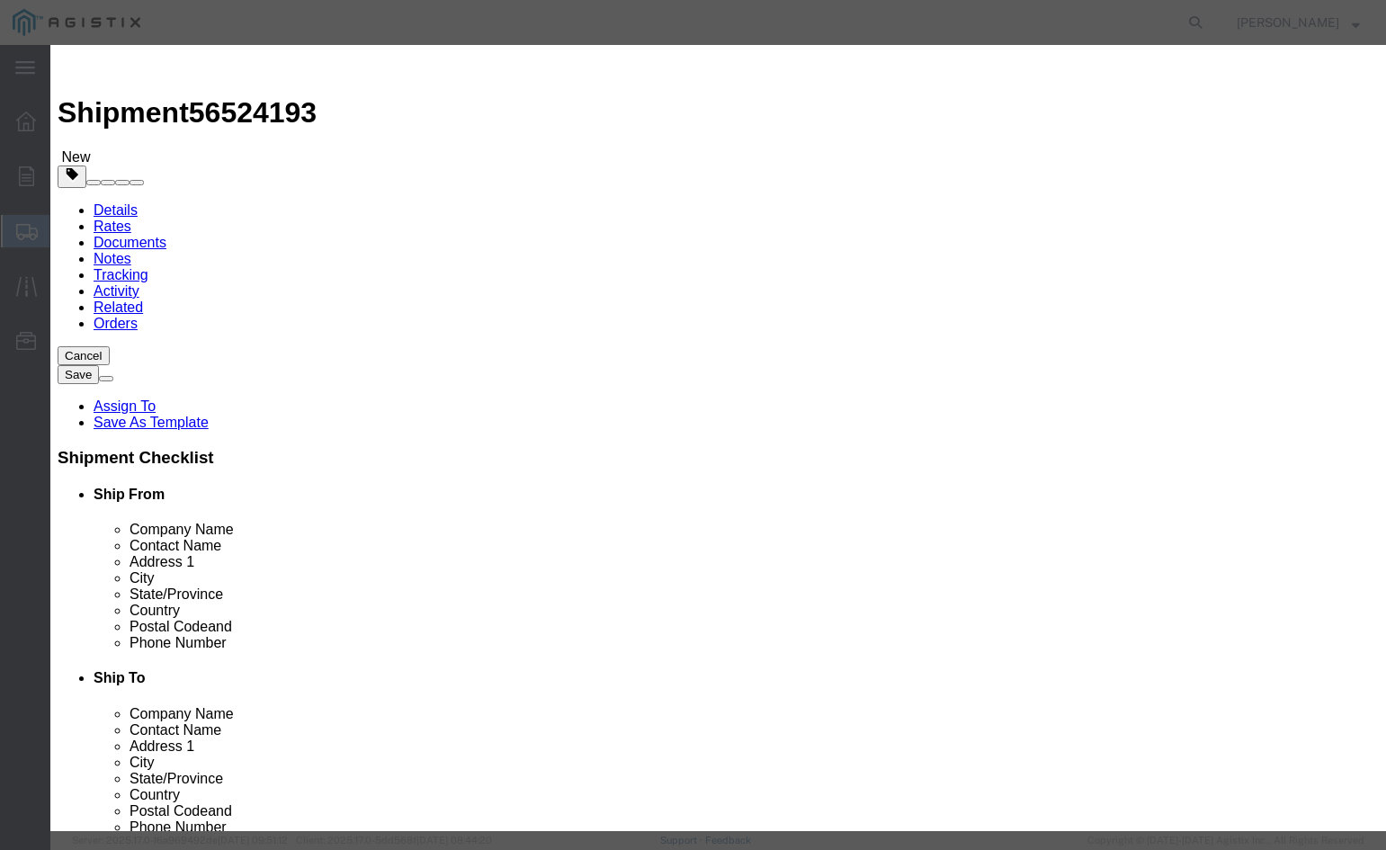
click button "Yes"
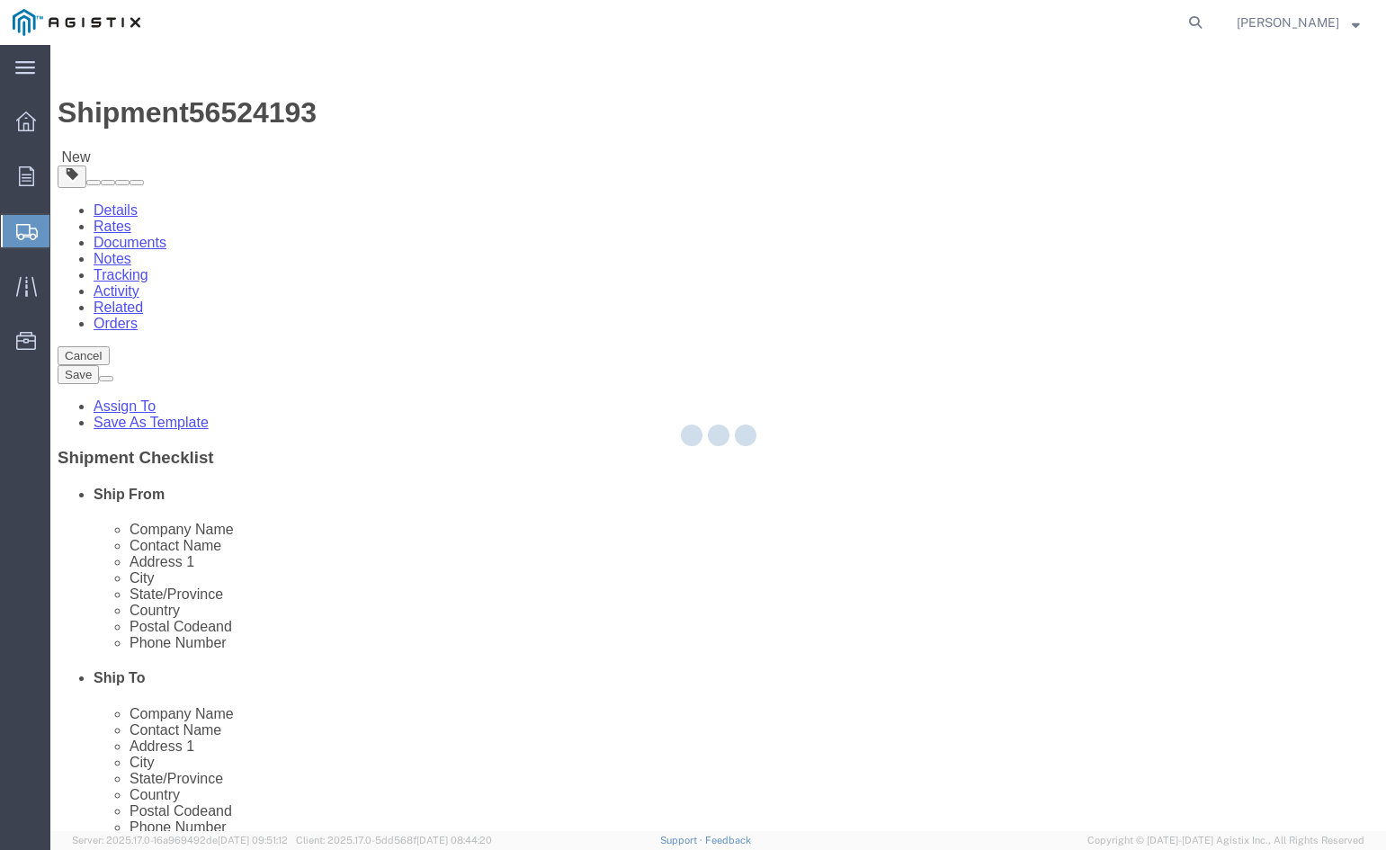
select select "PSNS"
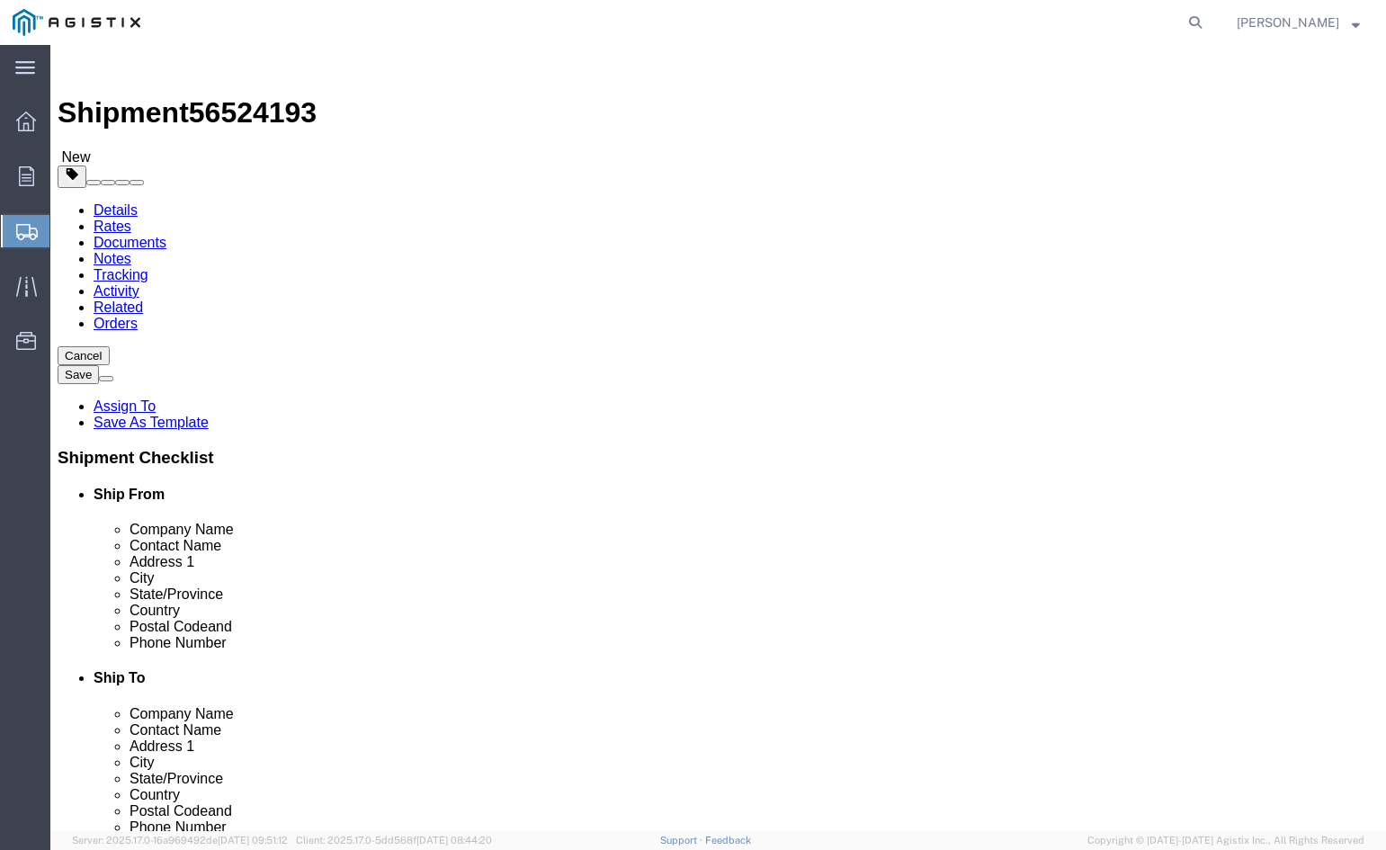
click icon
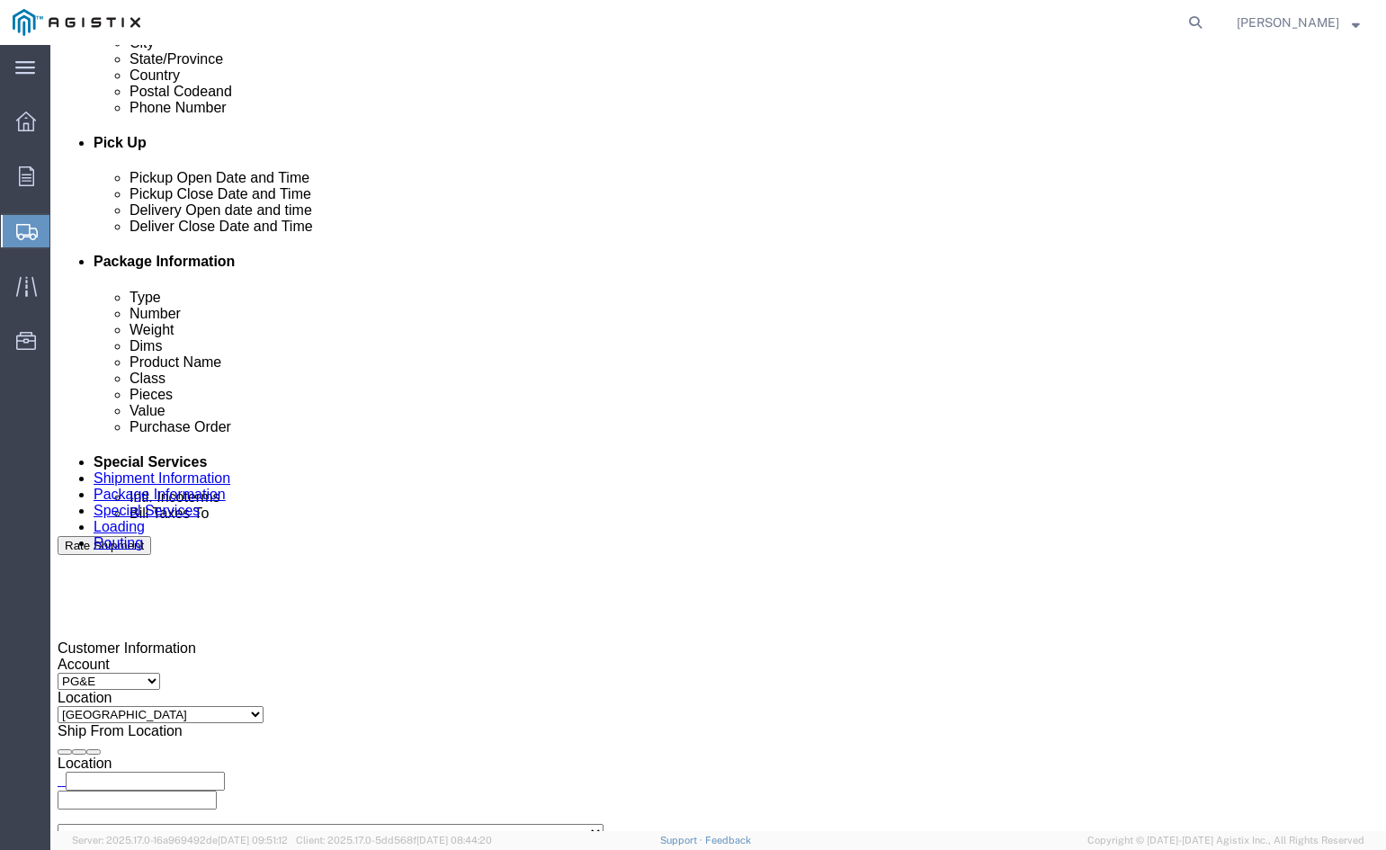
scroll to position [809, 0]
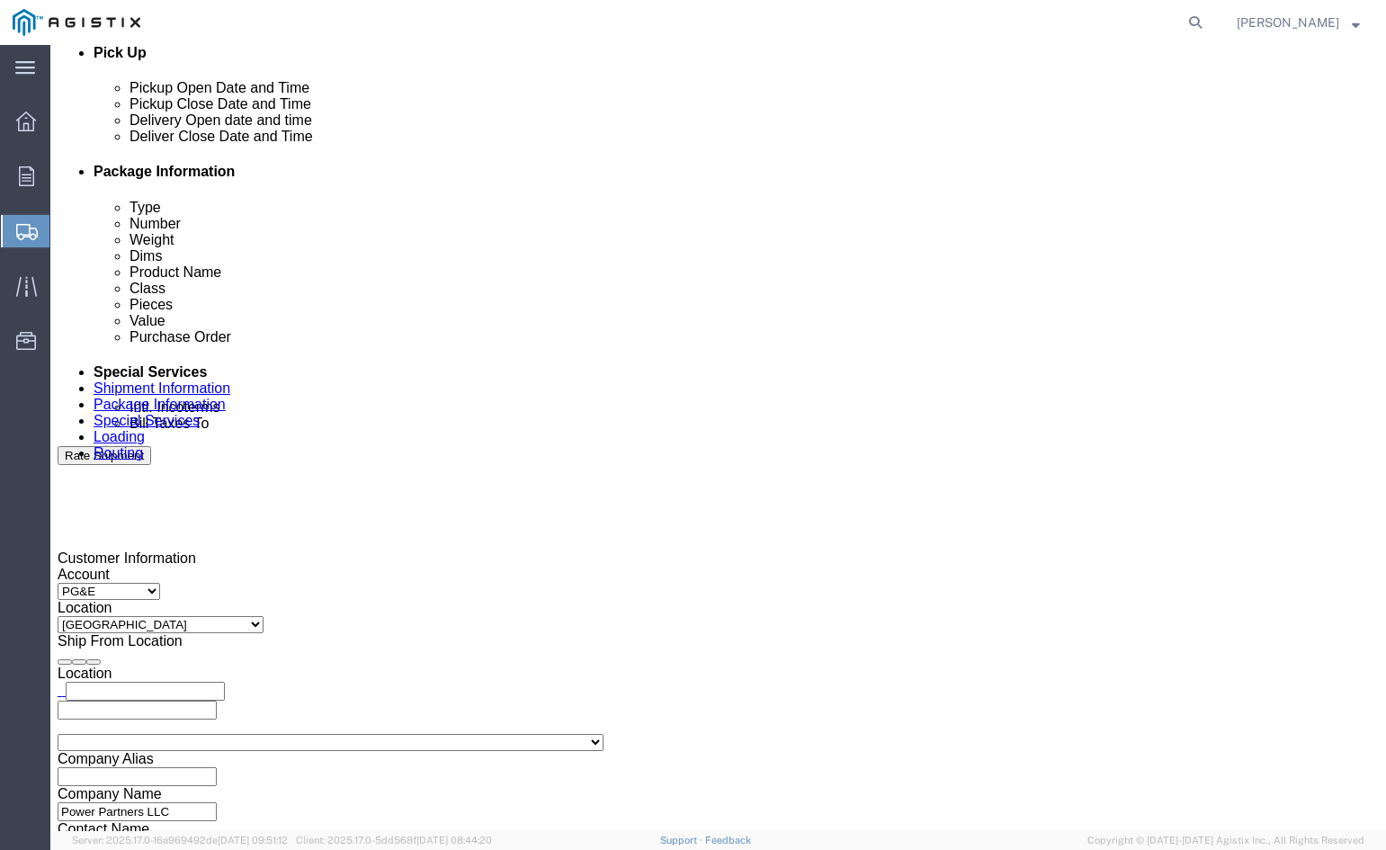
drag, startPoint x: 223, startPoint y: 541, endPoint x: 329, endPoint y: 537, distance: 106.2
click input "text"
type input "[EMAIL_ADDRESS][DOMAIN_NAME]"
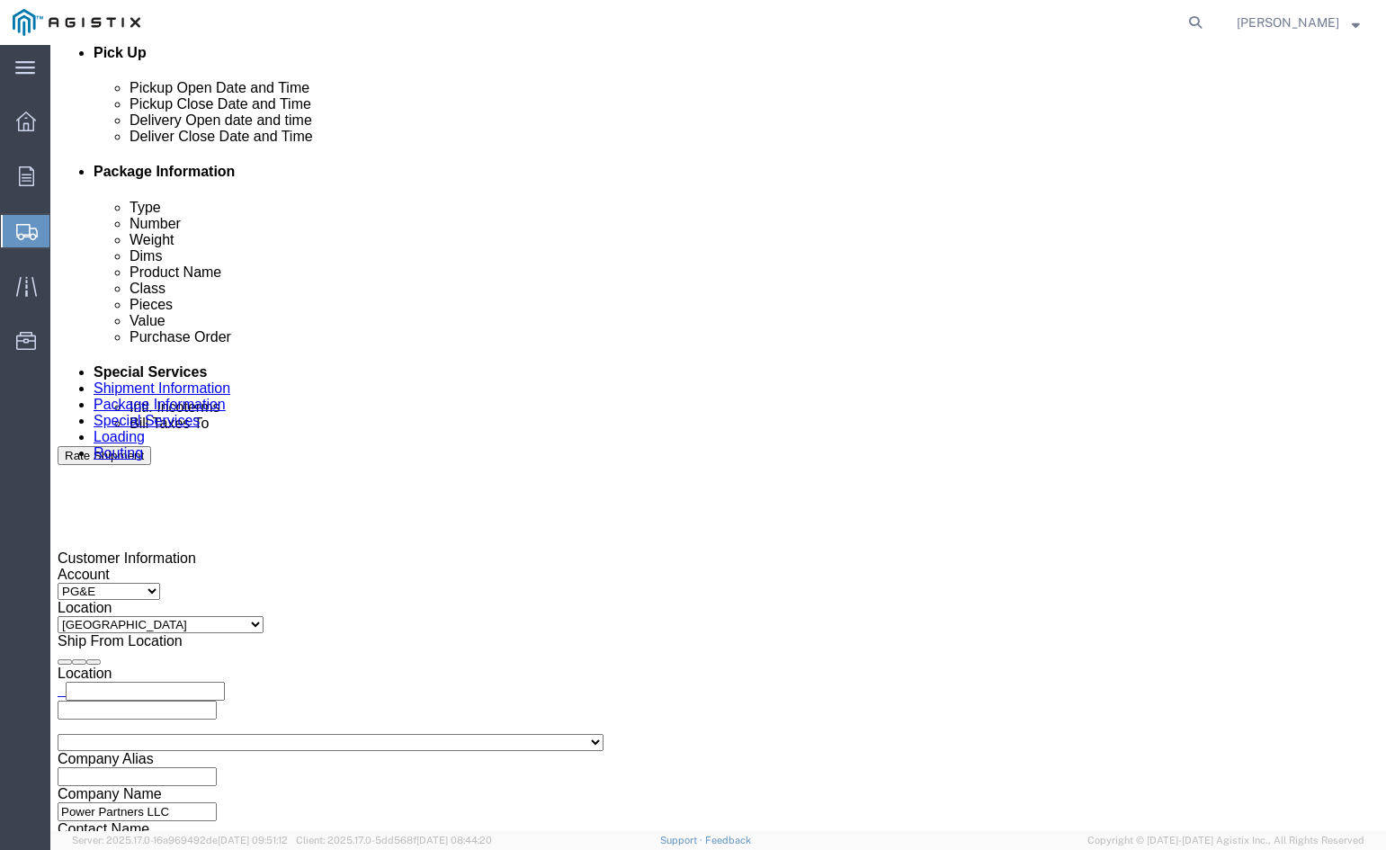
type input "[EMAIL_ADDRESS][DOMAIN_NAME]"
type input "[EMAIL_ADDRESS][DOMAIN_NAME],[DOMAIN_NAME][EMAIL_ADDRESS][DOMAIN_NAME]"
type input "sh"
type input "[EMAIL_ADDRESS][DOMAIN_NAME],[DOMAIN_NAME][EMAIL_ADDRESS][DOMAIN_NAME],[EMAIL_A…"
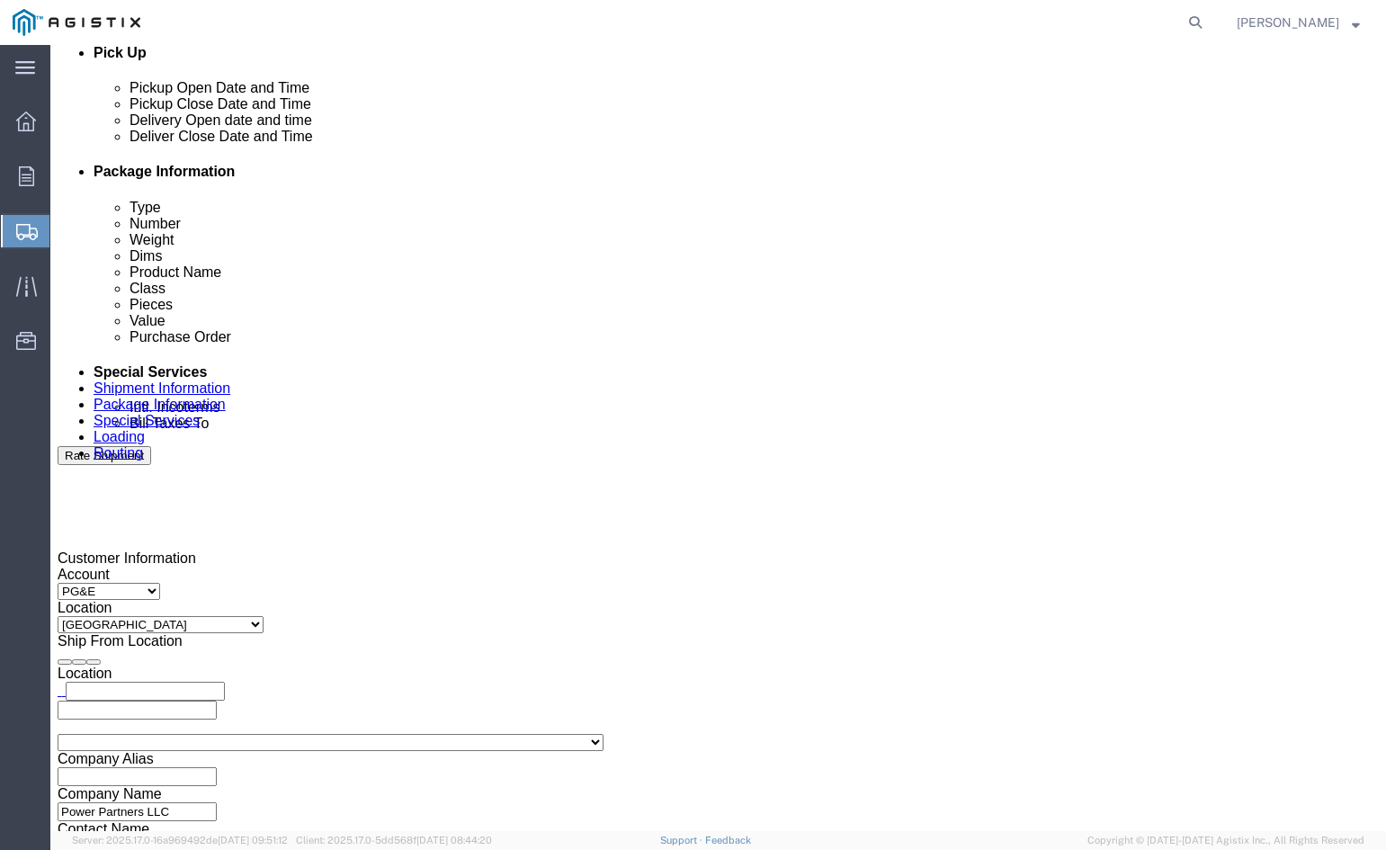
type input "[PERSON_NAME]"
type input "[EMAIL_ADDRESS][DOMAIN_NAME],[DOMAIN_NAME][EMAIL_ADDRESS][DOMAIN_NAME],[EMAIL_A…"
type input "za"
type input "[EMAIL_ADDRESS][DOMAIN_NAME],[DOMAIN_NAME][EMAIL_ADDRESS][DOMAIN_NAME],[EMAIL_A…"
type input "pri"
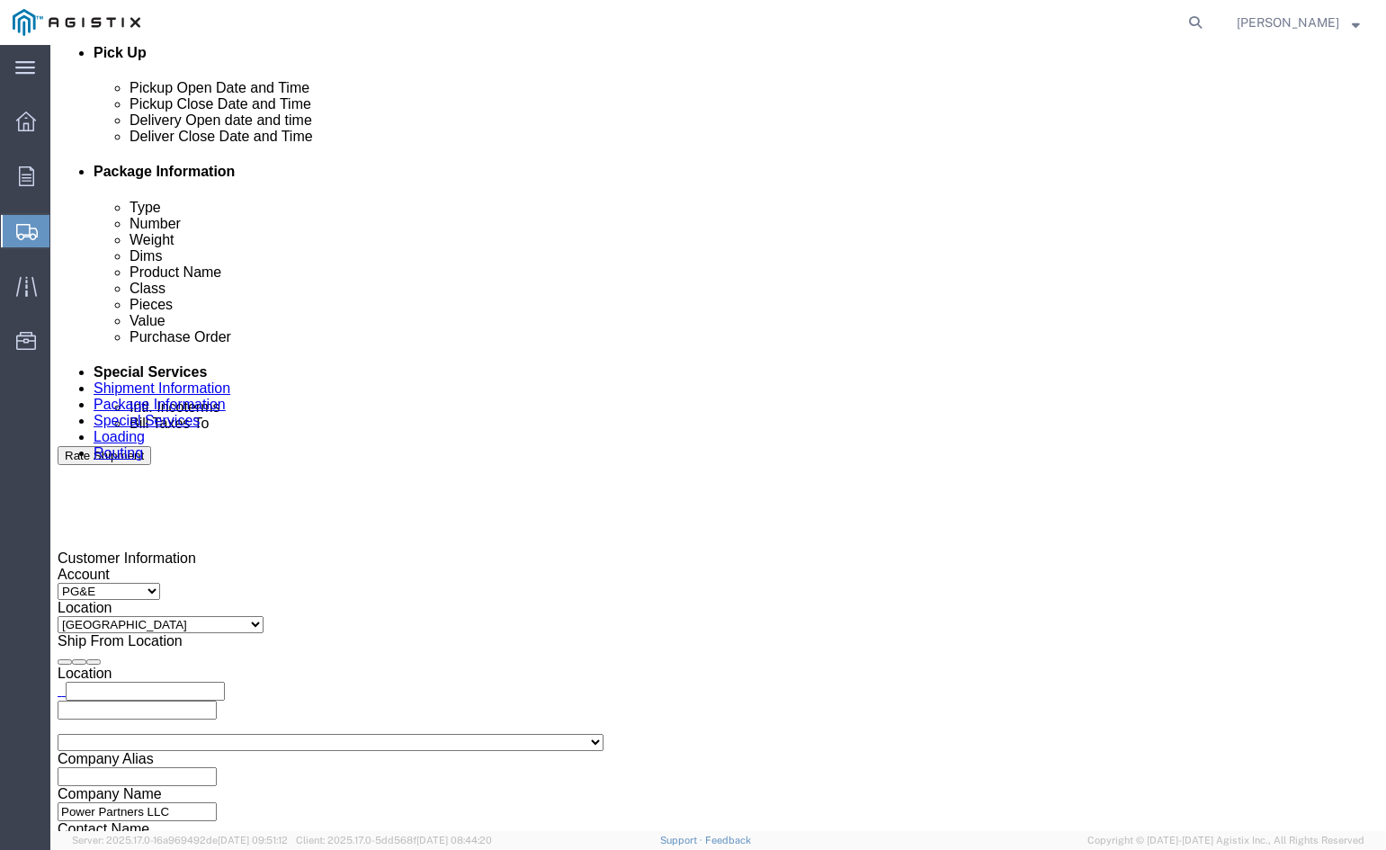
type input "[EMAIL_ADDRESS][DOMAIN_NAME],[DOMAIN_NAME][EMAIL_ADDRESS][DOMAIN_NAME],[EMAIL_A…"
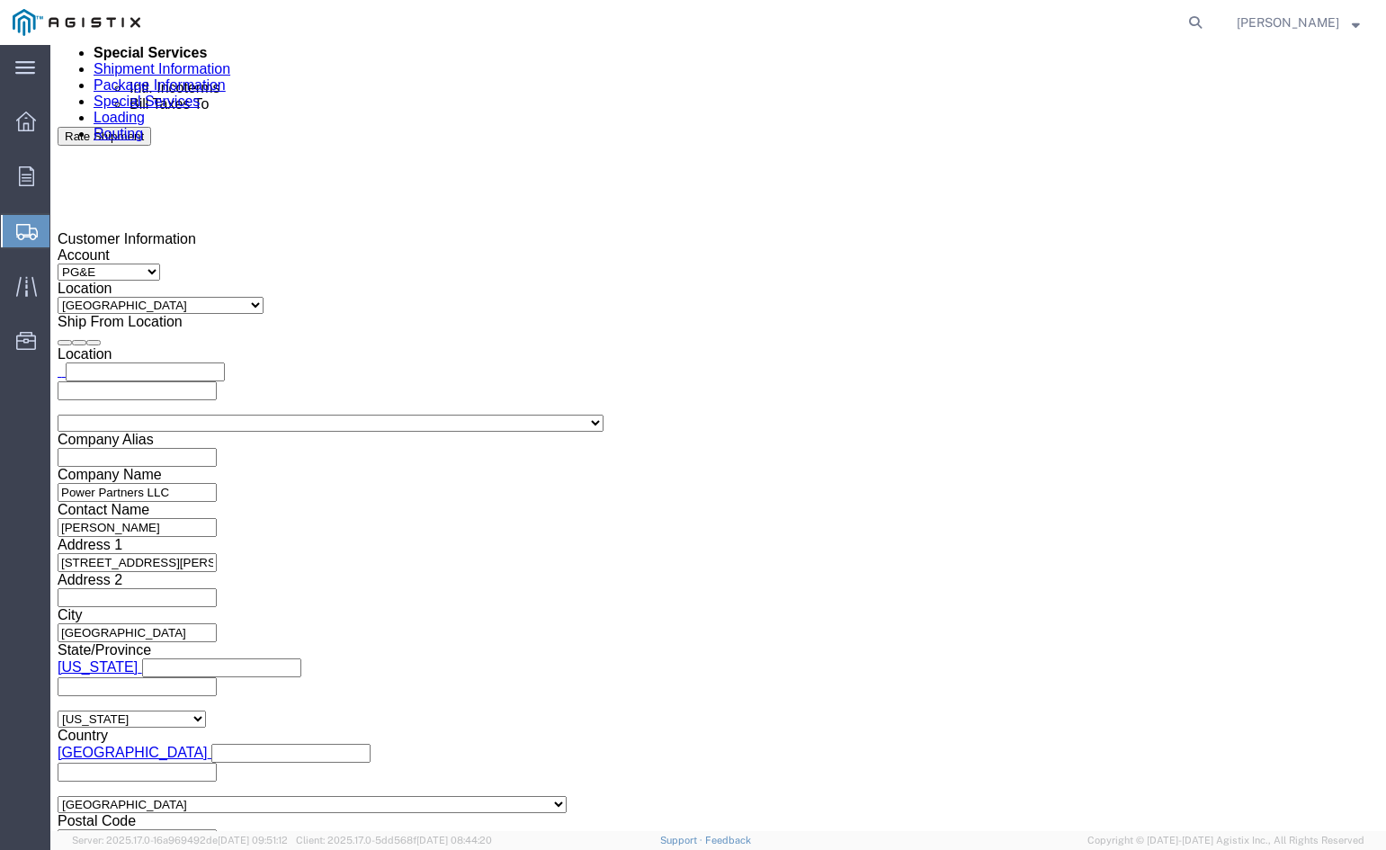
scroll to position [1172, 0]
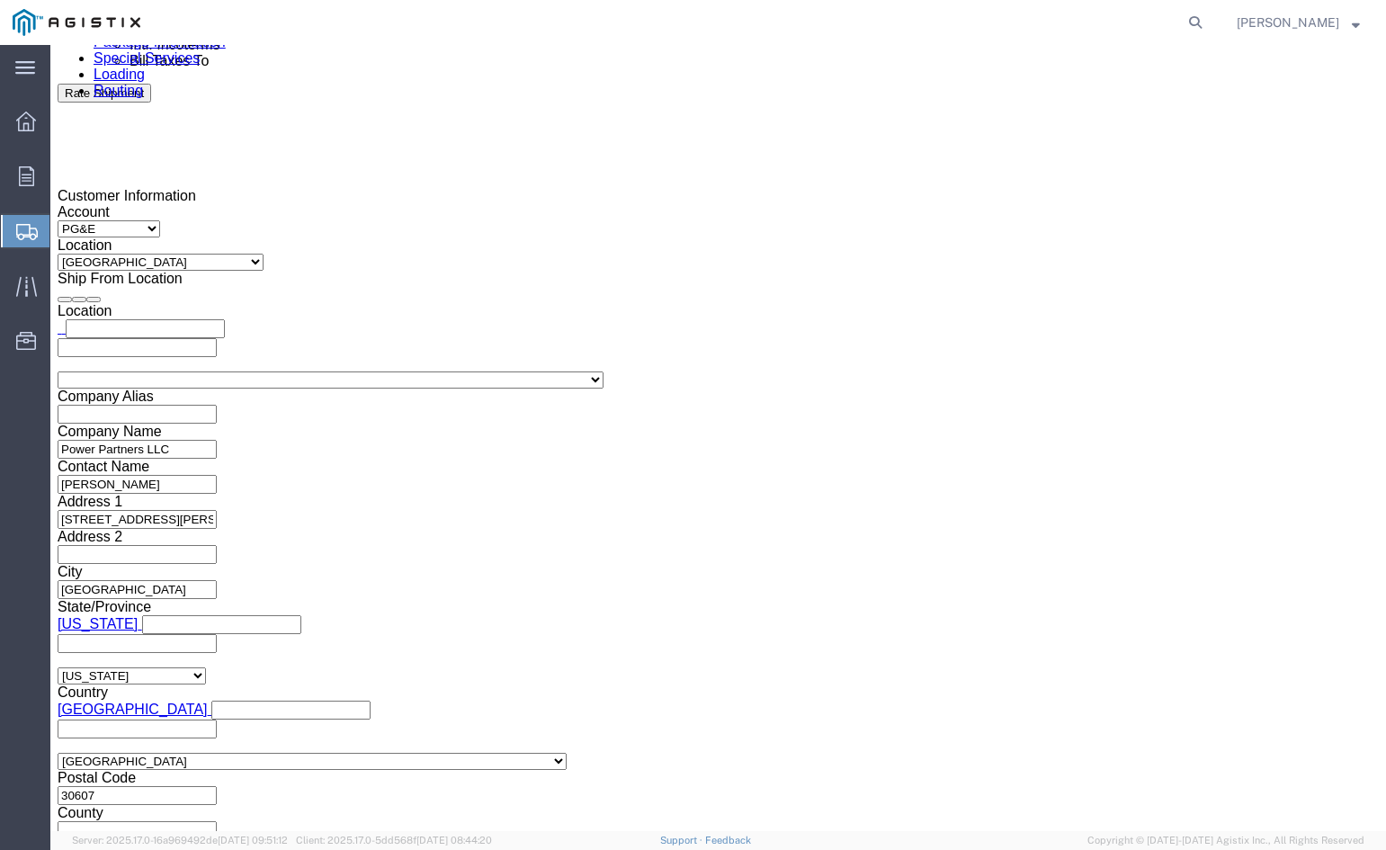
click button "Rate Shipment"
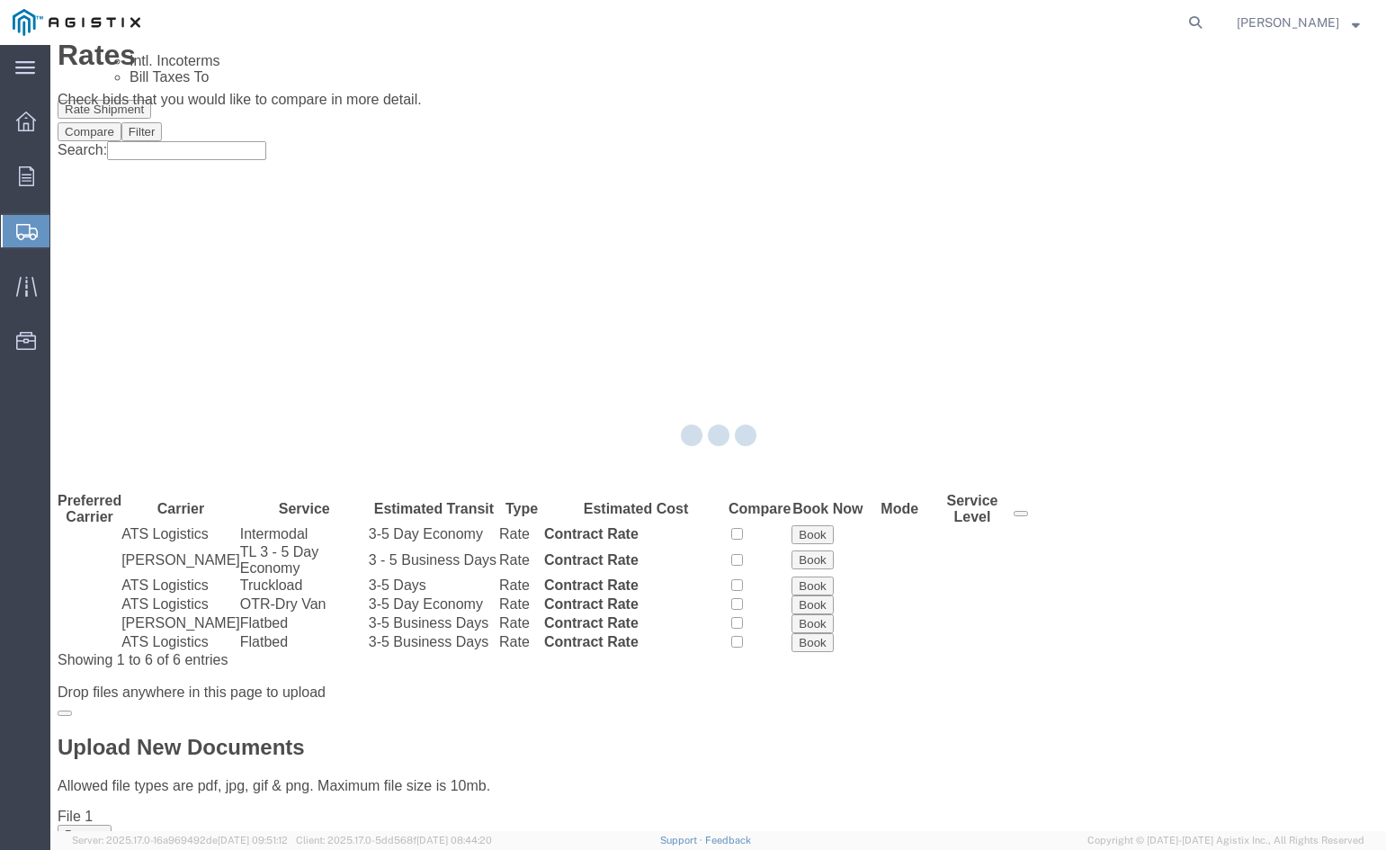
scroll to position [0, 0]
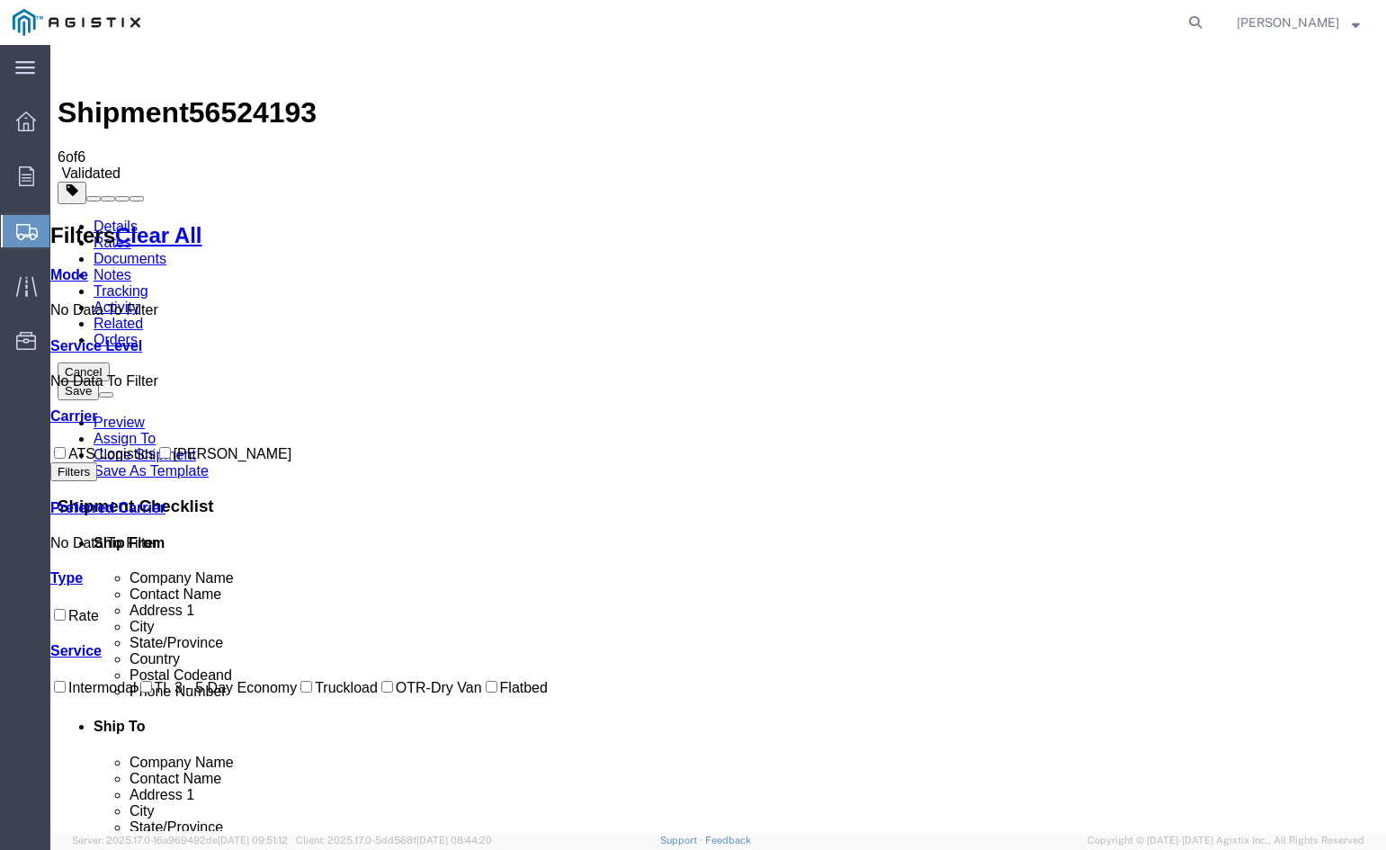
click at [66, 447] on input "ATS Logistics" at bounding box center [60, 453] width 12 height 12
checkbox input "true"
